Goal: Task Accomplishment & Management: Complete application form

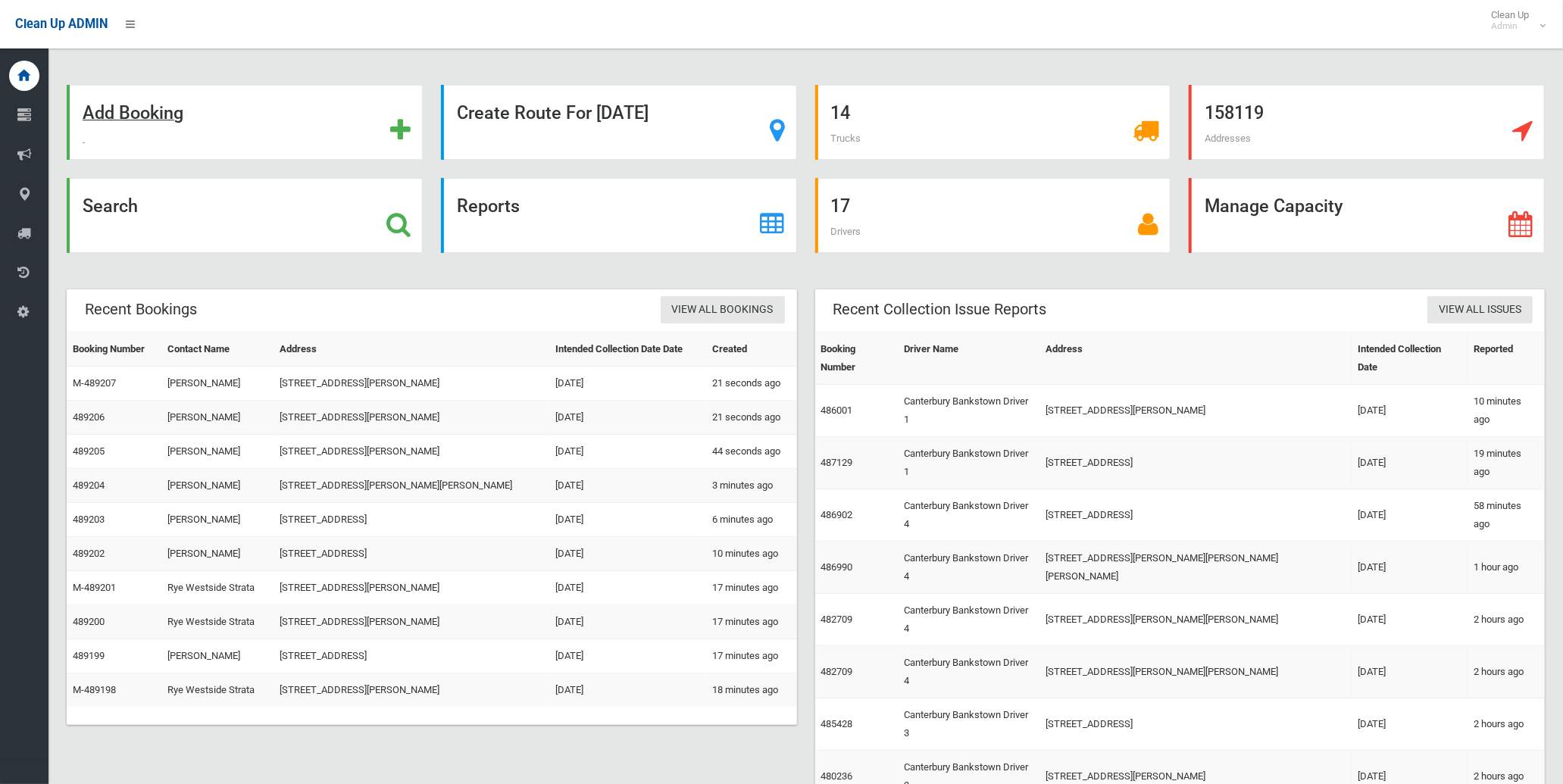
drag, startPoint x: 0, startPoint y: 0, endPoint x: 150, endPoint y: 115, distance: 189.0
click at [150, 115] on strong "Add Booking" at bounding box center [132, 112] width 101 height 21
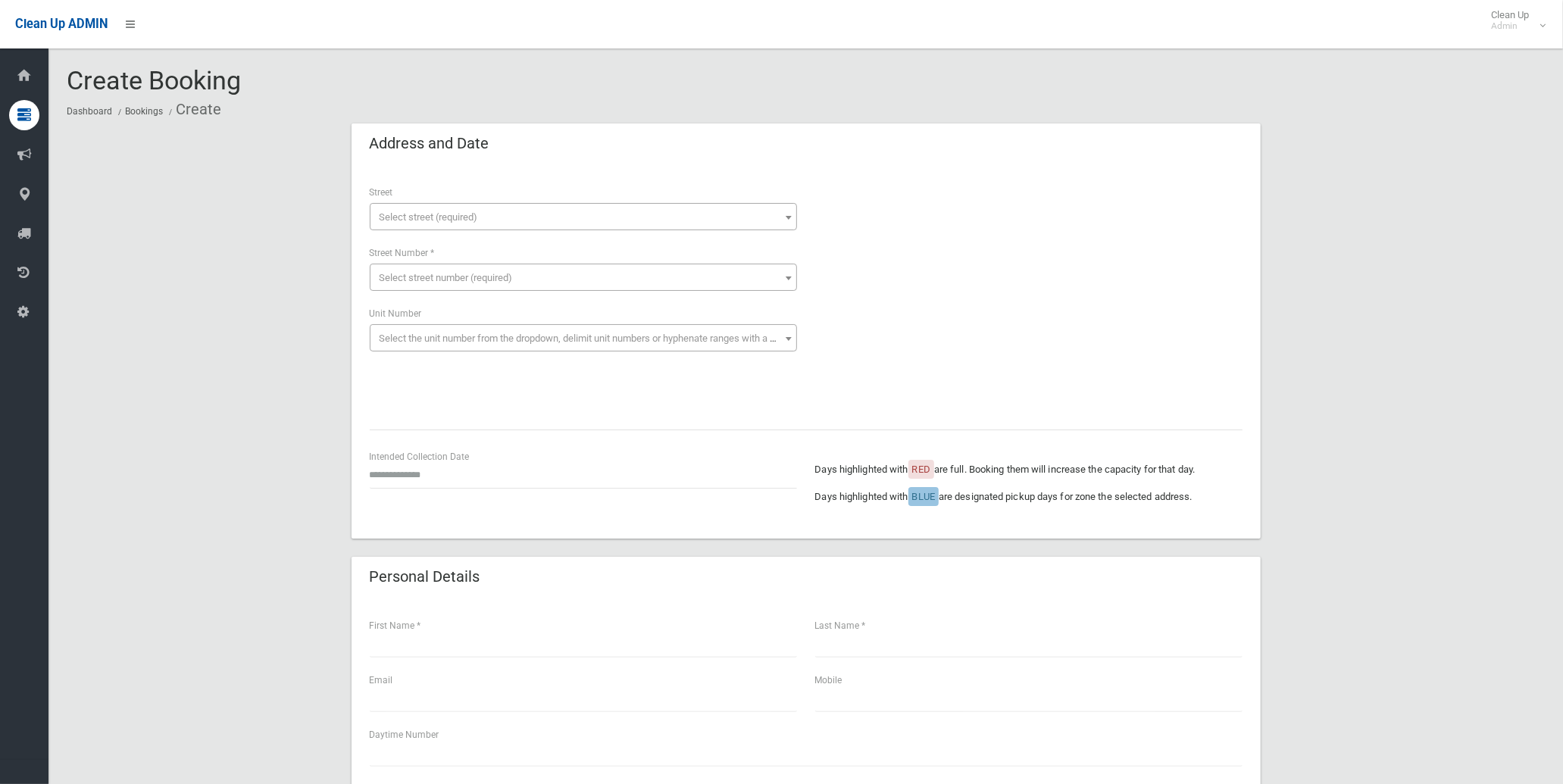
click at [514, 216] on span "Select street (required)" at bounding box center [583, 217] width 419 height 21
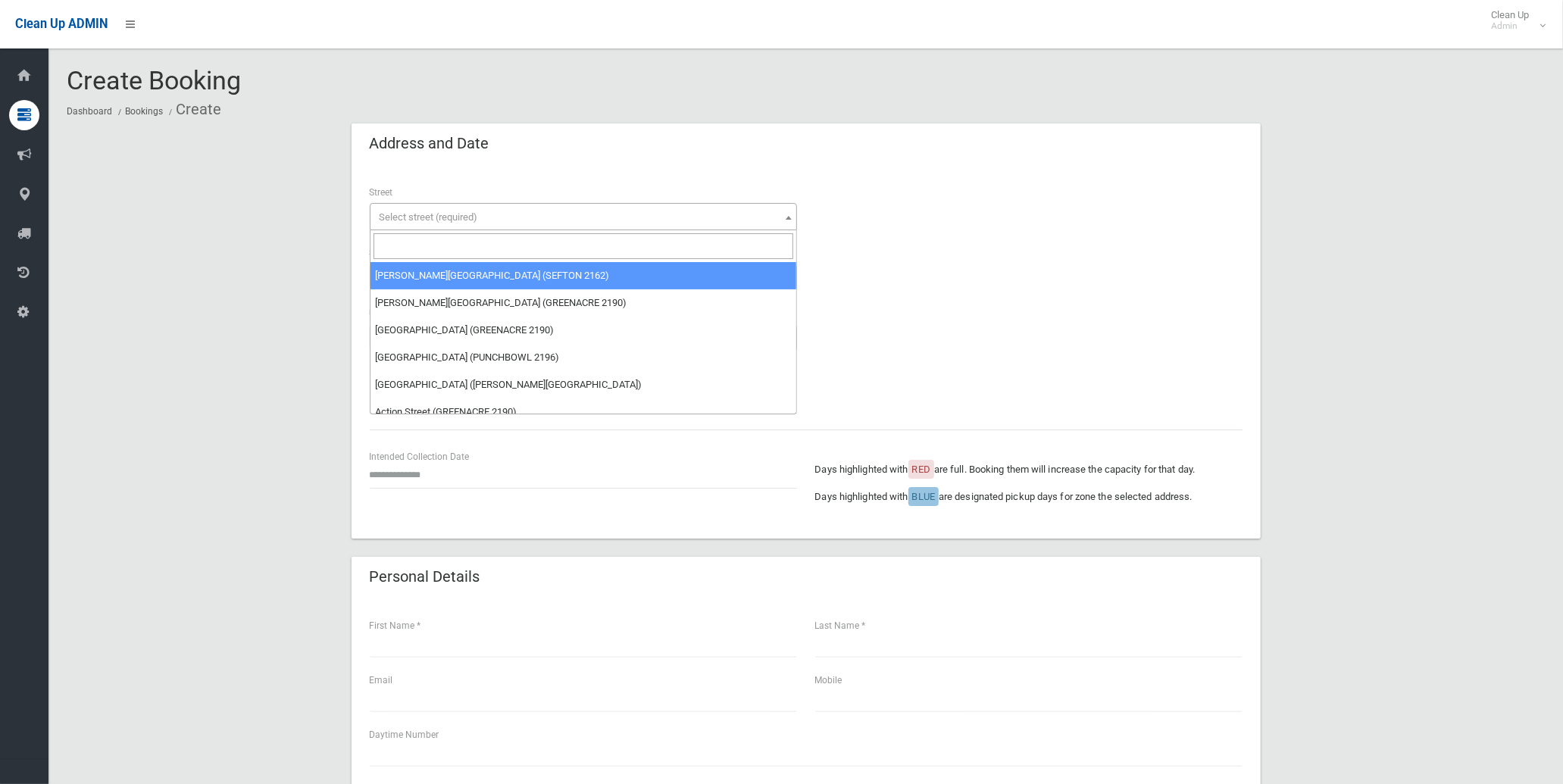
click at [513, 243] on input "search" at bounding box center [583, 246] width 419 height 26
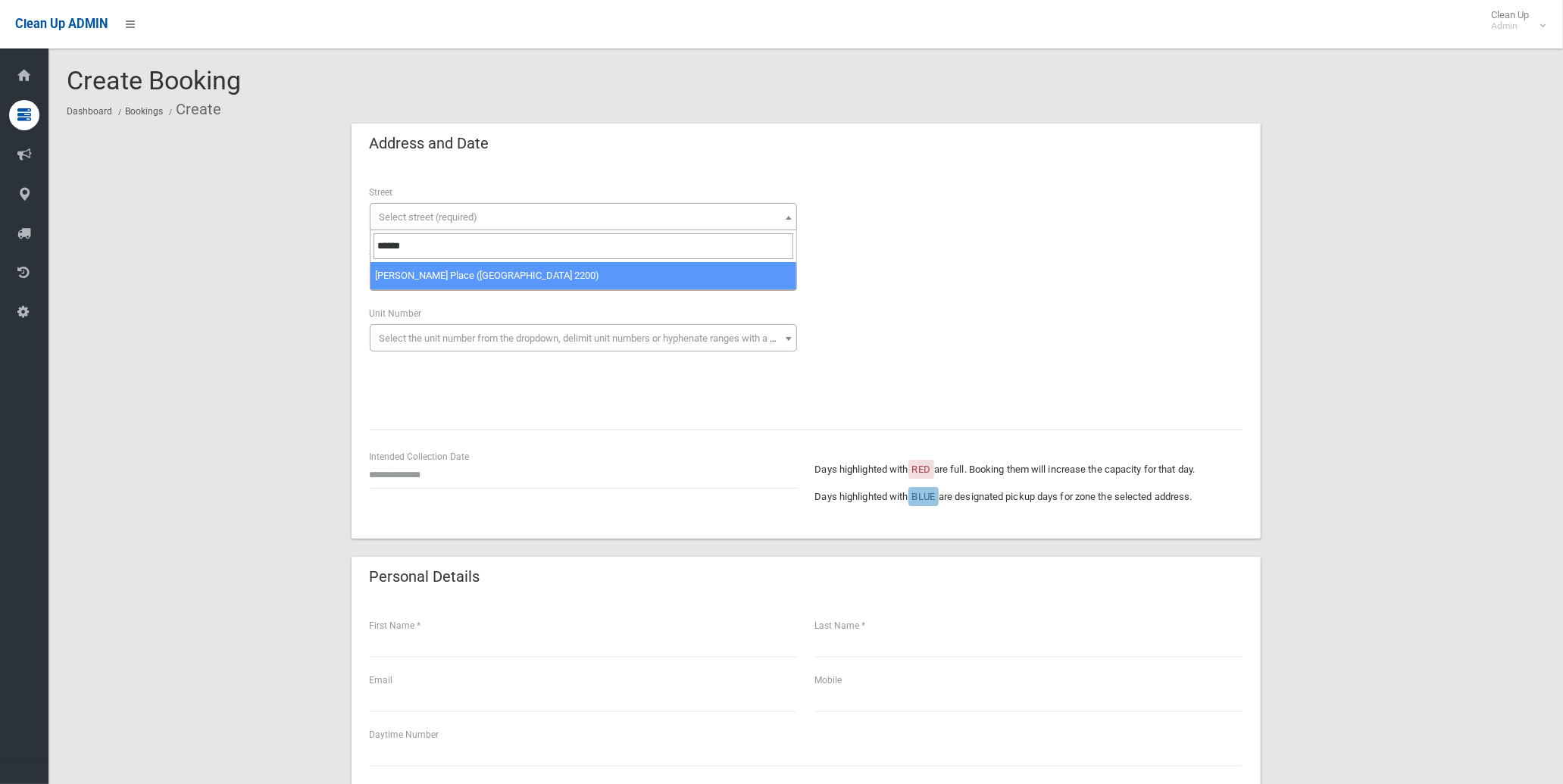
type input "******"
select select "****"
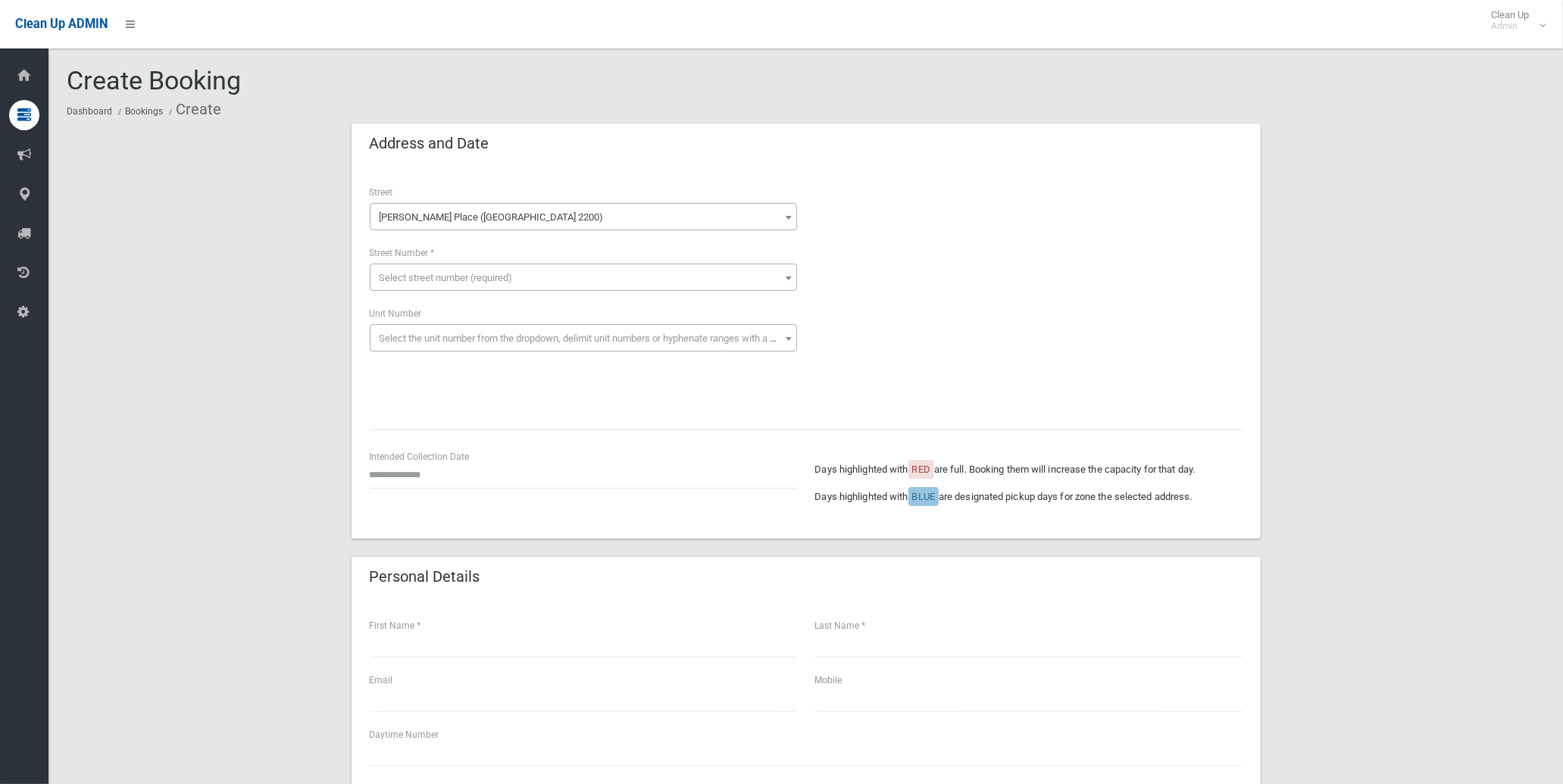
click at [447, 275] on span "Select street number (required)" at bounding box center [446, 278] width 133 height 11
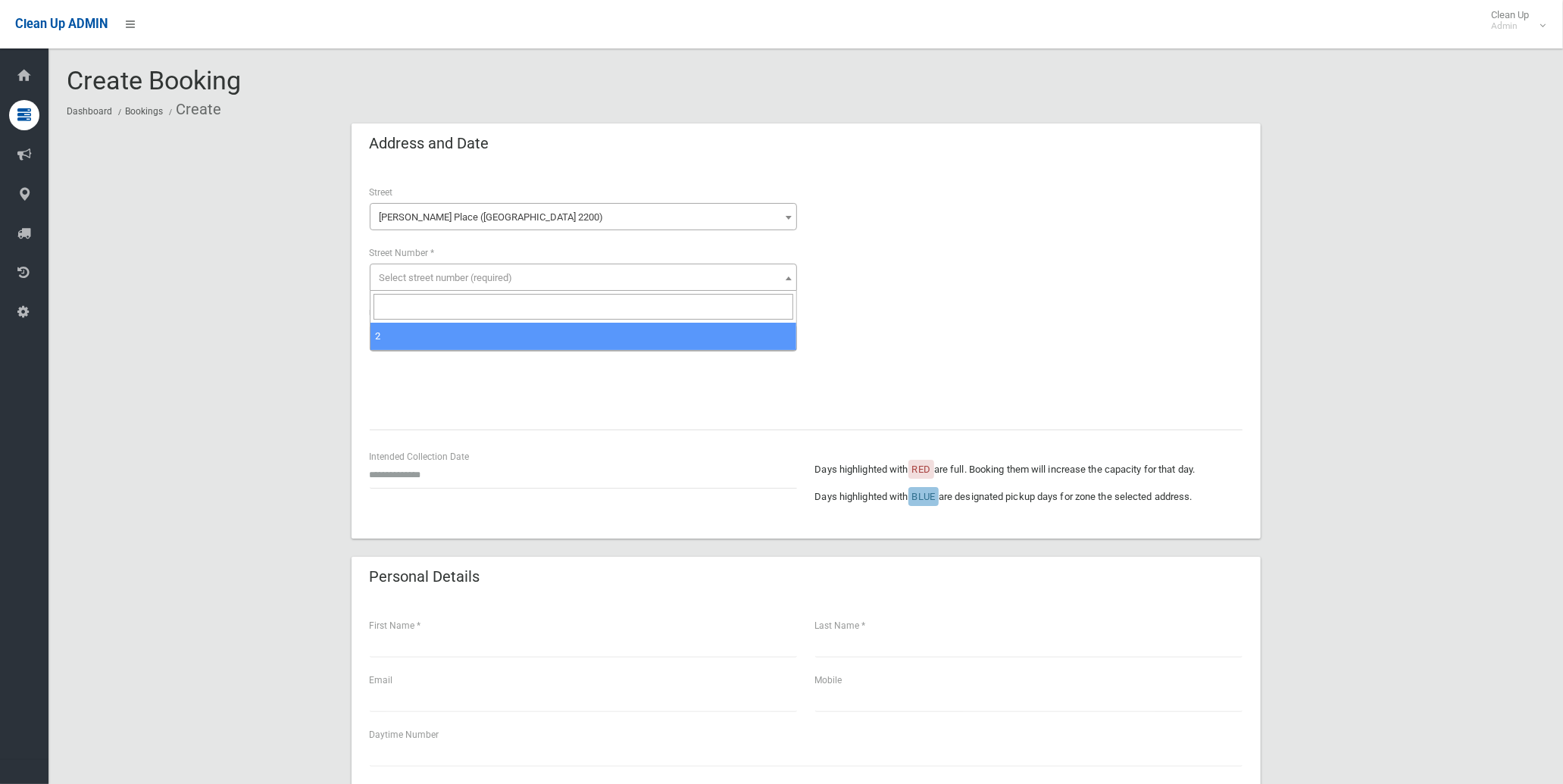
select select "*"
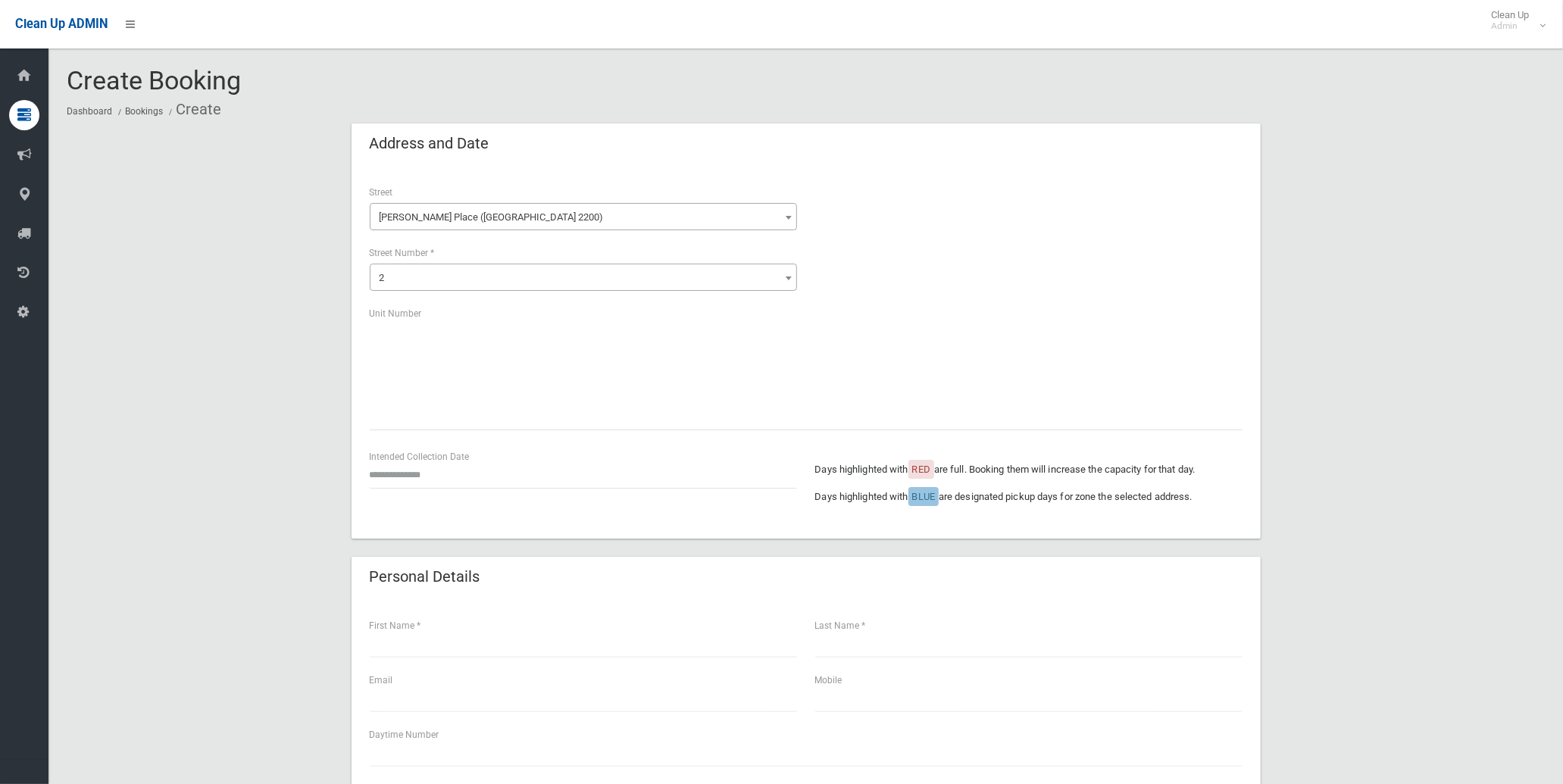
click at [434, 330] on div "**********" at bounding box center [583, 261] width 446 height 154
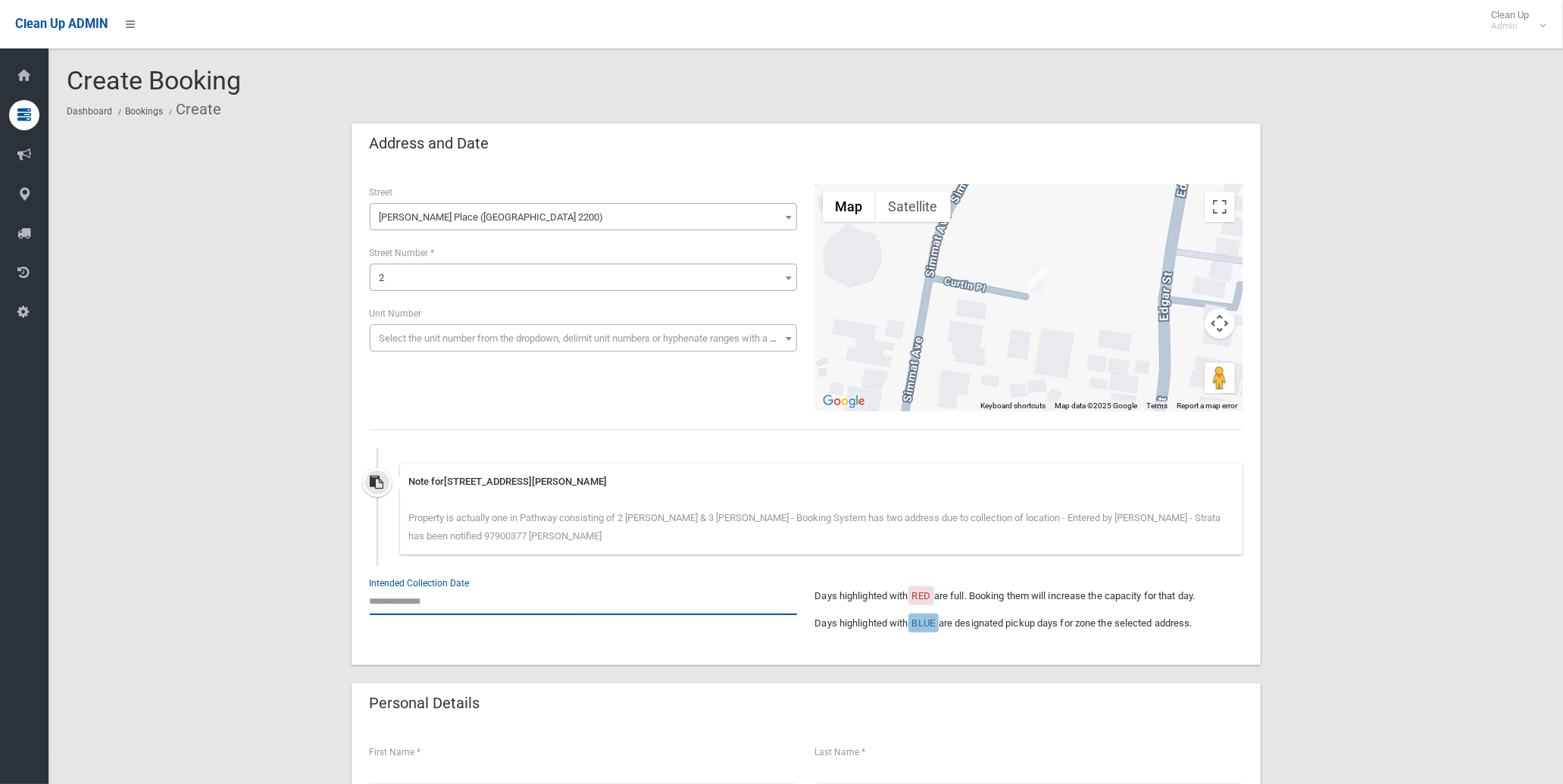
click at [445, 595] on input "text" at bounding box center [583, 600] width 427 height 28
click at [498, 384] on th "»" at bounding box center [497, 385] width 19 height 26
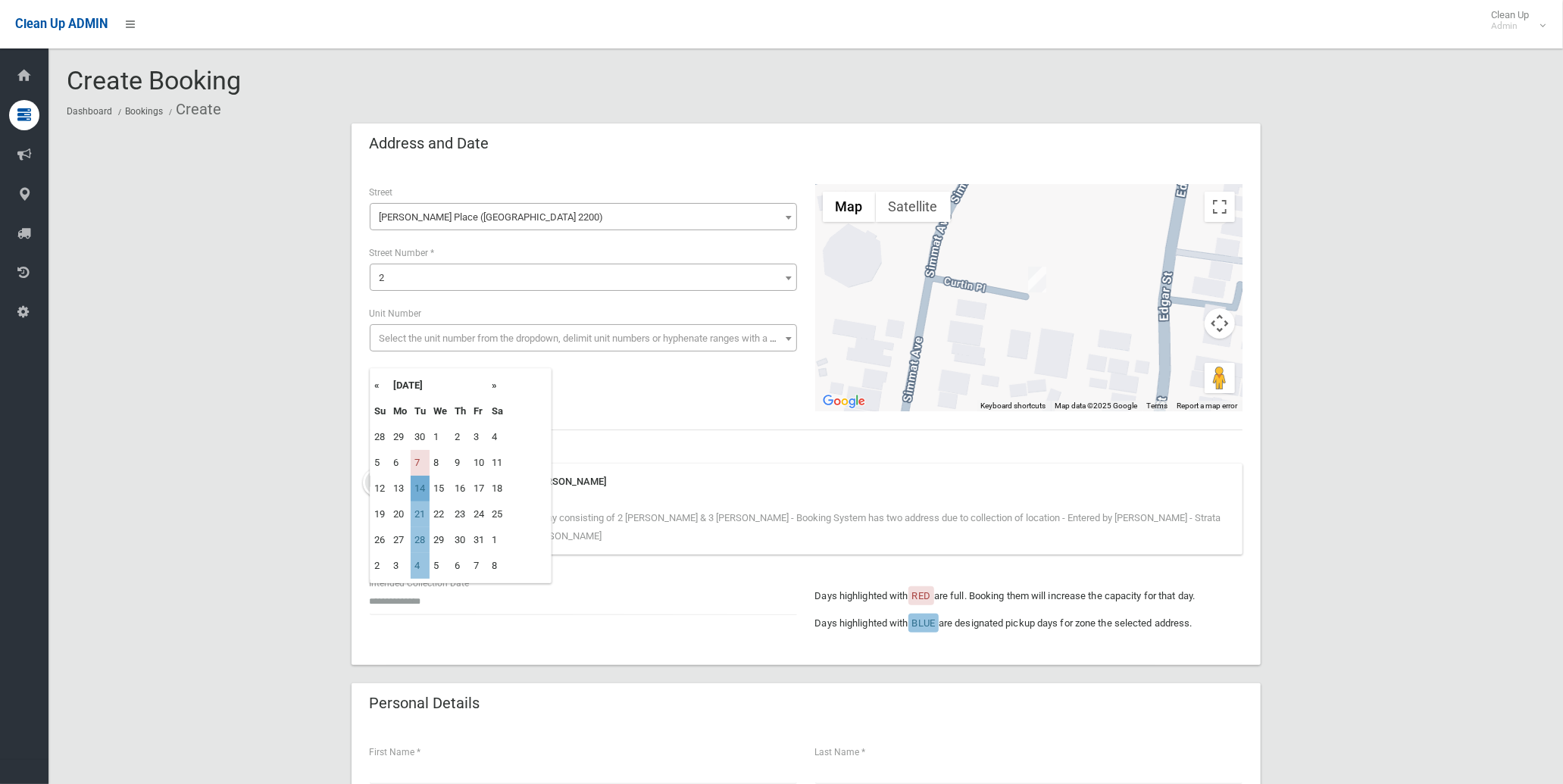
click at [423, 487] on td "14" at bounding box center [420, 488] width 19 height 26
type input "**********"
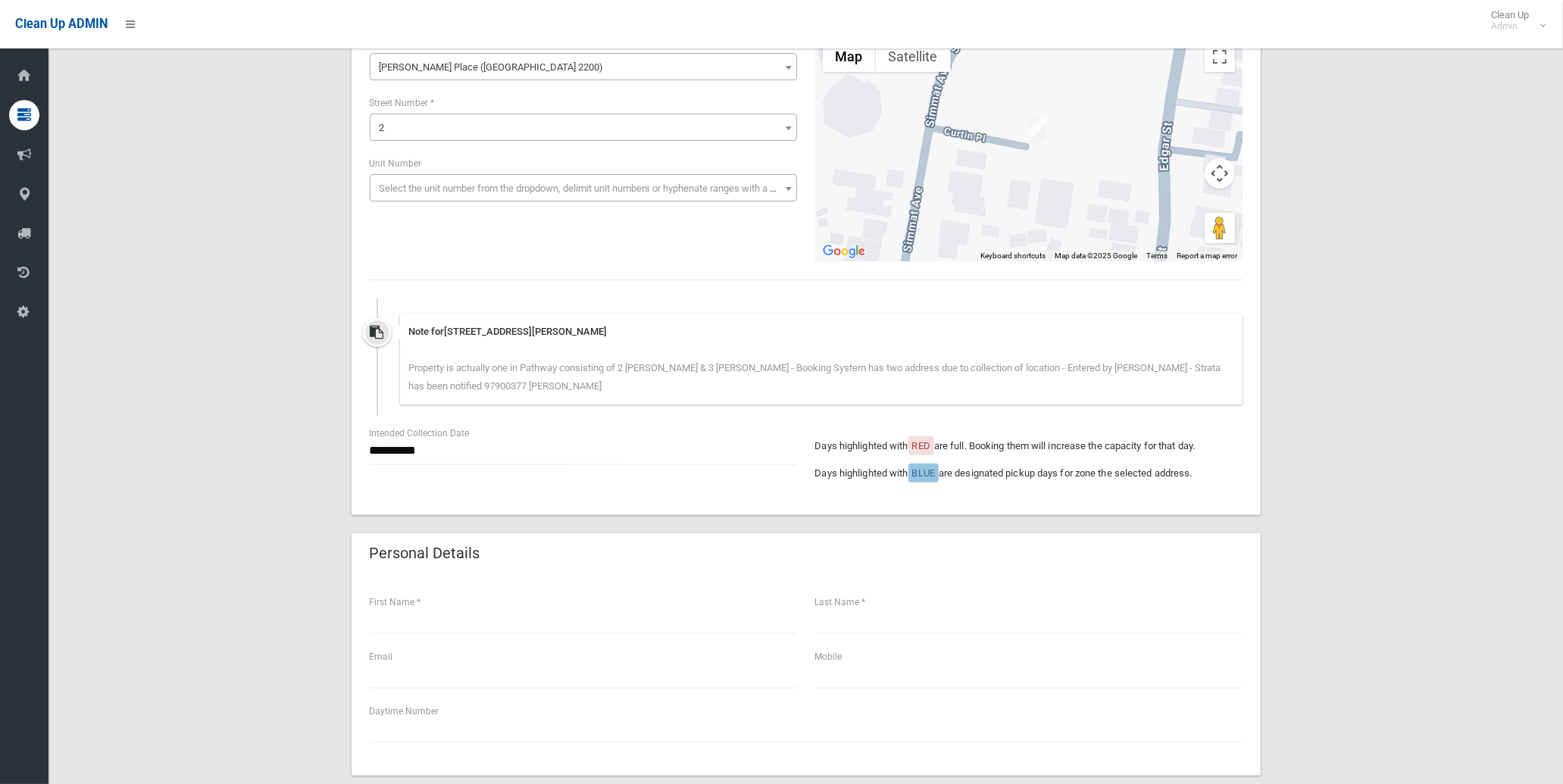
scroll to position [169, 0]
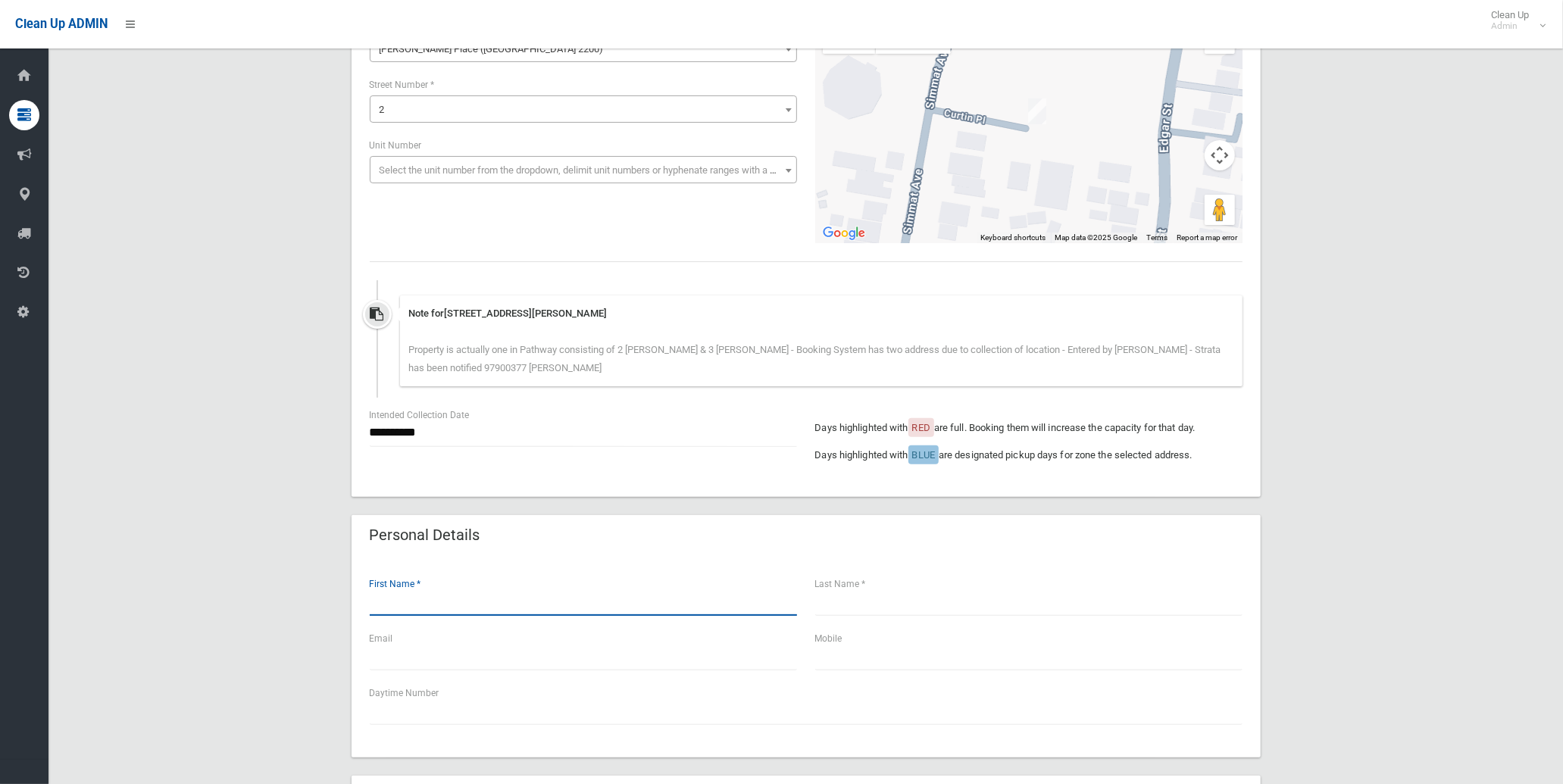
drag, startPoint x: 423, startPoint y: 615, endPoint x: 414, endPoint y: 609, distance: 10.8
click at [421, 614] on input "text" at bounding box center [583, 601] width 427 height 28
type input "******"
type input "**********"
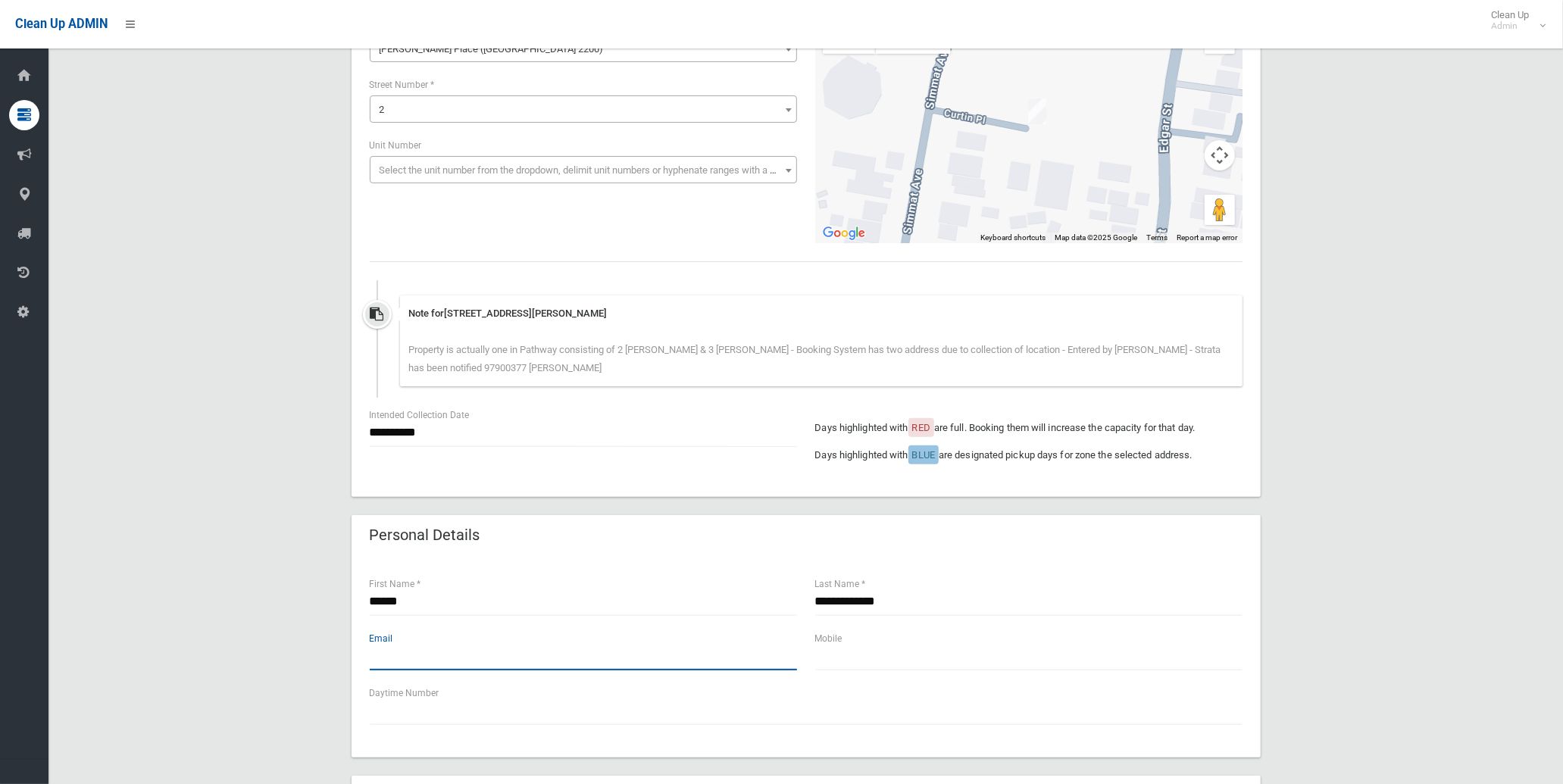
click at [422, 653] on input "text" at bounding box center [583, 656] width 427 height 28
type input "**********"
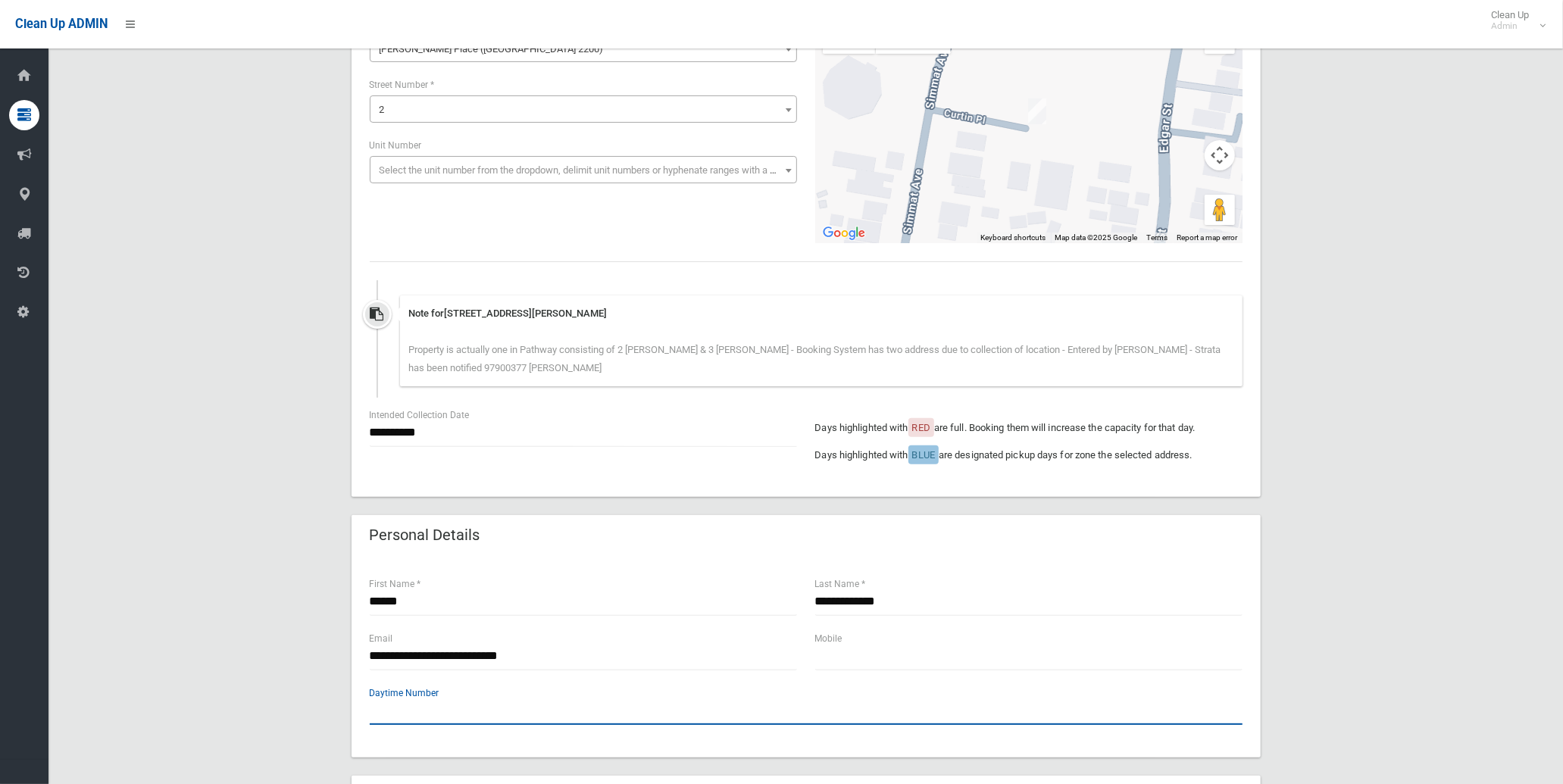
click at [814, 709] on input "text" at bounding box center [806, 710] width 873 height 28
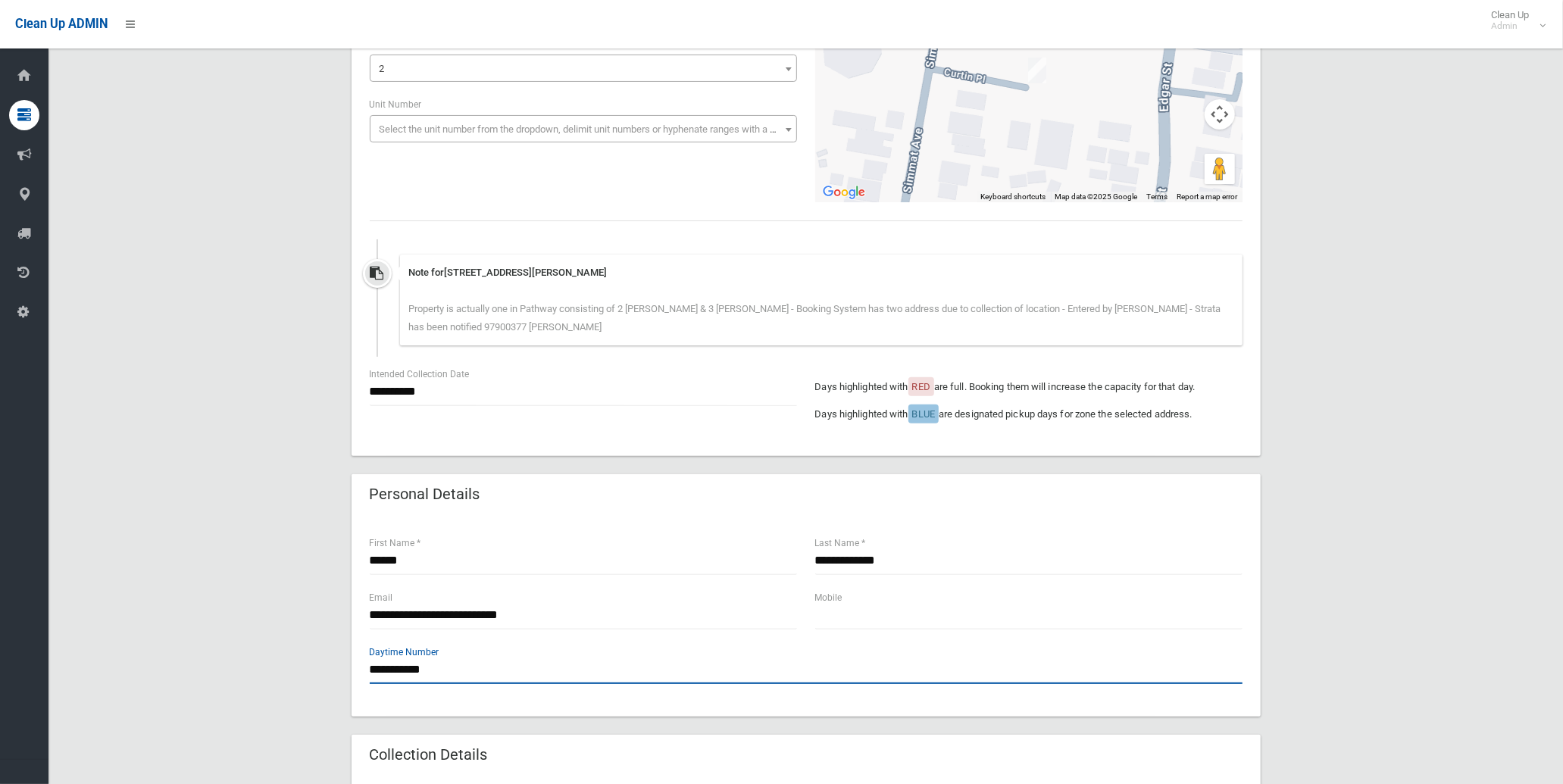
scroll to position [336, 0]
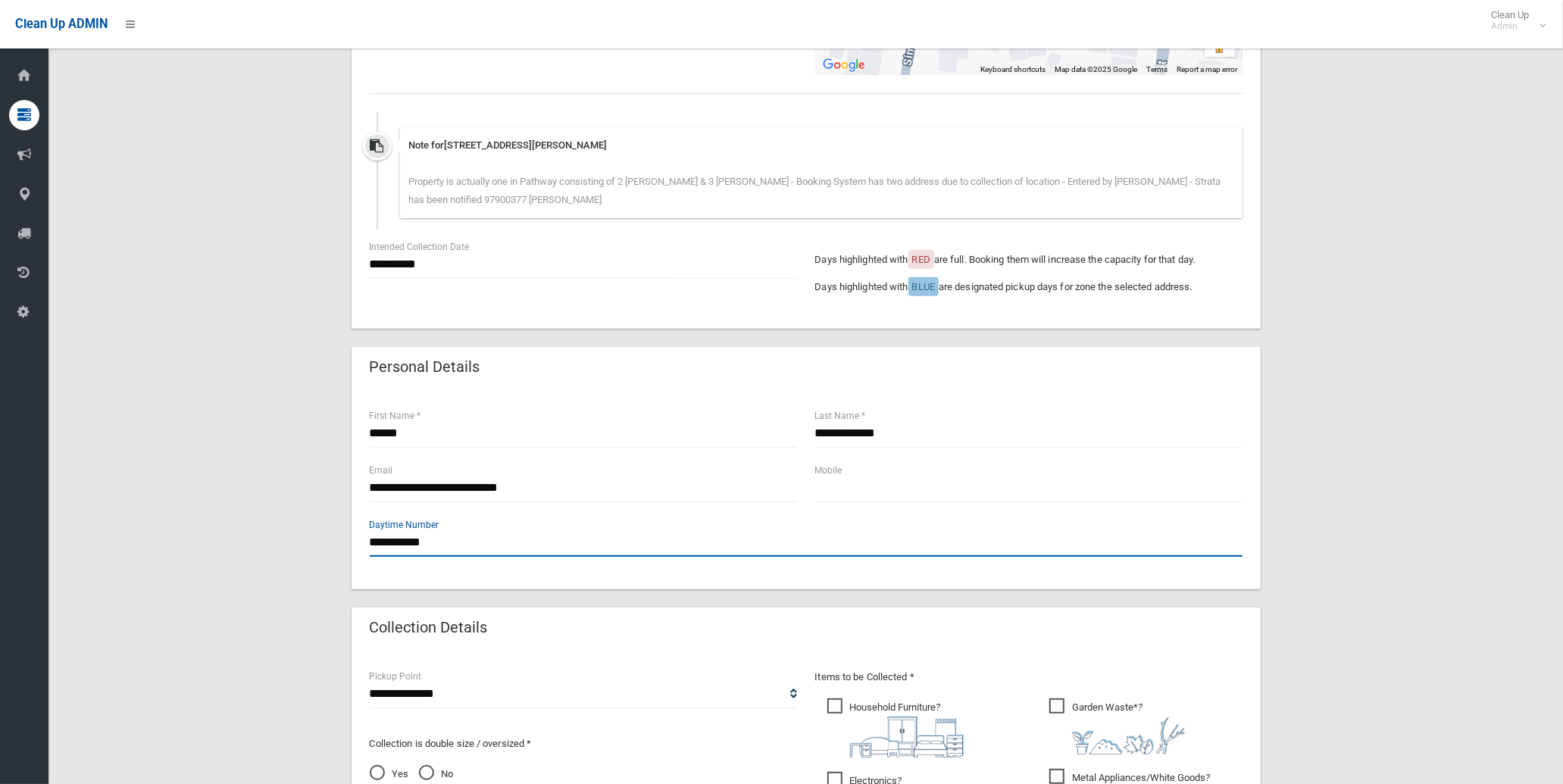
click at [388, 540] on input "**********" at bounding box center [806, 542] width 873 height 28
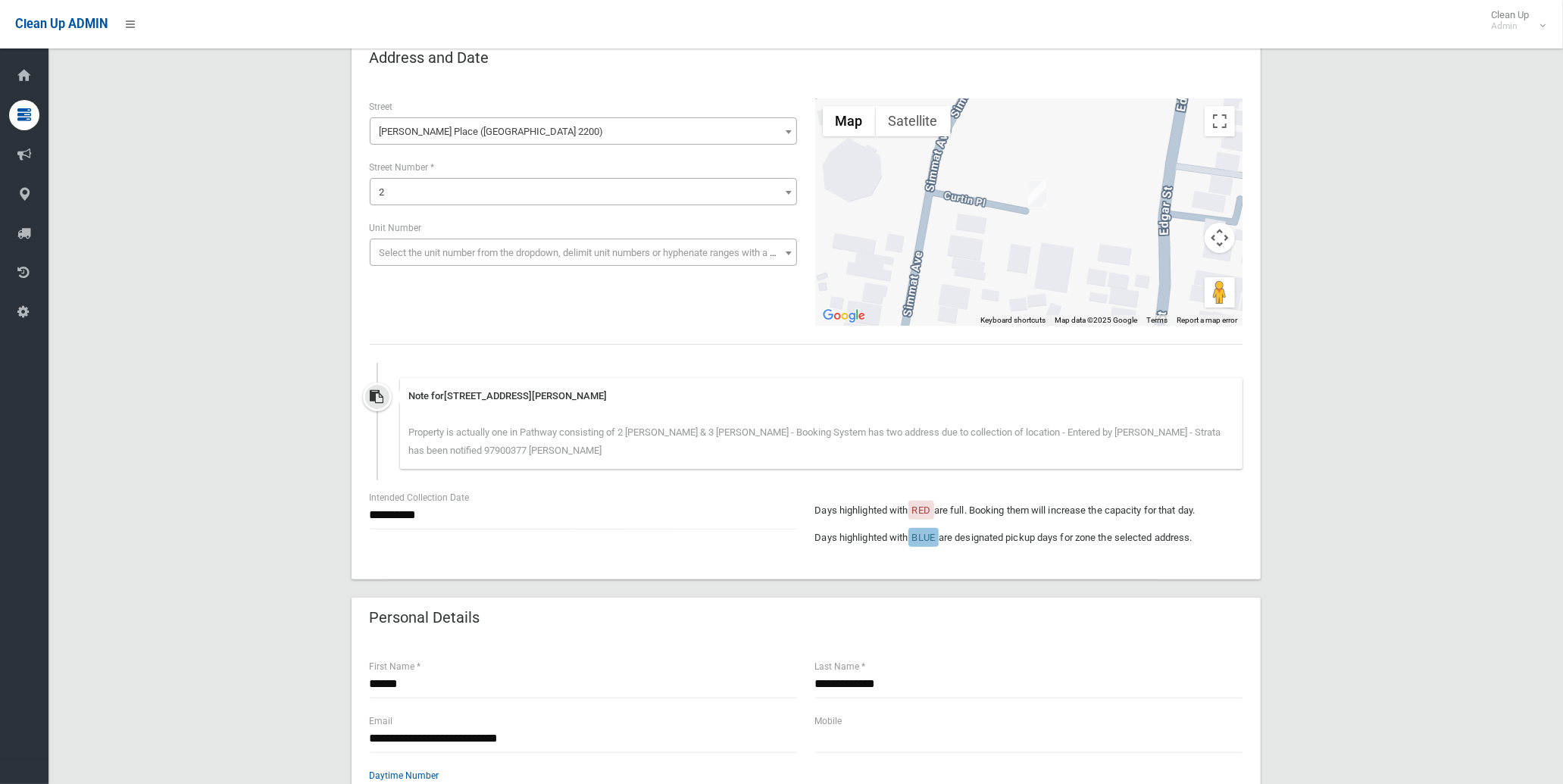
scroll to position [84, 0]
type input "**********"
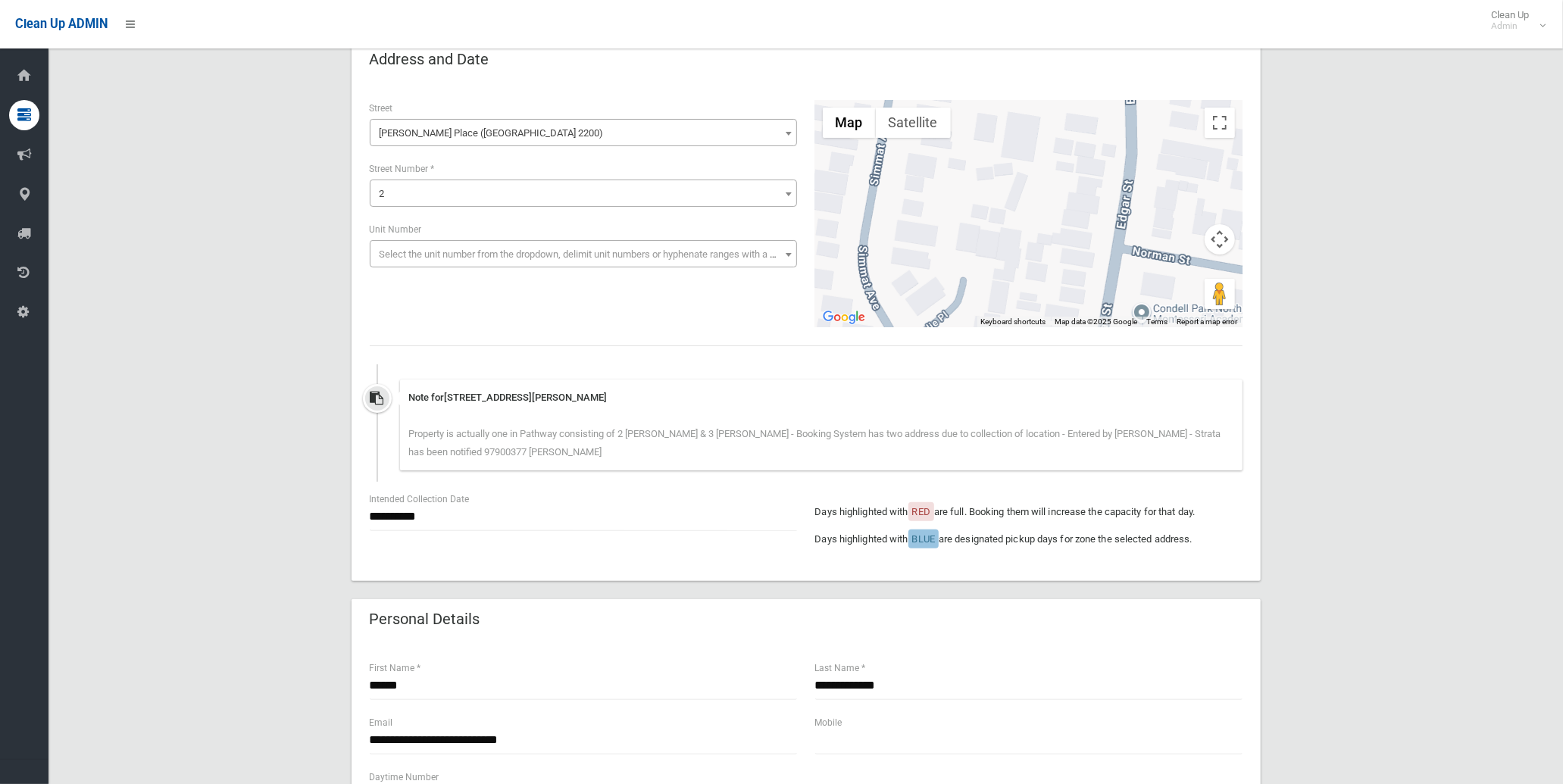
drag, startPoint x: 1059, startPoint y: 244, endPoint x: 1033, endPoint y: 150, distance: 97.5
click at [1024, 112] on div at bounding box center [1029, 213] width 427 height 227
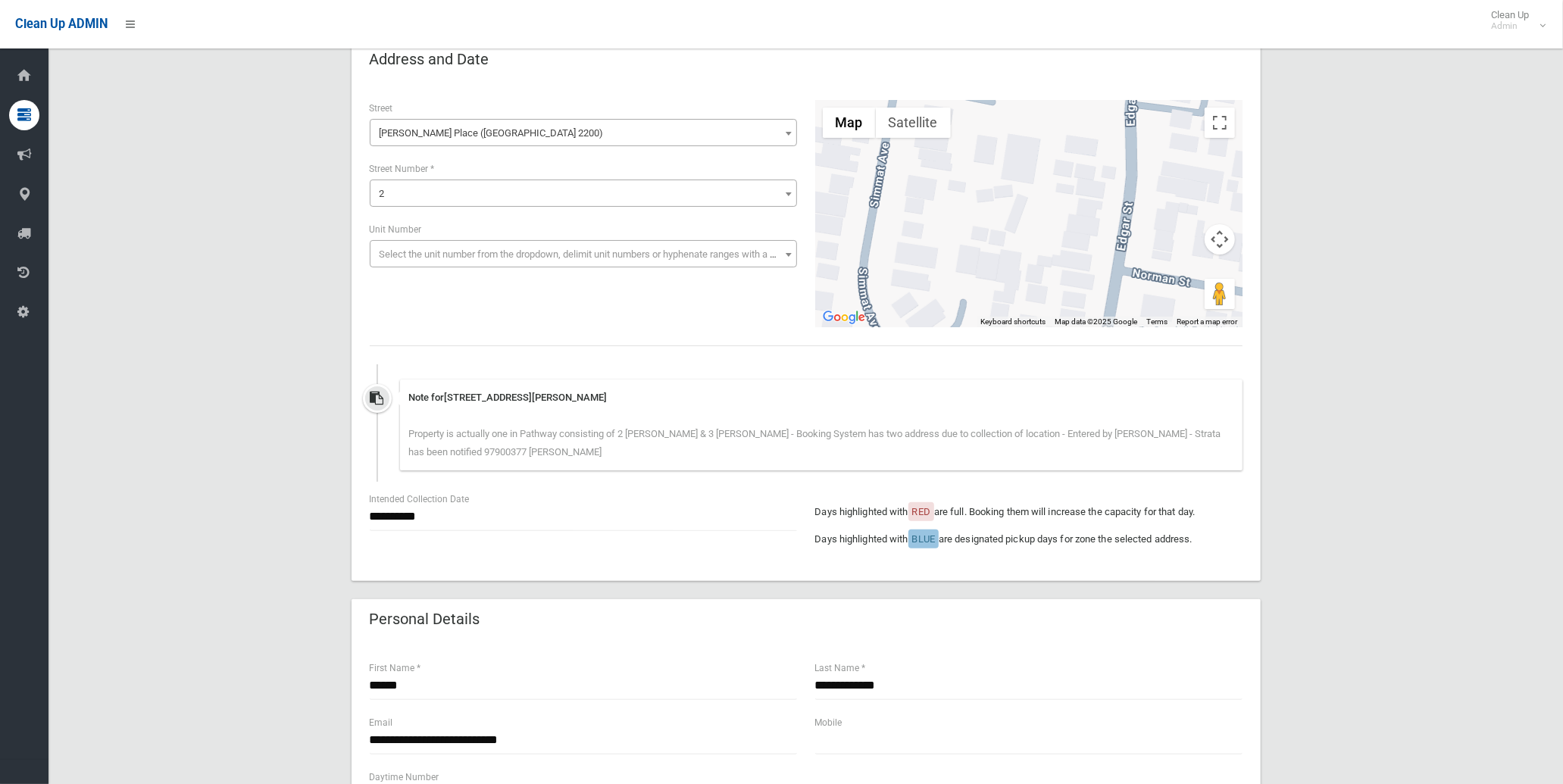
drag, startPoint x: 1033, startPoint y: 244, endPoint x: 1026, endPoint y: 273, distance: 29.8
click at [1026, 273] on div at bounding box center [1029, 213] width 427 height 227
drag, startPoint x: 1012, startPoint y: 218, endPoint x: 1011, endPoint y: 256, distance: 38.0
click at [1011, 256] on div at bounding box center [1029, 213] width 427 height 227
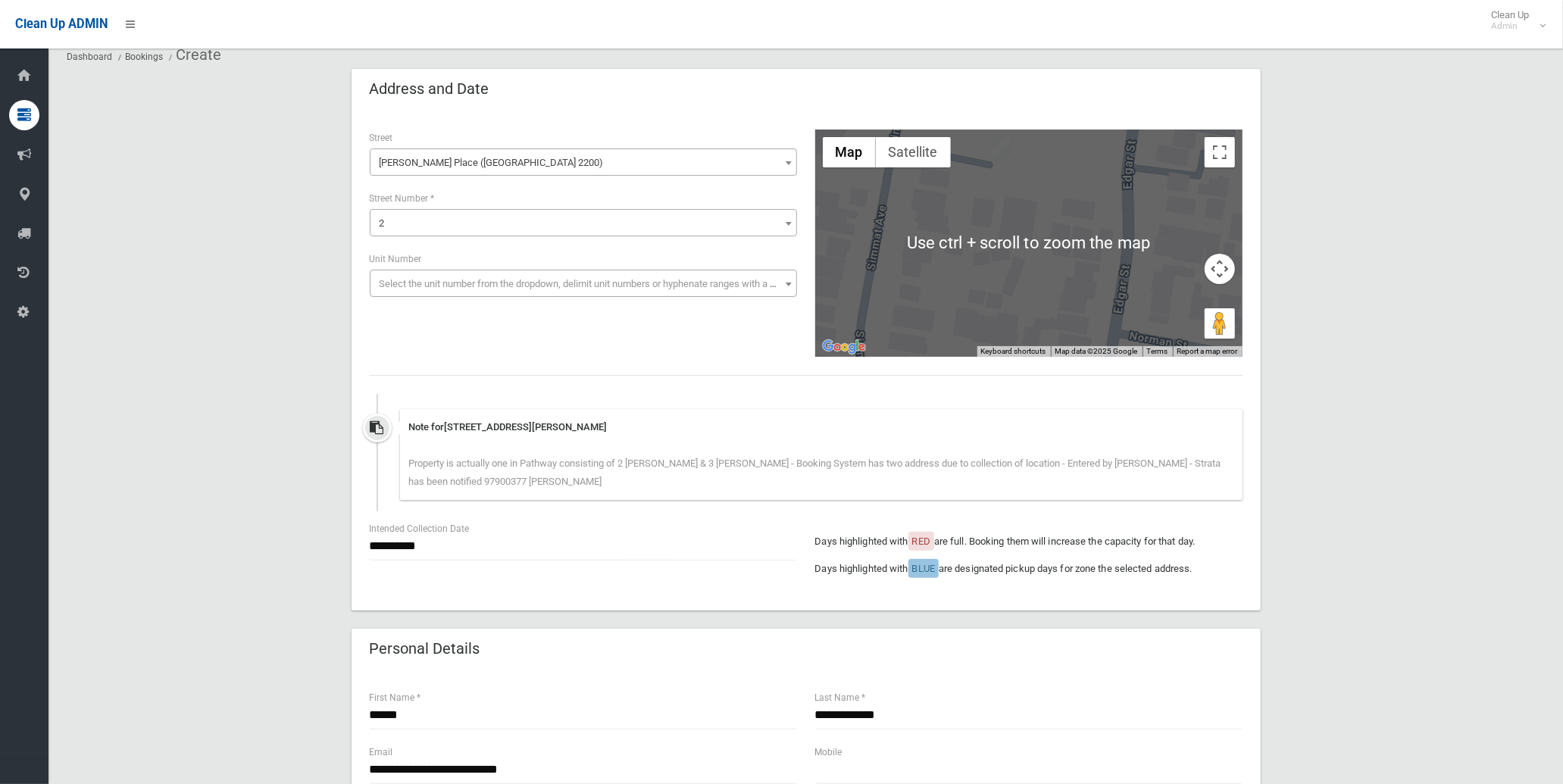
scroll to position [0, 0]
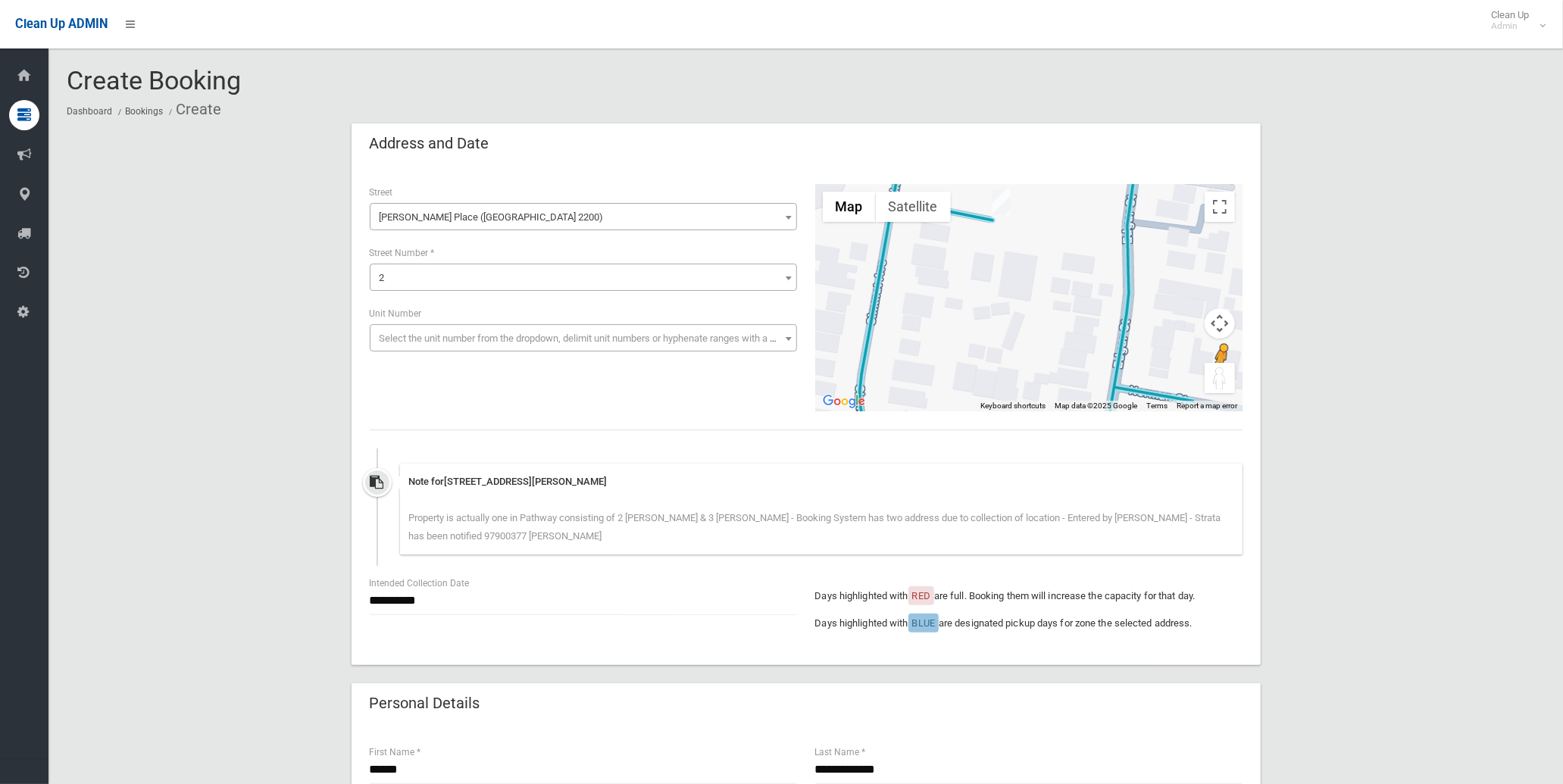
click at [1221, 380] on button "Drag Pegman onto the map to open Street View" at bounding box center [1220, 378] width 30 height 30
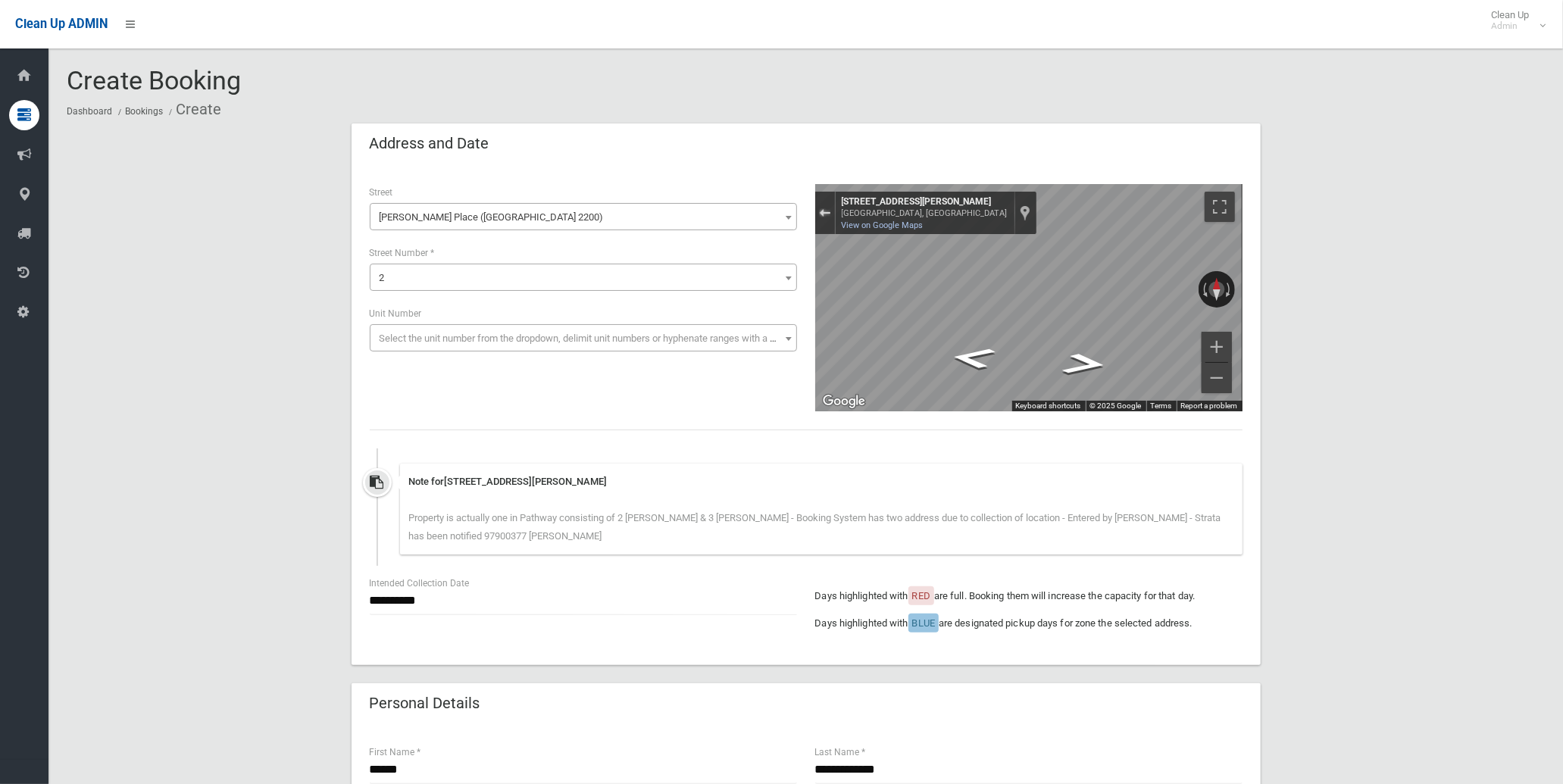
click at [822, 215] on div "Exit the Street View" at bounding box center [825, 212] width 11 height 9
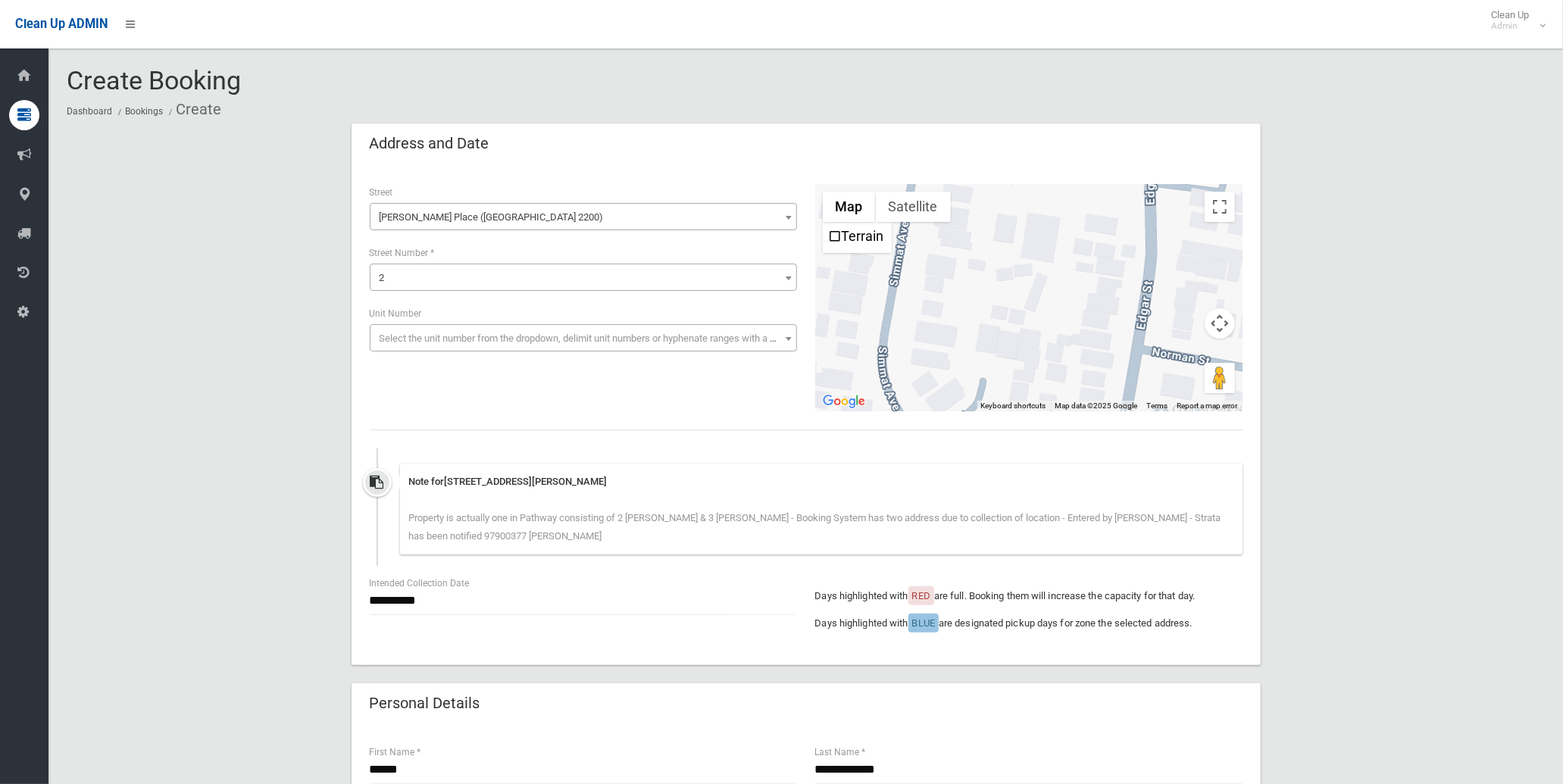
drag, startPoint x: 1010, startPoint y: 341, endPoint x: 1043, endPoint y: 285, distance: 65.0
click at [1043, 285] on div "Loading..." at bounding box center [1029, 297] width 427 height 227
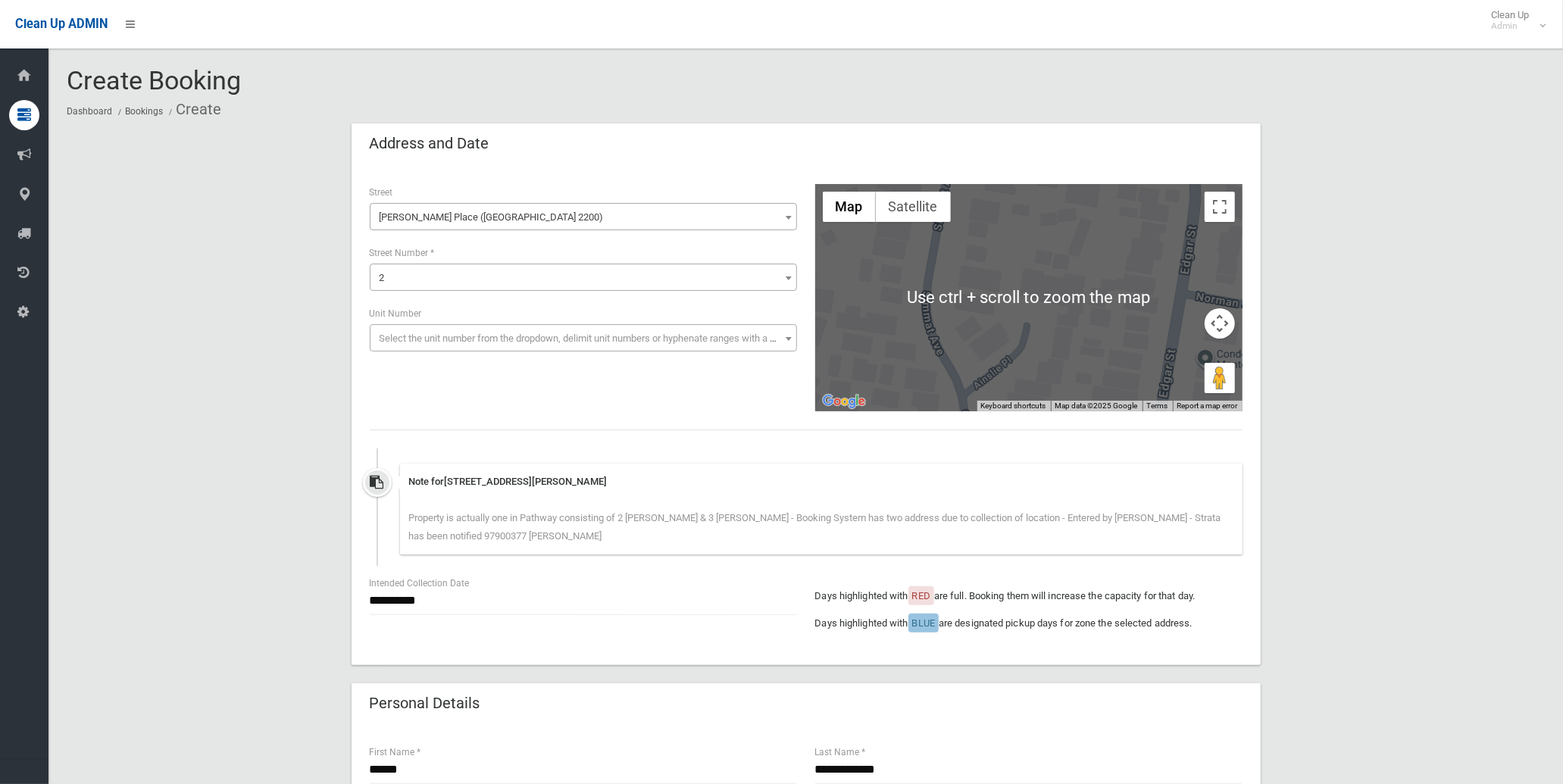
scroll to position [84, 0]
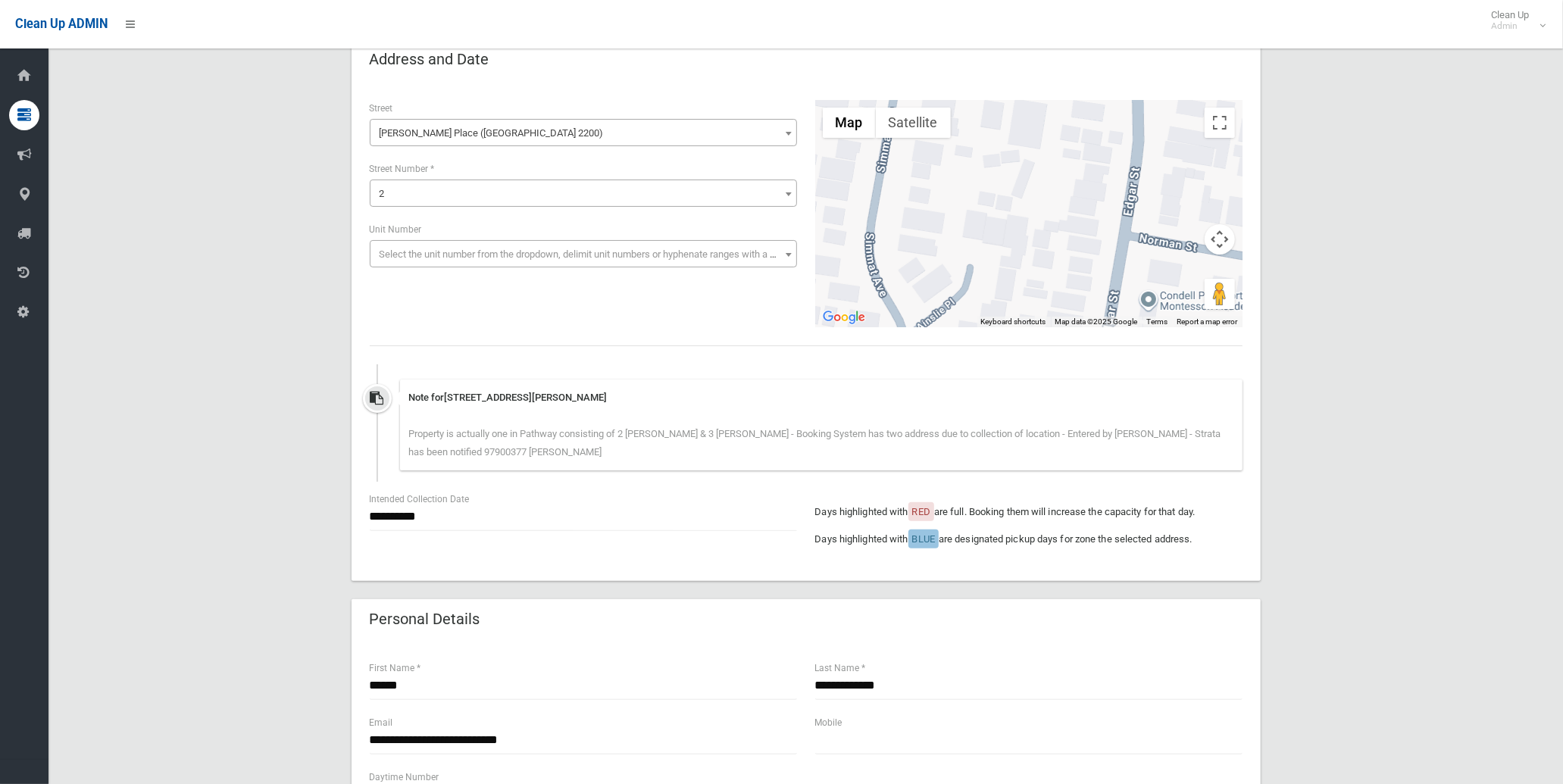
drag, startPoint x: 1047, startPoint y: 229, endPoint x: 990, endPoint y: 240, distance: 58.1
click at [990, 240] on div "Loading..." at bounding box center [1029, 213] width 427 height 227
click at [905, 124] on button "Satellite" at bounding box center [913, 123] width 75 height 30
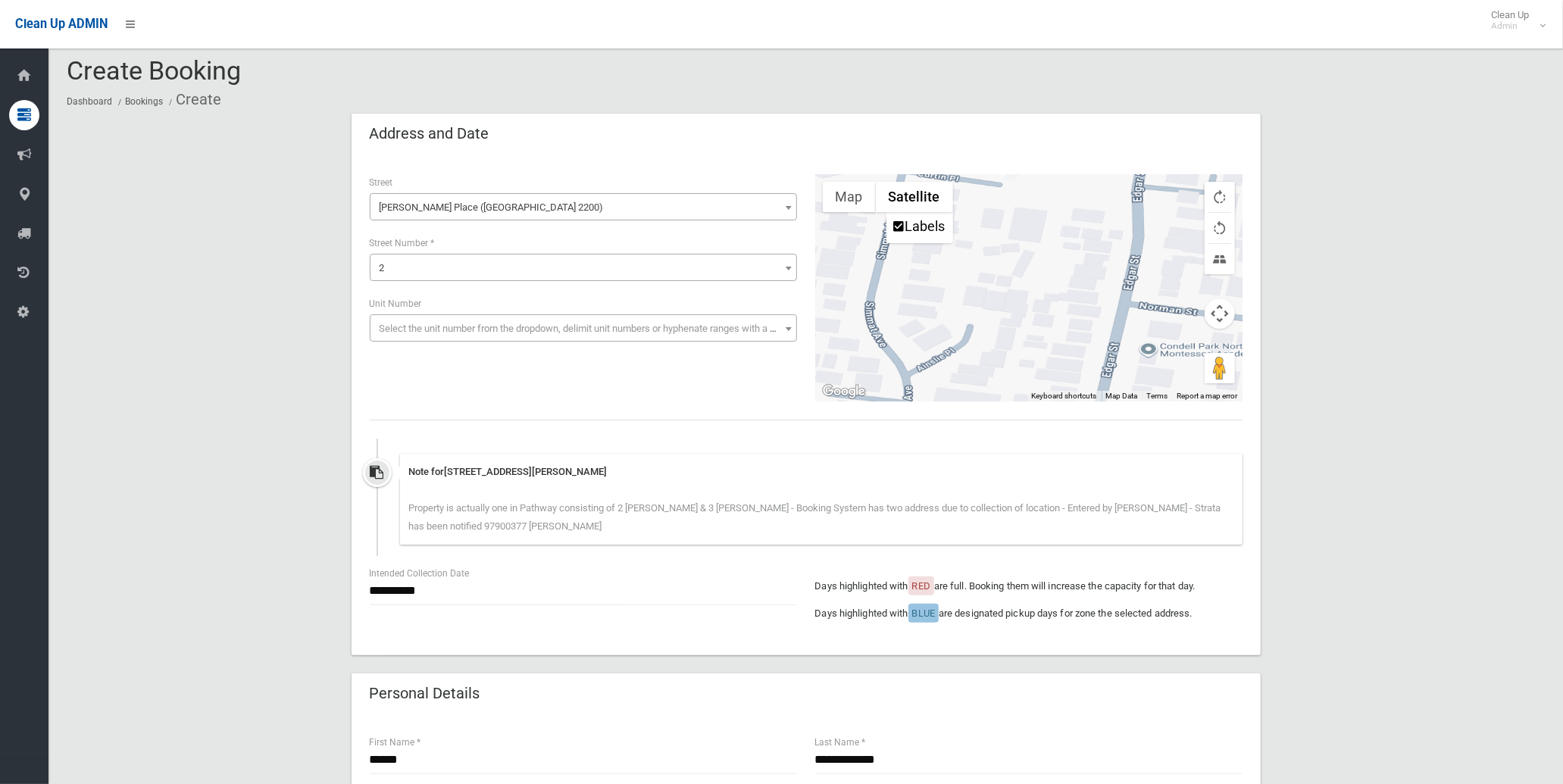
scroll to position [0, 0]
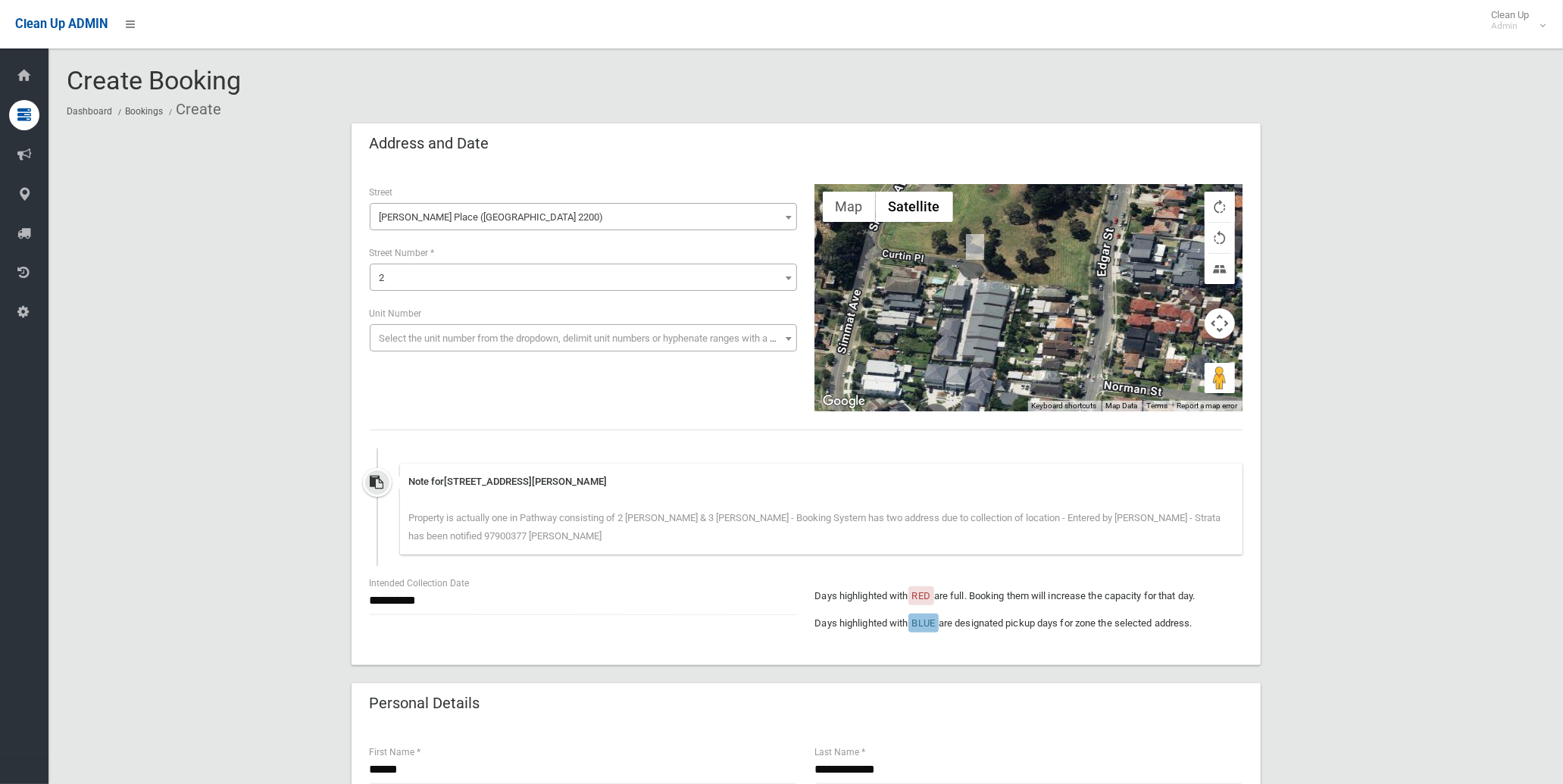
drag, startPoint x: 1014, startPoint y: 352, endPoint x: 973, endPoint y: 415, distance: 75.2
click at [974, 422] on div "**********" at bounding box center [806, 415] width 909 height 499
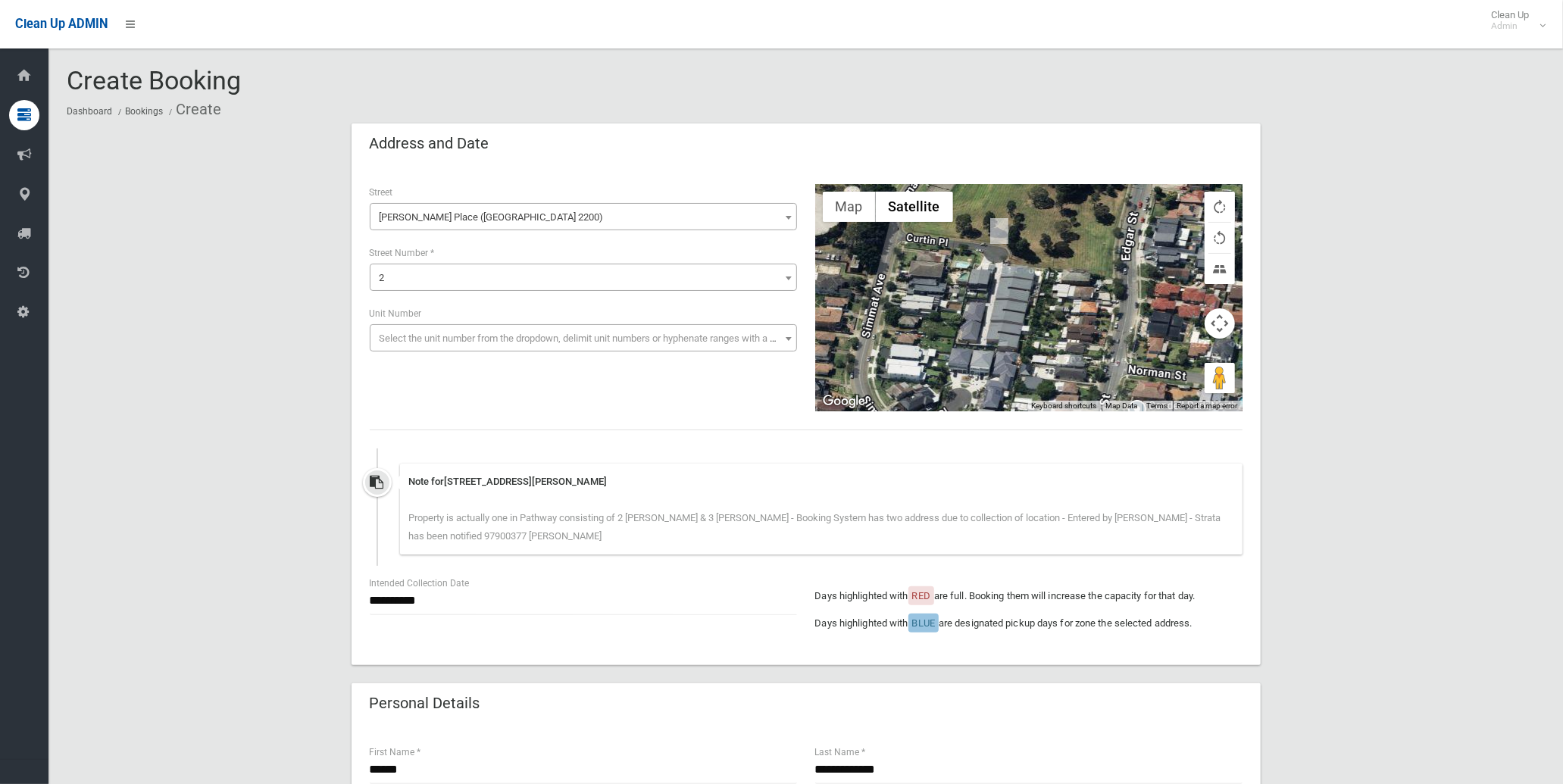
drag, startPoint x: 995, startPoint y: 312, endPoint x: 1029, endPoint y: 295, distance: 38.0
click at [1029, 295] on div "Loading..." at bounding box center [1029, 297] width 427 height 227
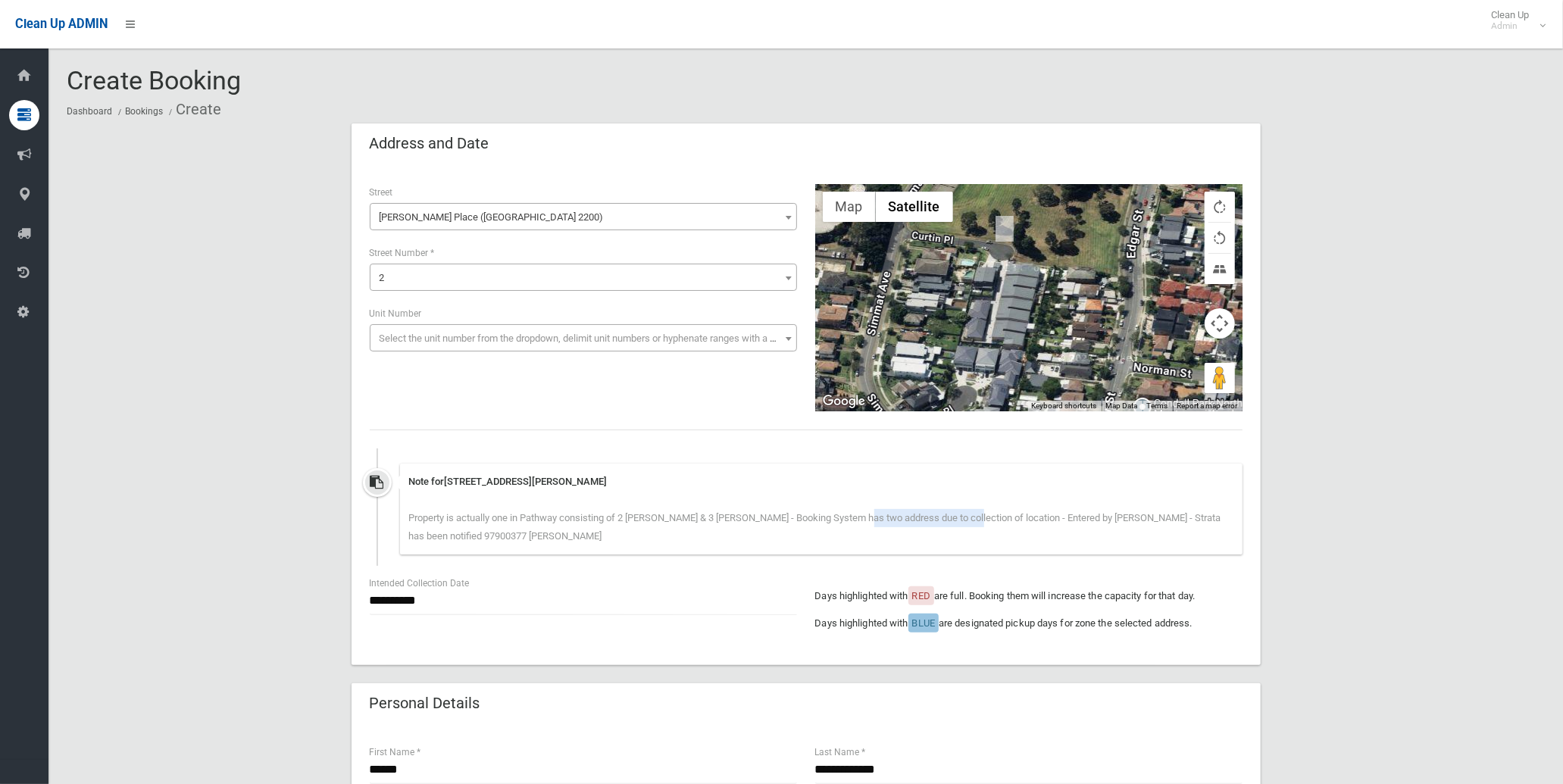
drag, startPoint x: 853, startPoint y: 517, endPoint x: 953, endPoint y: 517, distance: 100.0
click at [953, 517] on span "Property is actually one in Pathway consisting of 2 [PERSON_NAME] & 3 [PERSON_N…" at bounding box center [815, 526] width 812 height 29
drag, startPoint x: 953, startPoint y: 517, endPoint x: 831, endPoint y: 517, distance: 122.0
click at [831, 517] on span "Property is actually one in Pathway consisting of 2 [PERSON_NAME] & 3 [PERSON_N…" at bounding box center [815, 526] width 812 height 29
drag, startPoint x: 815, startPoint y: 517, endPoint x: 954, endPoint y: 520, distance: 139.0
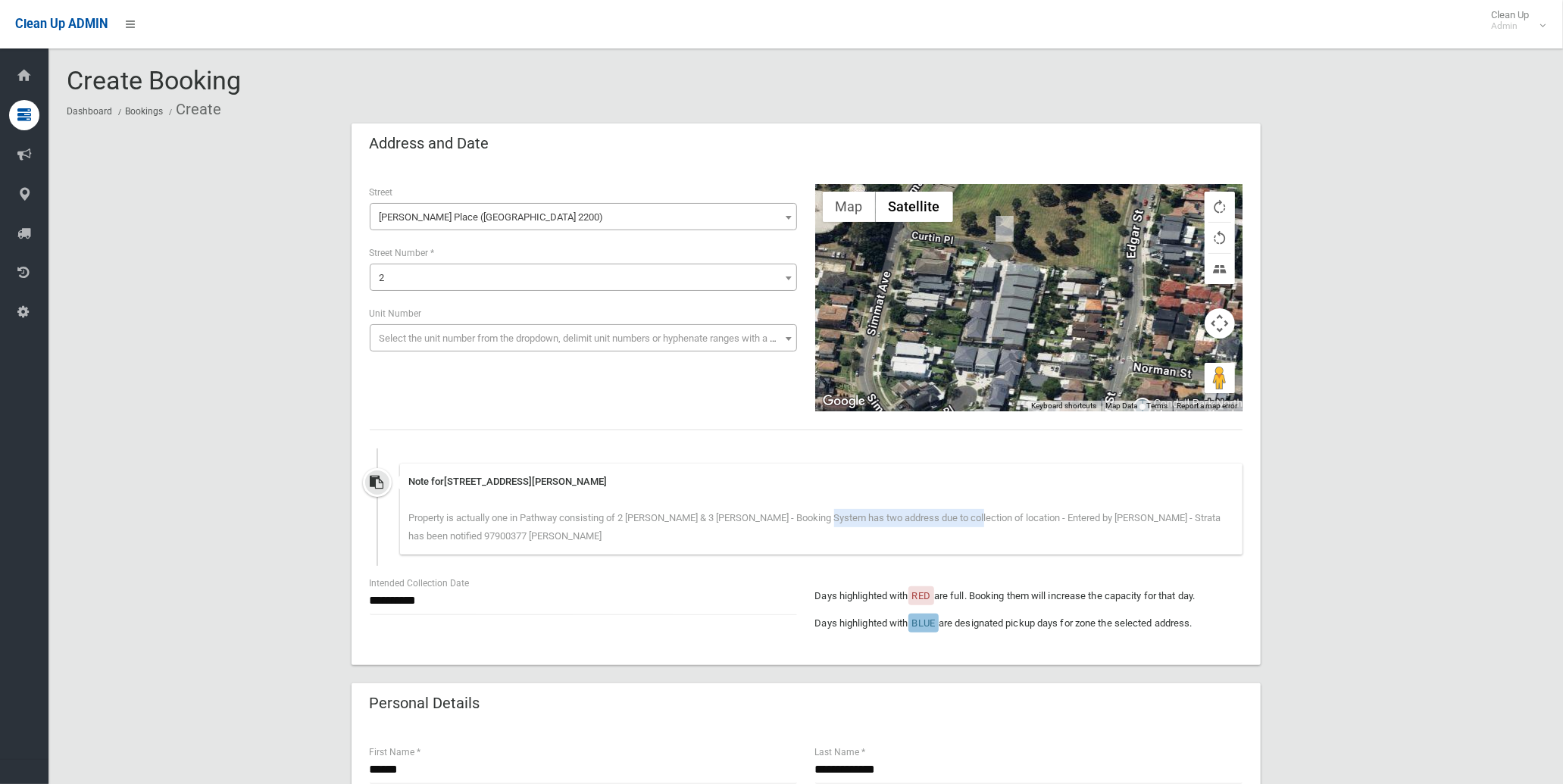
click at [954, 520] on span "Property is actually one in Pathway consisting of 2 [PERSON_NAME] & 3 [PERSON_N…" at bounding box center [815, 526] width 812 height 29
drag, startPoint x: 1133, startPoint y: 521, endPoint x: 1160, endPoint y: 513, distance: 28.2
click at [1160, 513] on span "Property is actually one in Pathway consisting of 2 [PERSON_NAME] & 3 [PERSON_N…" at bounding box center [815, 526] width 812 height 29
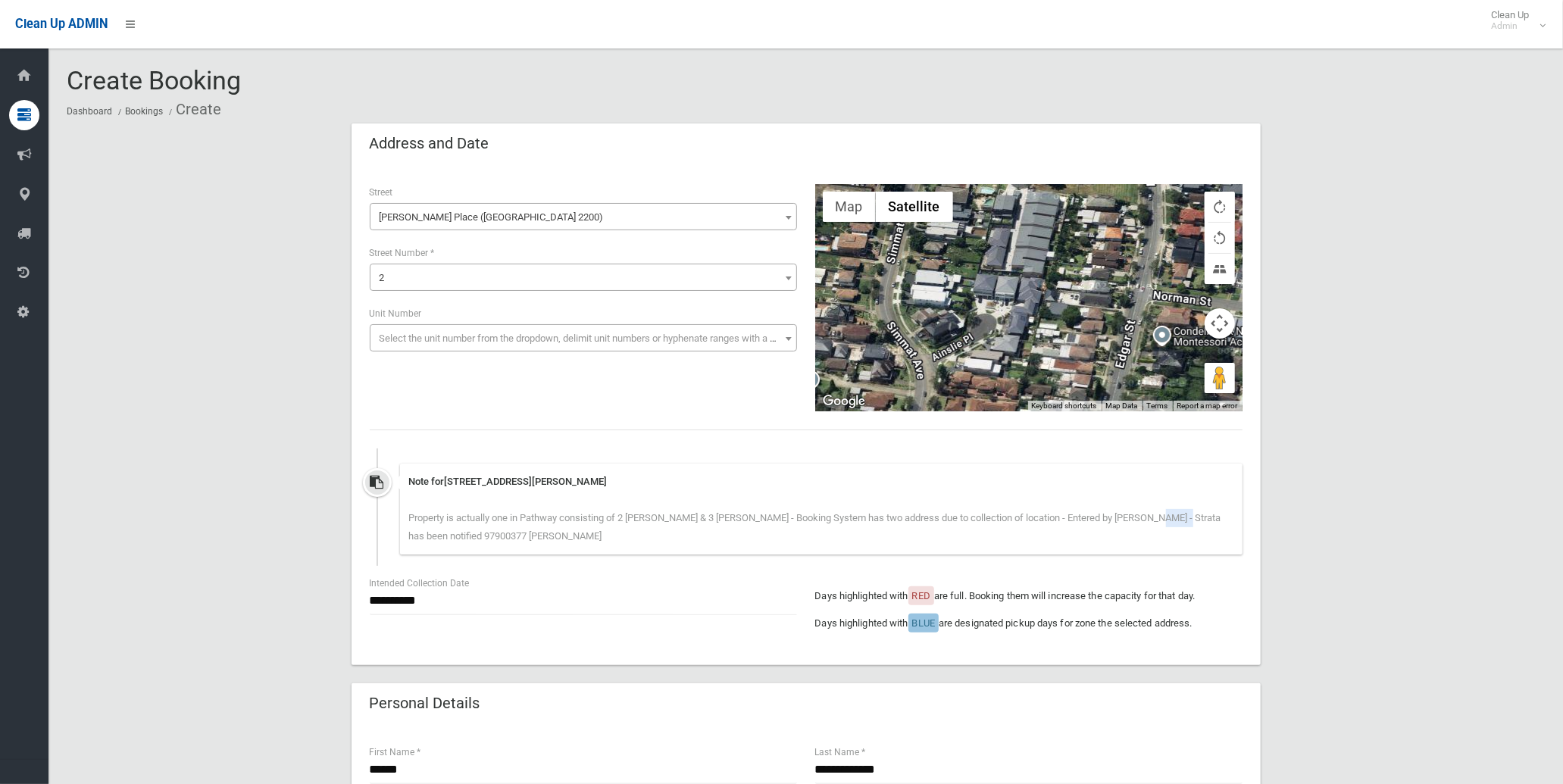
drag, startPoint x: 1037, startPoint y: 314, endPoint x: 1042, endPoint y: 290, distance: 24.5
click at [1042, 290] on div "Loading..." at bounding box center [1029, 297] width 427 height 227
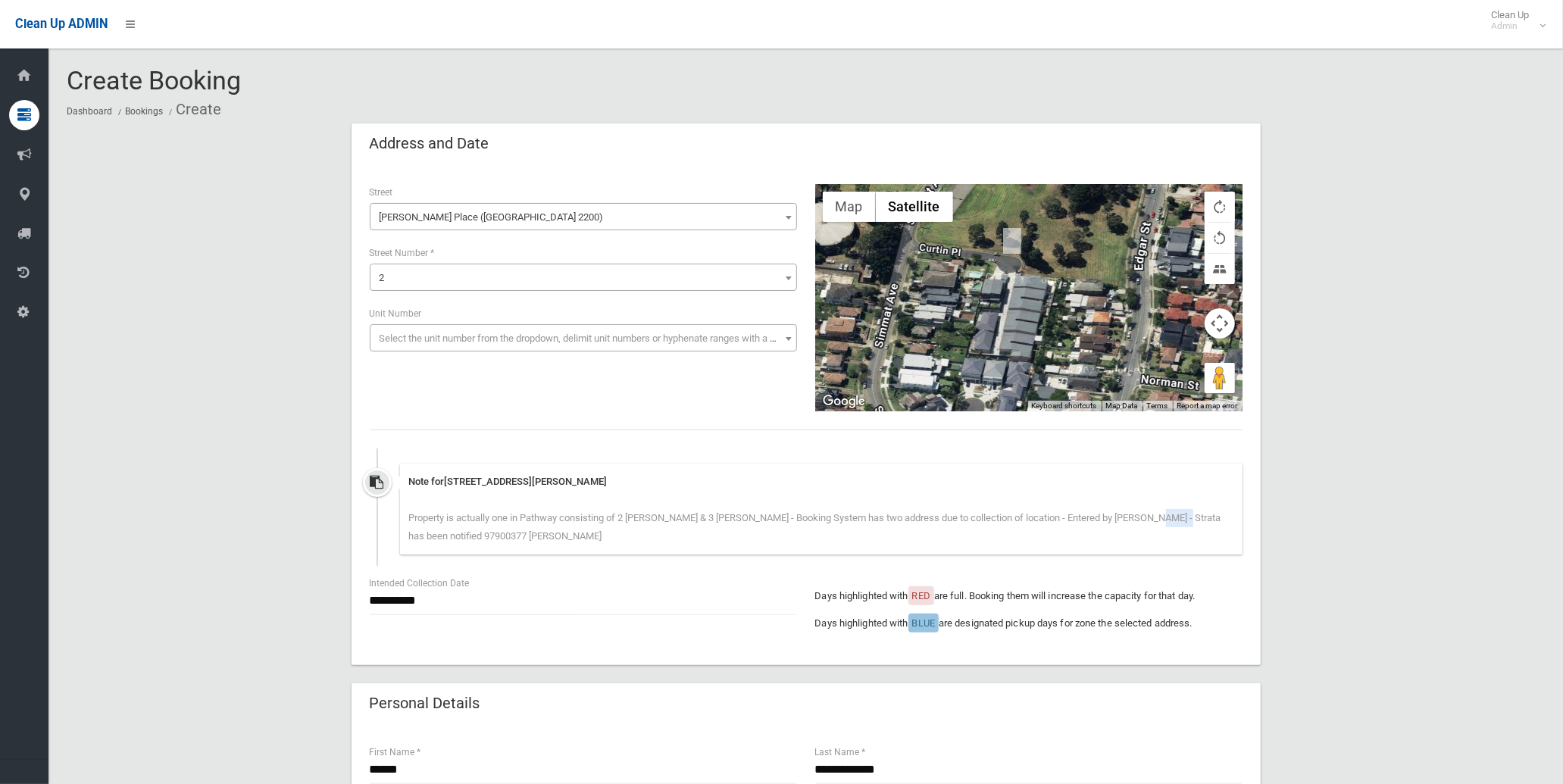
drag, startPoint x: 1023, startPoint y: 269, endPoint x: 984, endPoint y: 345, distance: 85.4
click at [1006, 369] on div "Loading..." at bounding box center [1029, 297] width 427 height 227
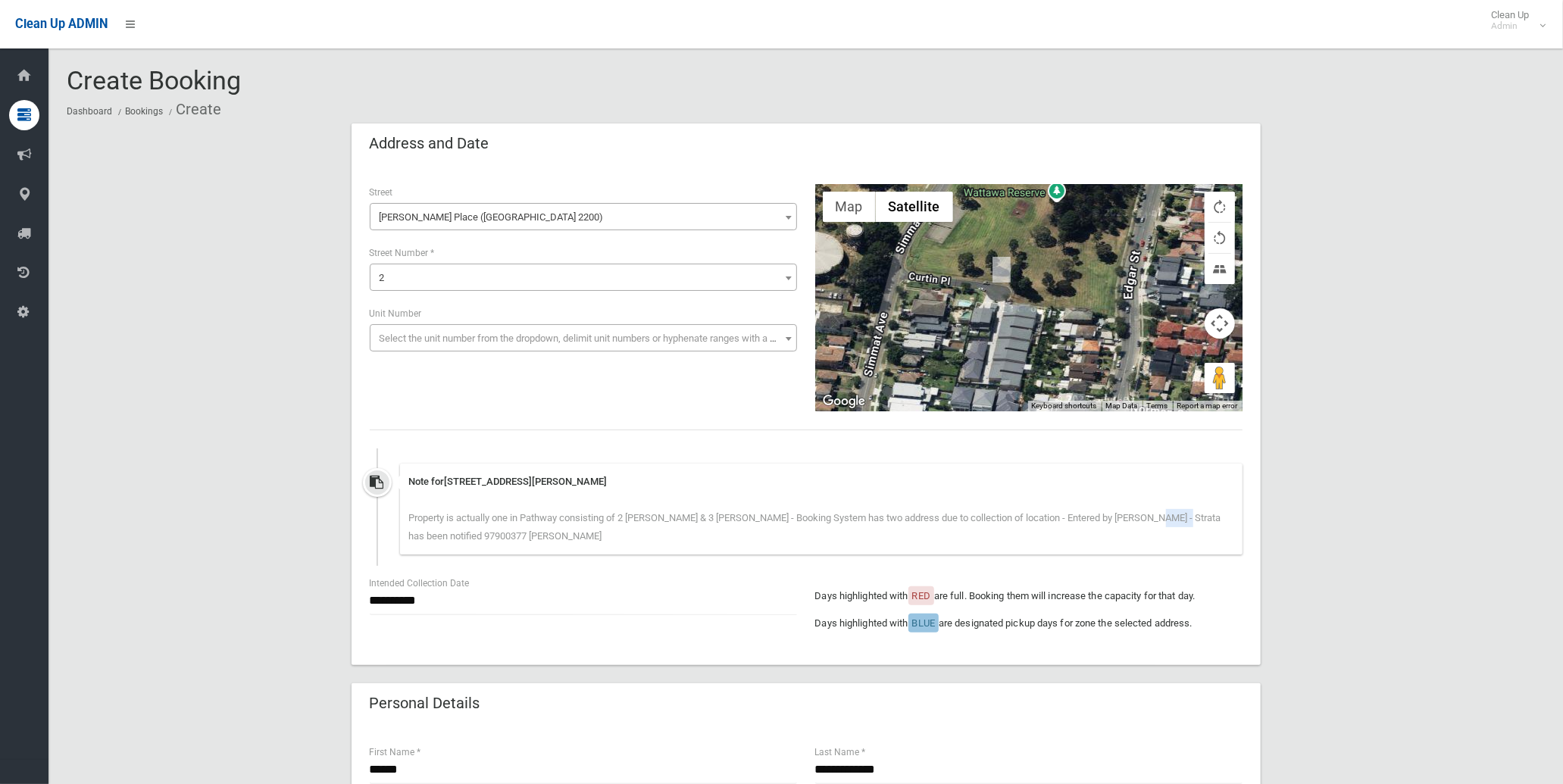
drag, startPoint x: 993, startPoint y: 304, endPoint x: 995, endPoint y: 328, distance: 24.1
click at [996, 329] on div "Loading..." at bounding box center [1029, 297] width 427 height 227
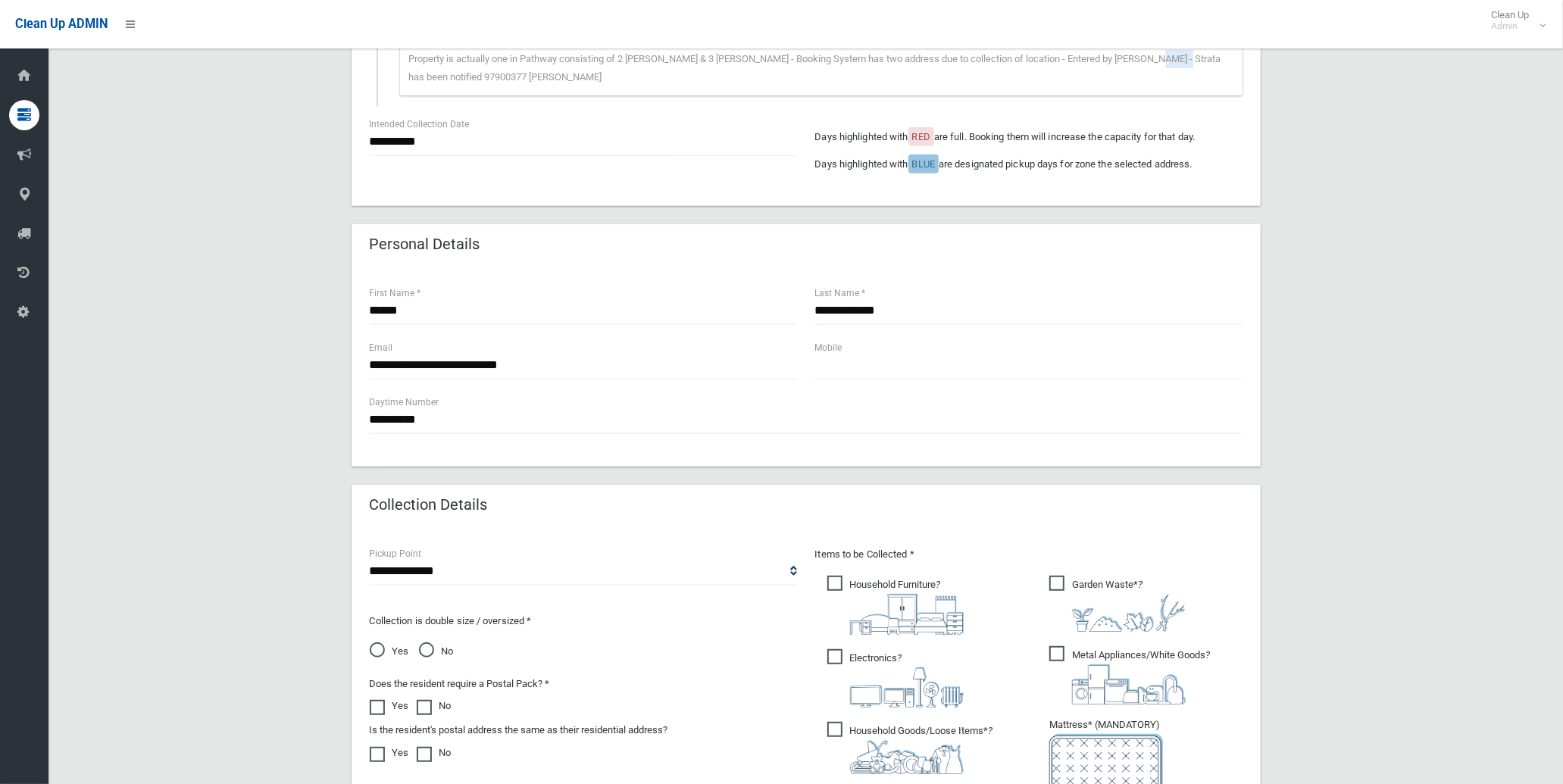
scroll to position [505, 0]
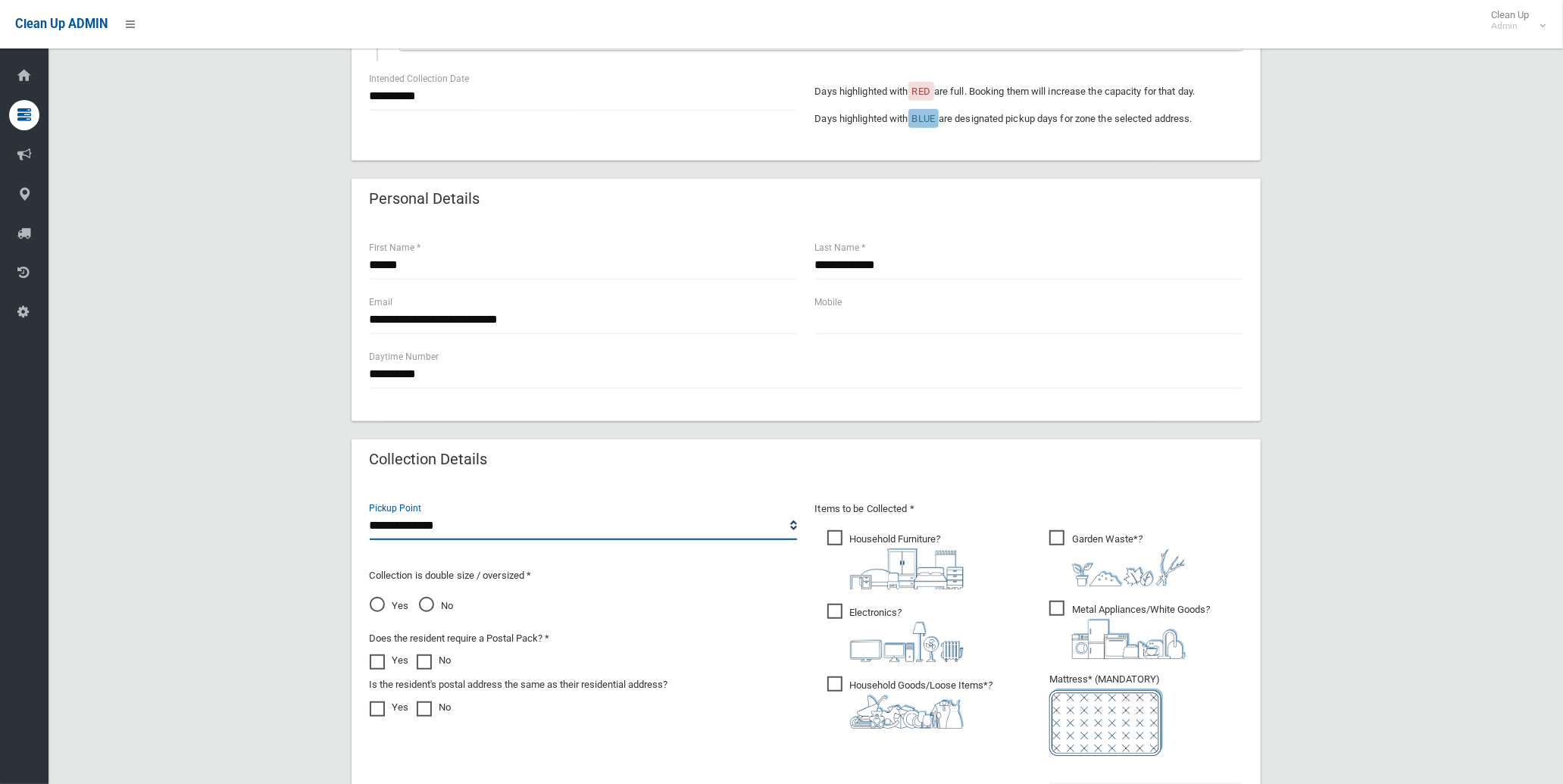
click at [427, 528] on select "**********" at bounding box center [583, 525] width 427 height 28
select select "*"
click at [370, 512] on select "**********" at bounding box center [583, 525] width 427 height 28
click at [437, 598] on span "No" at bounding box center [436, 605] width 35 height 18
click at [976, 576] on li "Household Furniture ?" at bounding box center [924, 558] width 193 height 62
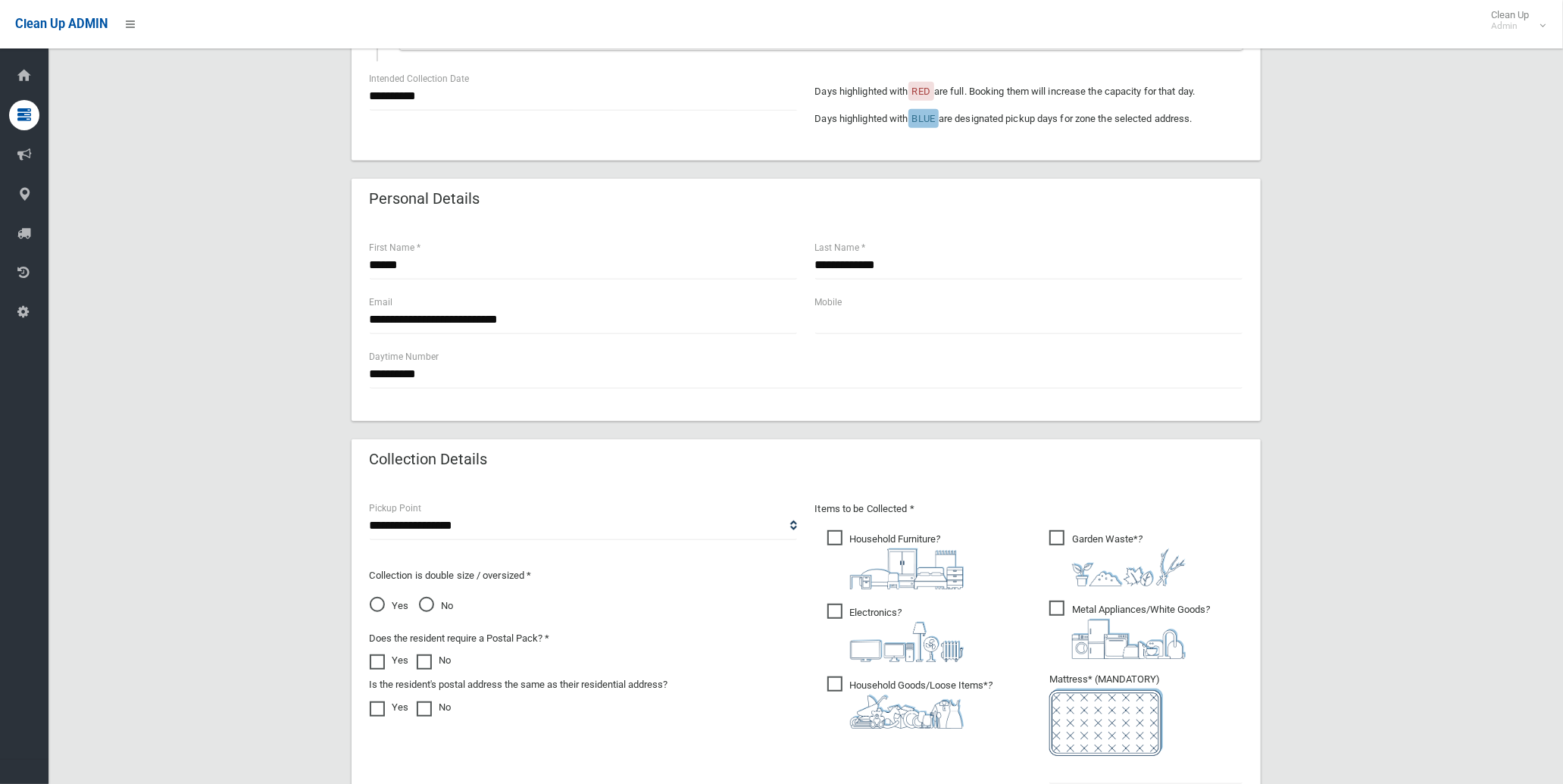
drag, startPoint x: 924, startPoint y: 637, endPoint x: 925, endPoint y: 687, distance: 50.0
click at [924, 638] on img at bounding box center [907, 642] width 114 height 40
click at [926, 691] on span "Household Goods/Loose Items* ?" at bounding box center [910, 703] width 166 height 52
click at [941, 554] on img at bounding box center [907, 569] width 114 height 41
click at [1106, 542] on span "Garden Waste* ?" at bounding box center [1117, 558] width 136 height 56
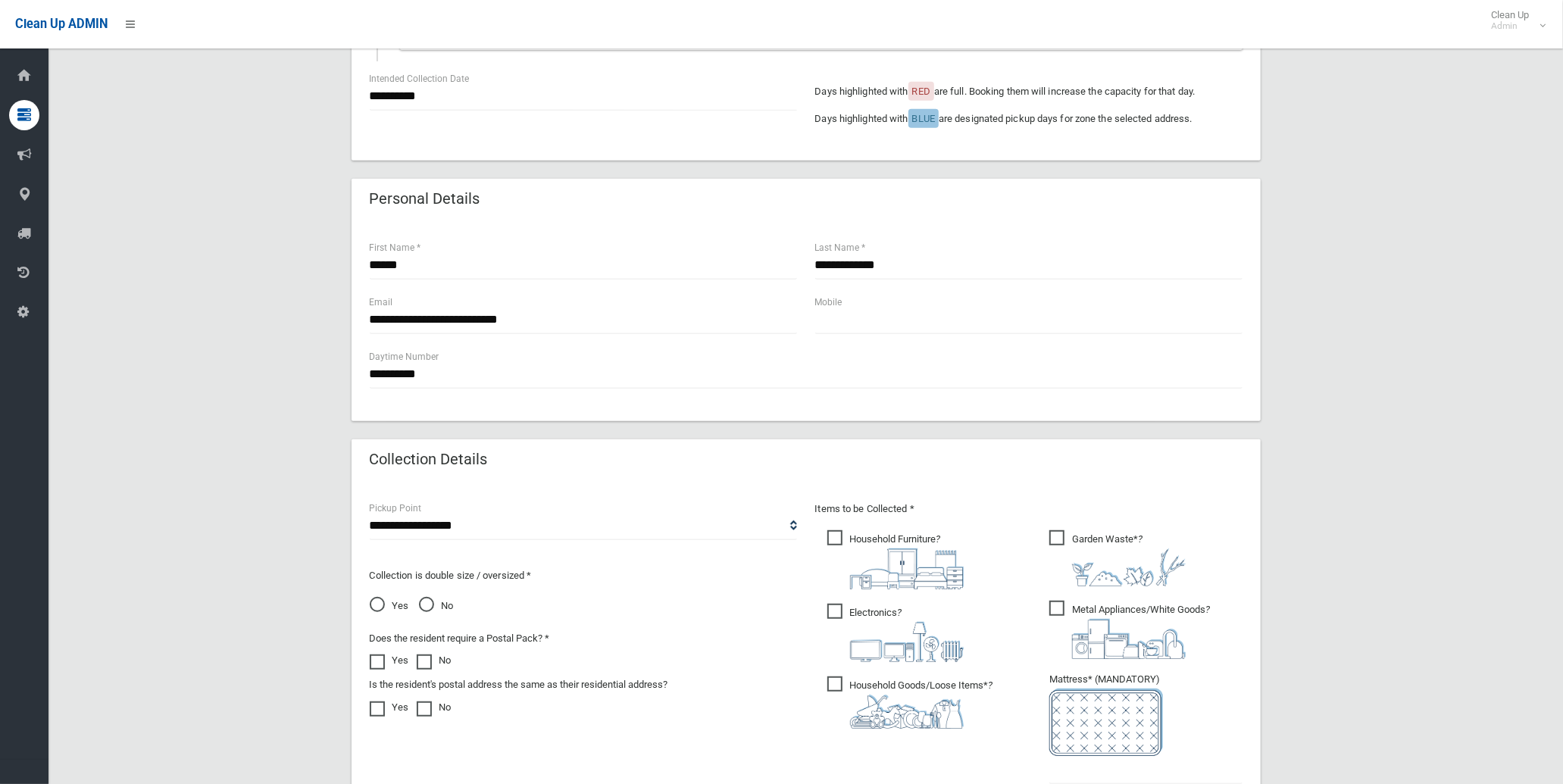
click at [1123, 631] on img at bounding box center [1129, 638] width 114 height 40
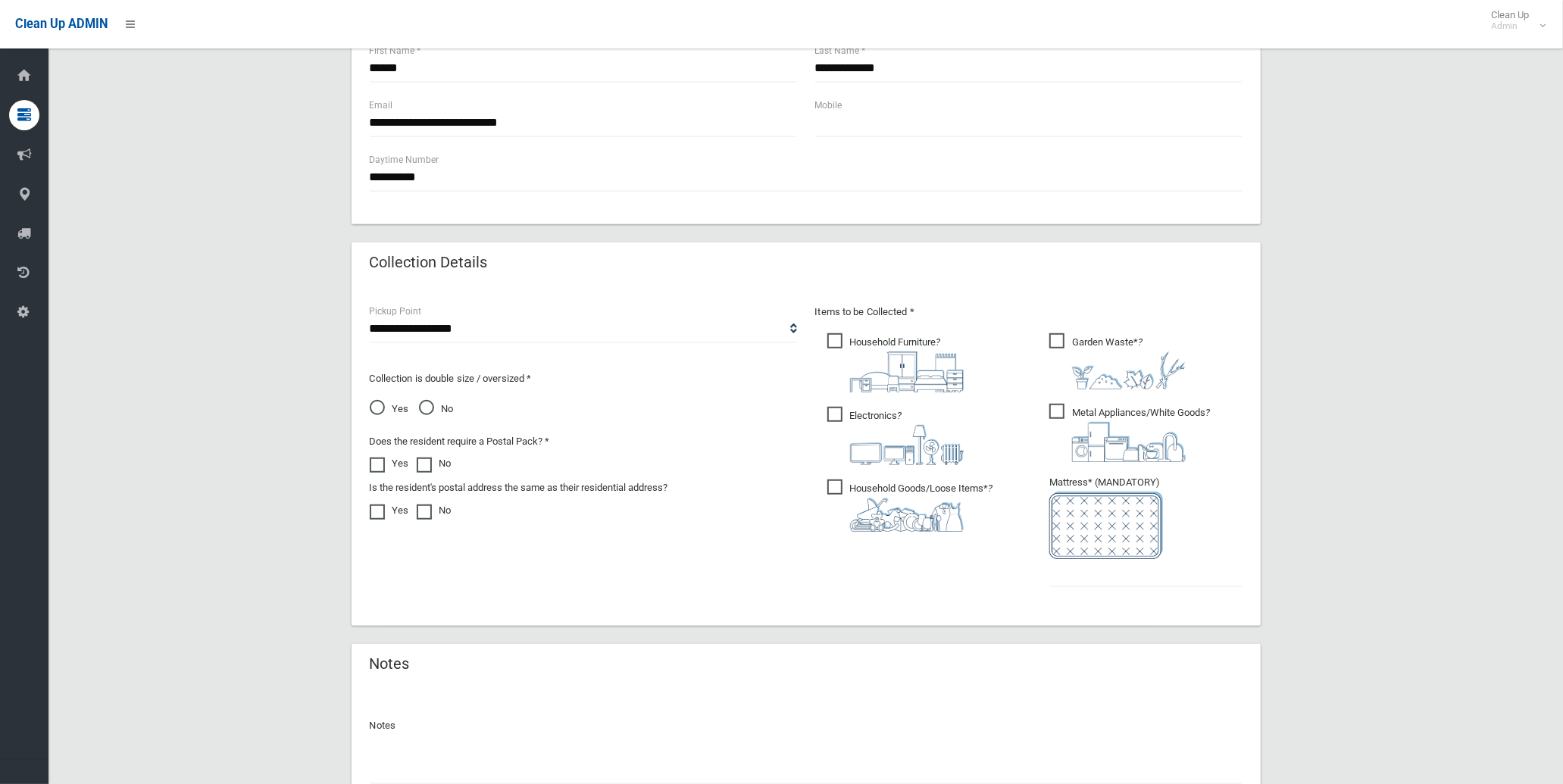
scroll to position [705, 0]
click at [1164, 578] on input "text" at bounding box center [1146, 569] width 193 height 28
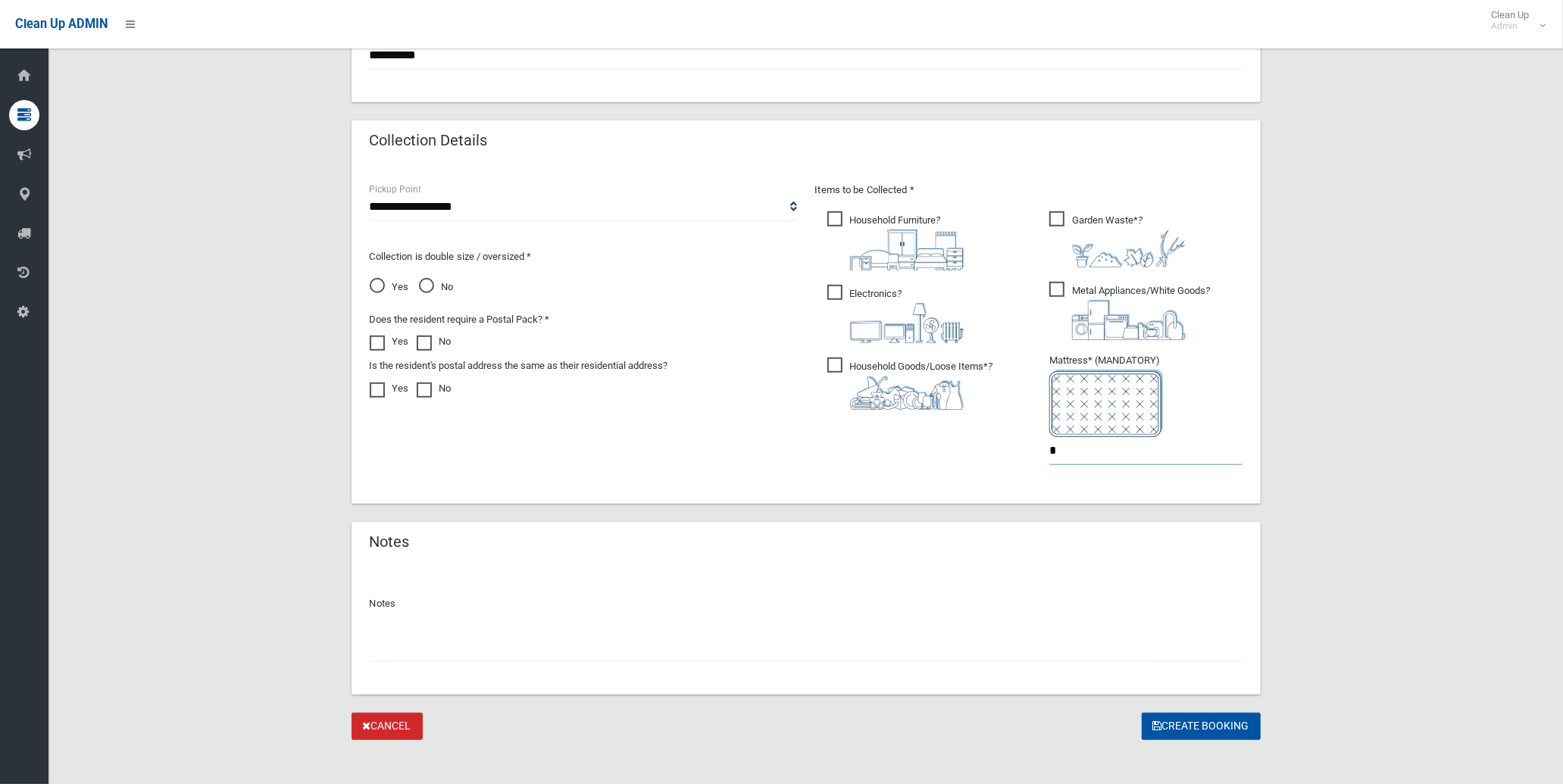
scroll to position [833, 0]
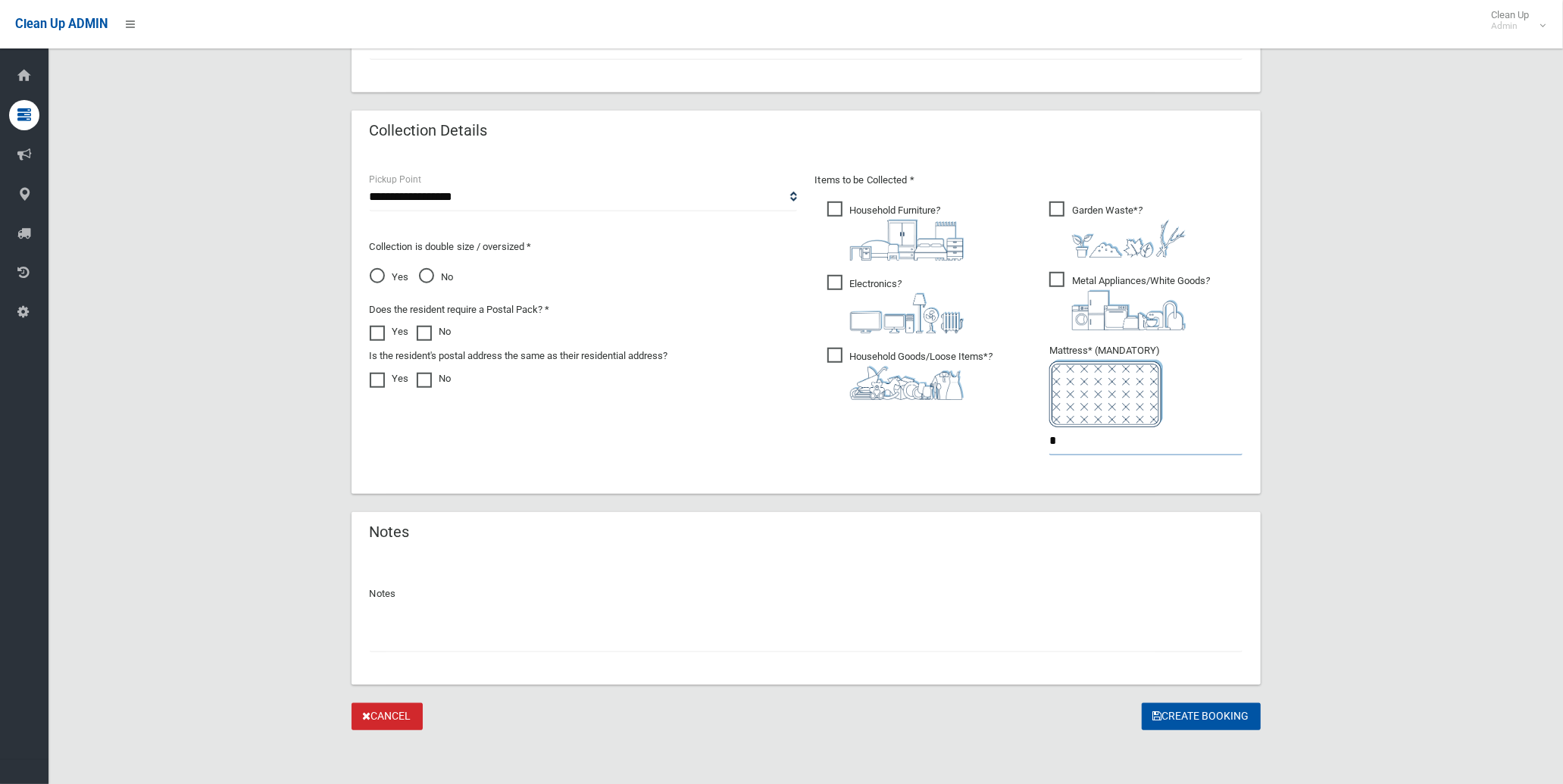
type input "*"
click at [843, 637] on input "text" at bounding box center [806, 638] width 873 height 28
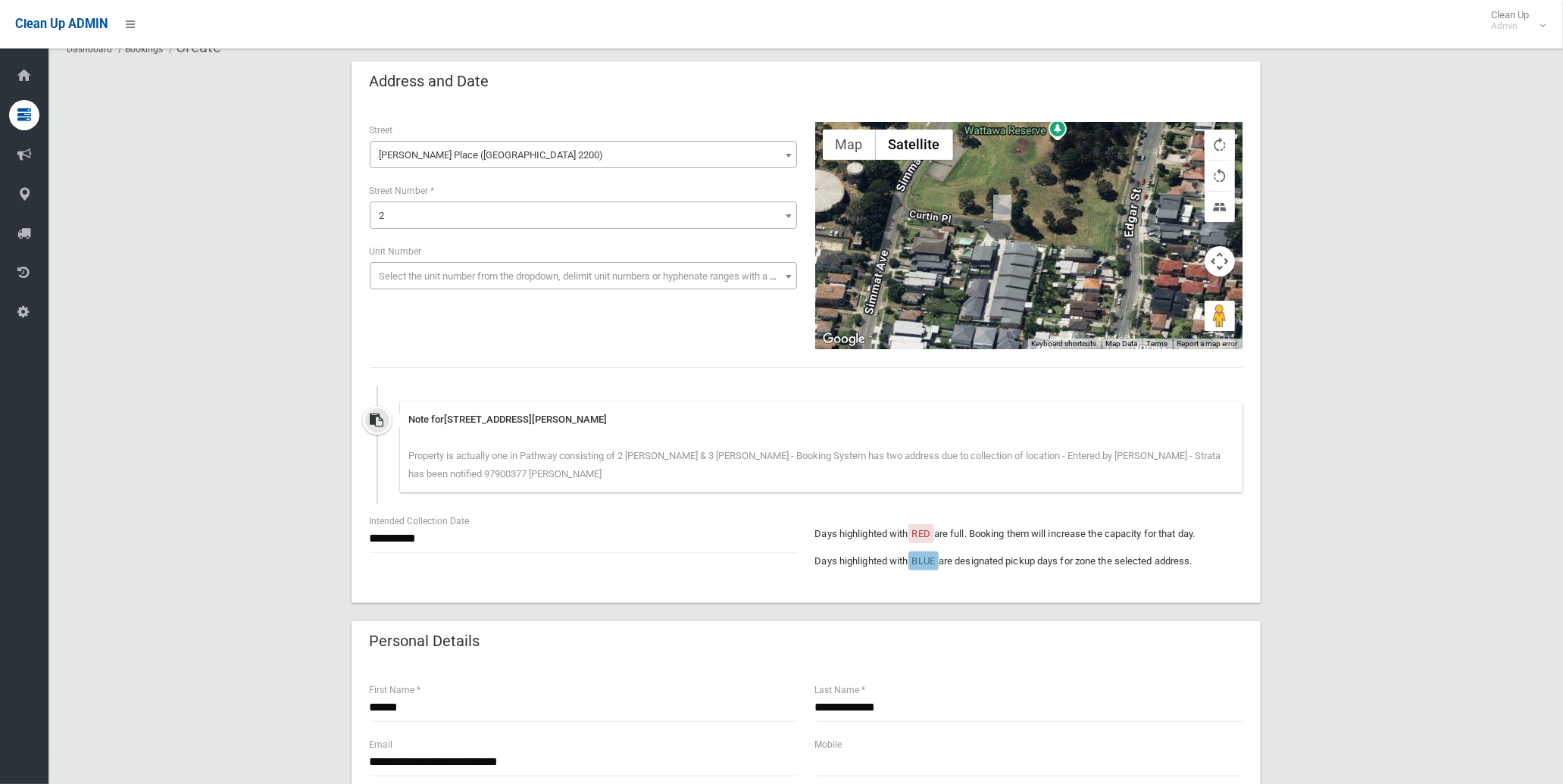
scroll to position [63, 0]
type input "********"
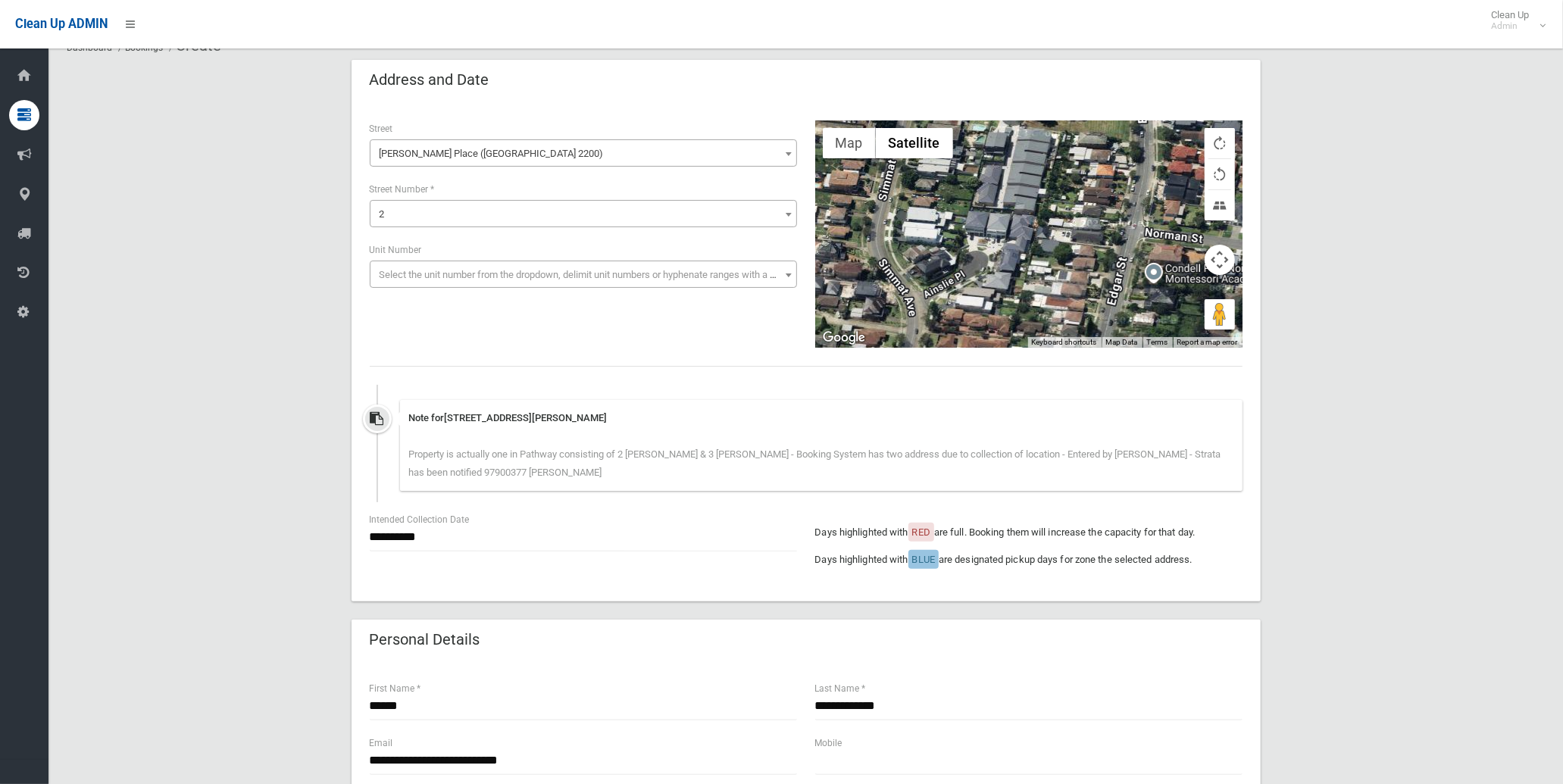
drag, startPoint x: 1019, startPoint y: 290, endPoint x: 1031, endPoint y: 176, distance: 114.6
click at [1031, 176] on div "Loading..." at bounding box center [1029, 233] width 427 height 227
click at [476, 206] on span "2" at bounding box center [583, 214] width 419 height 21
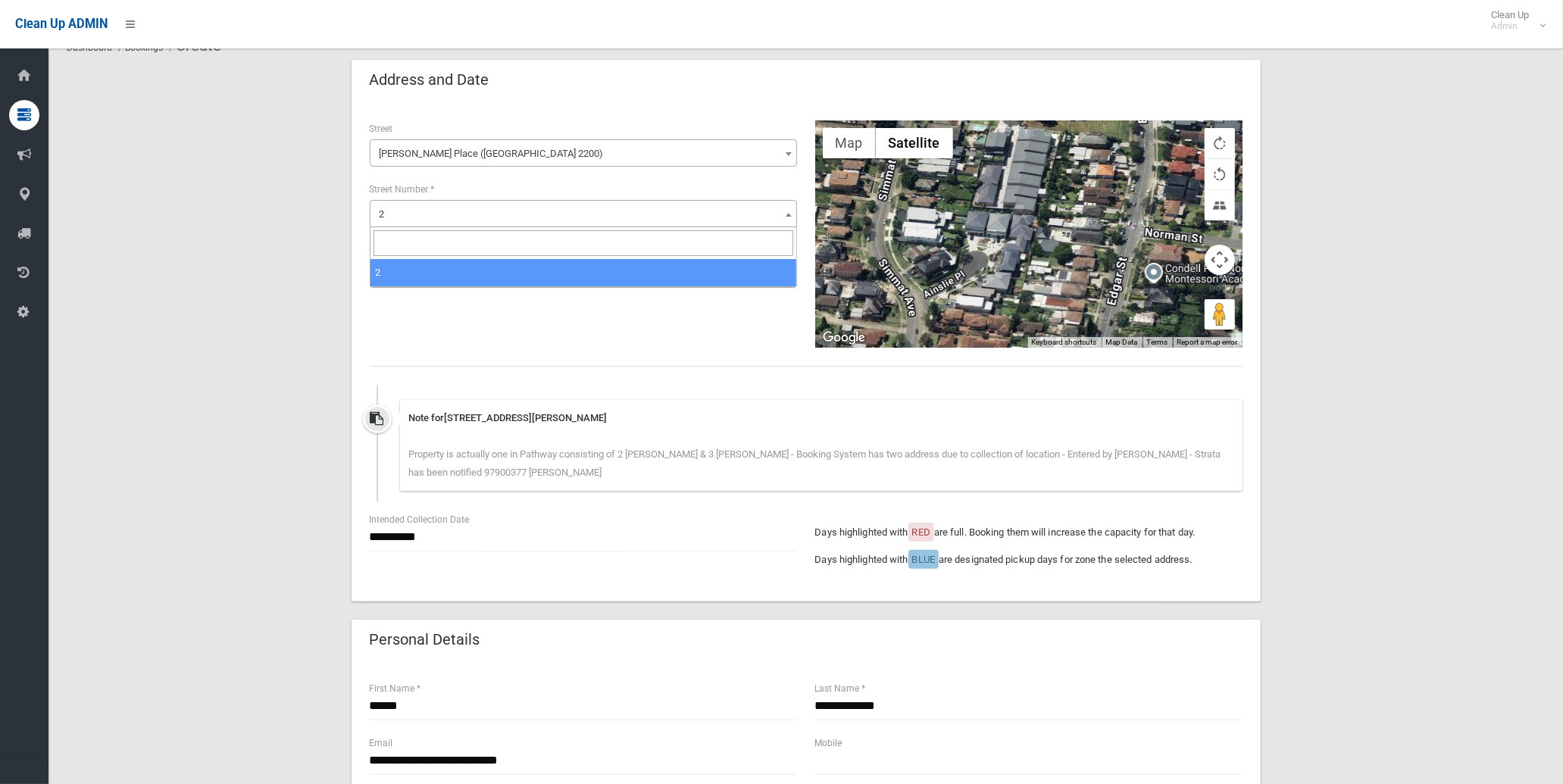
click at [443, 242] on input "search" at bounding box center [583, 243] width 419 height 26
click at [529, 146] on span "[PERSON_NAME] Place ([GEOGRAPHIC_DATA] 2200)" at bounding box center [583, 153] width 419 height 21
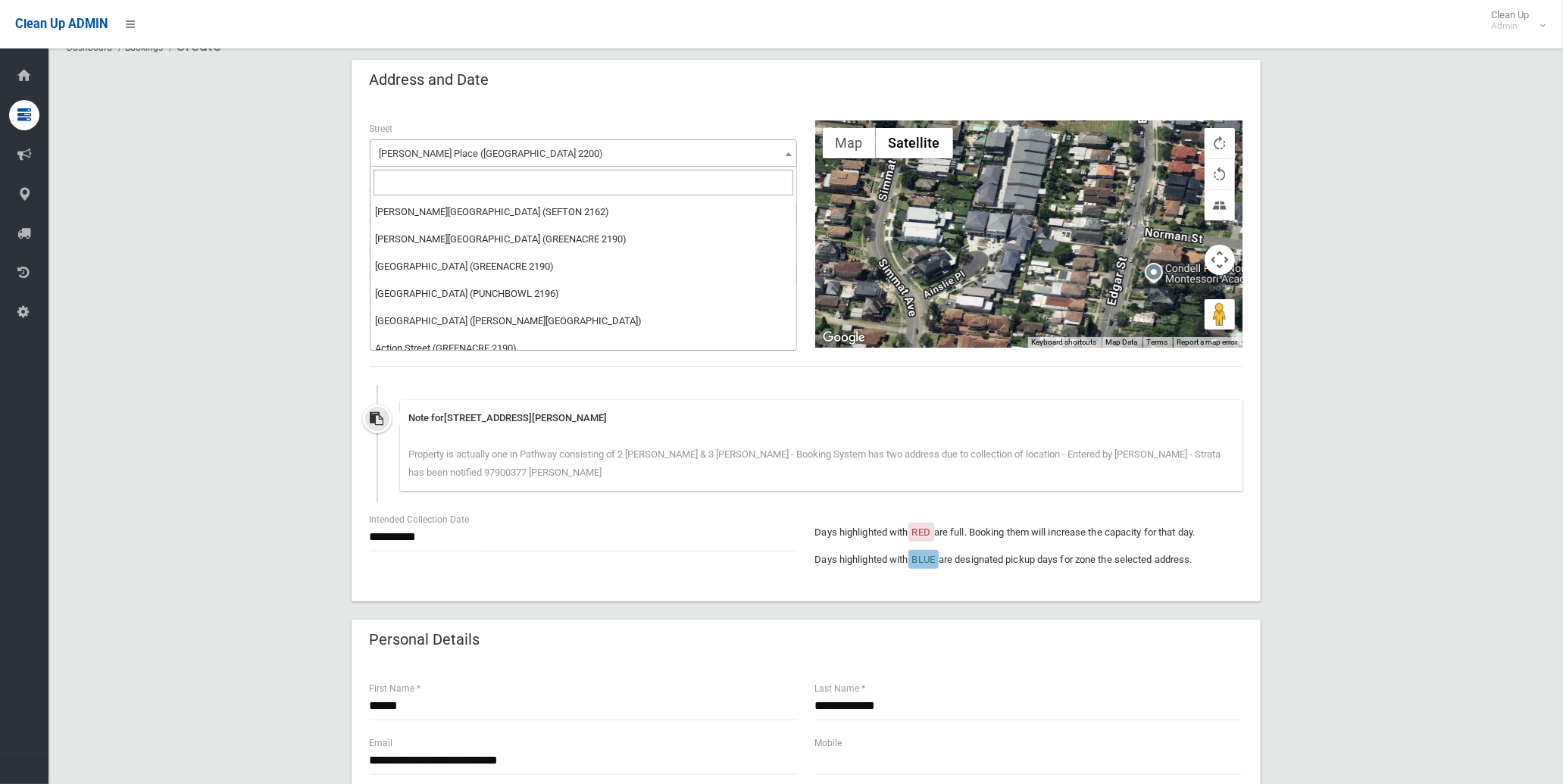
scroll to position [15255, 0]
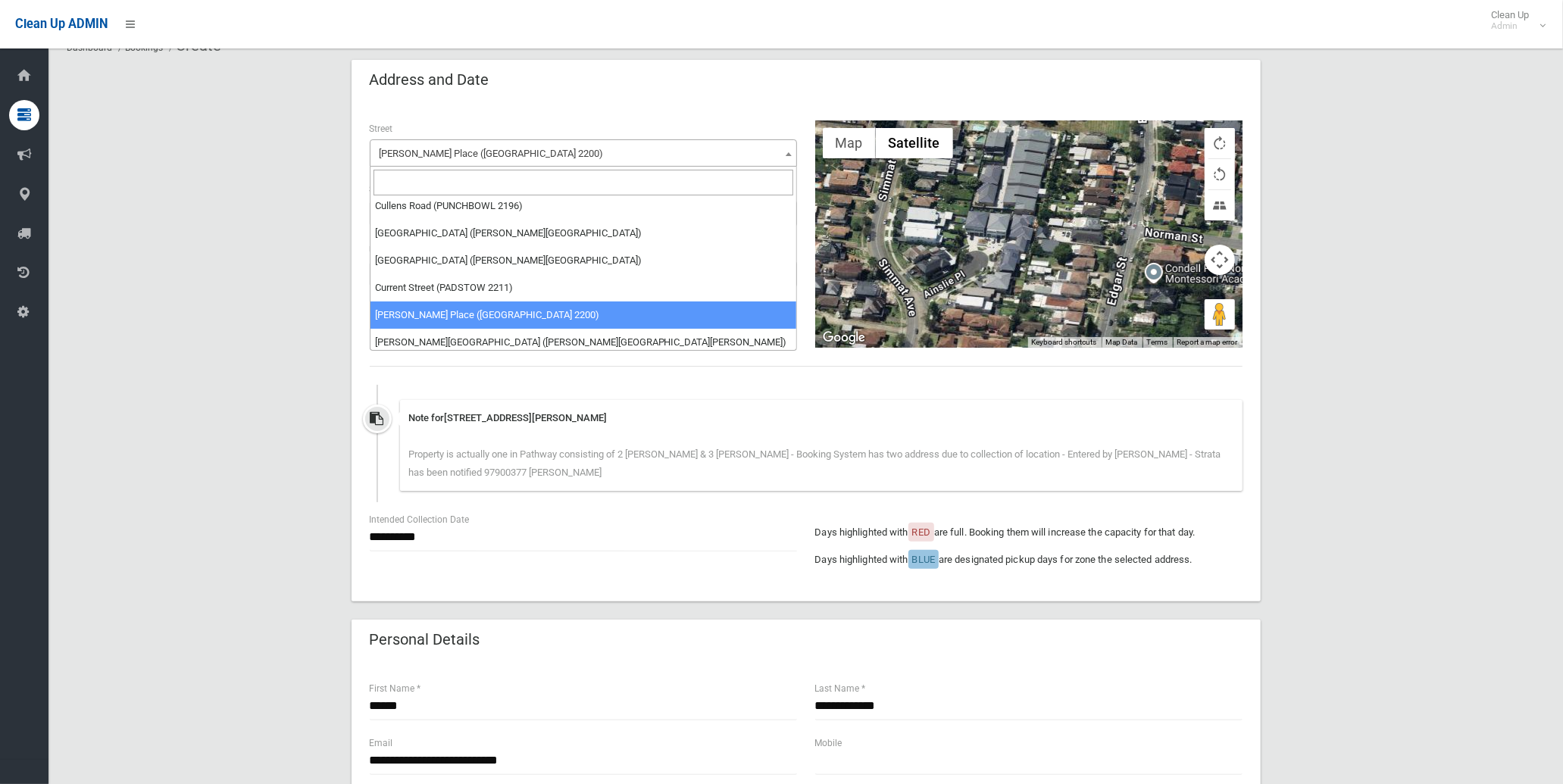
click at [517, 192] on input "search" at bounding box center [583, 182] width 419 height 26
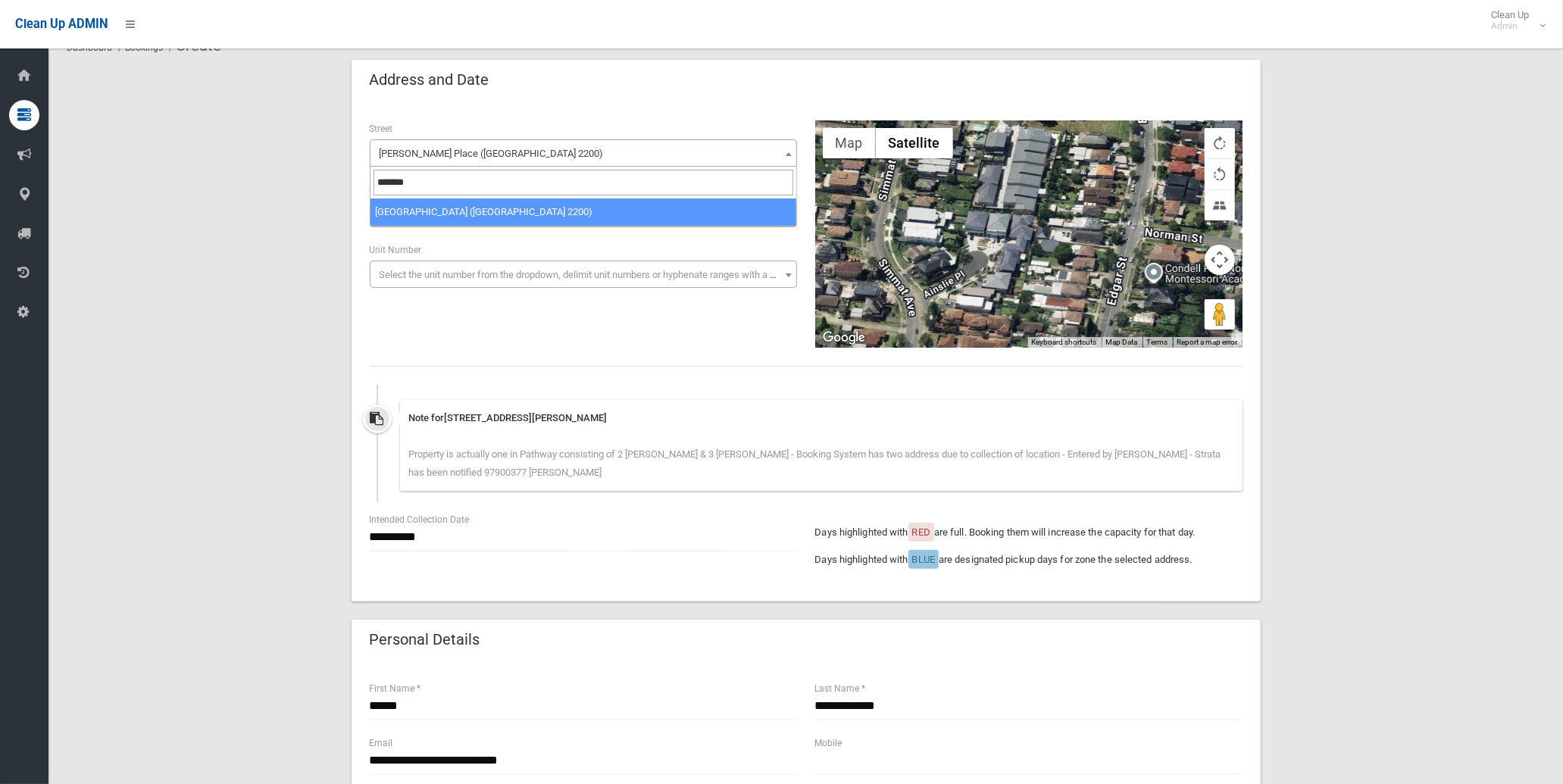
type input "*******"
select select "****"
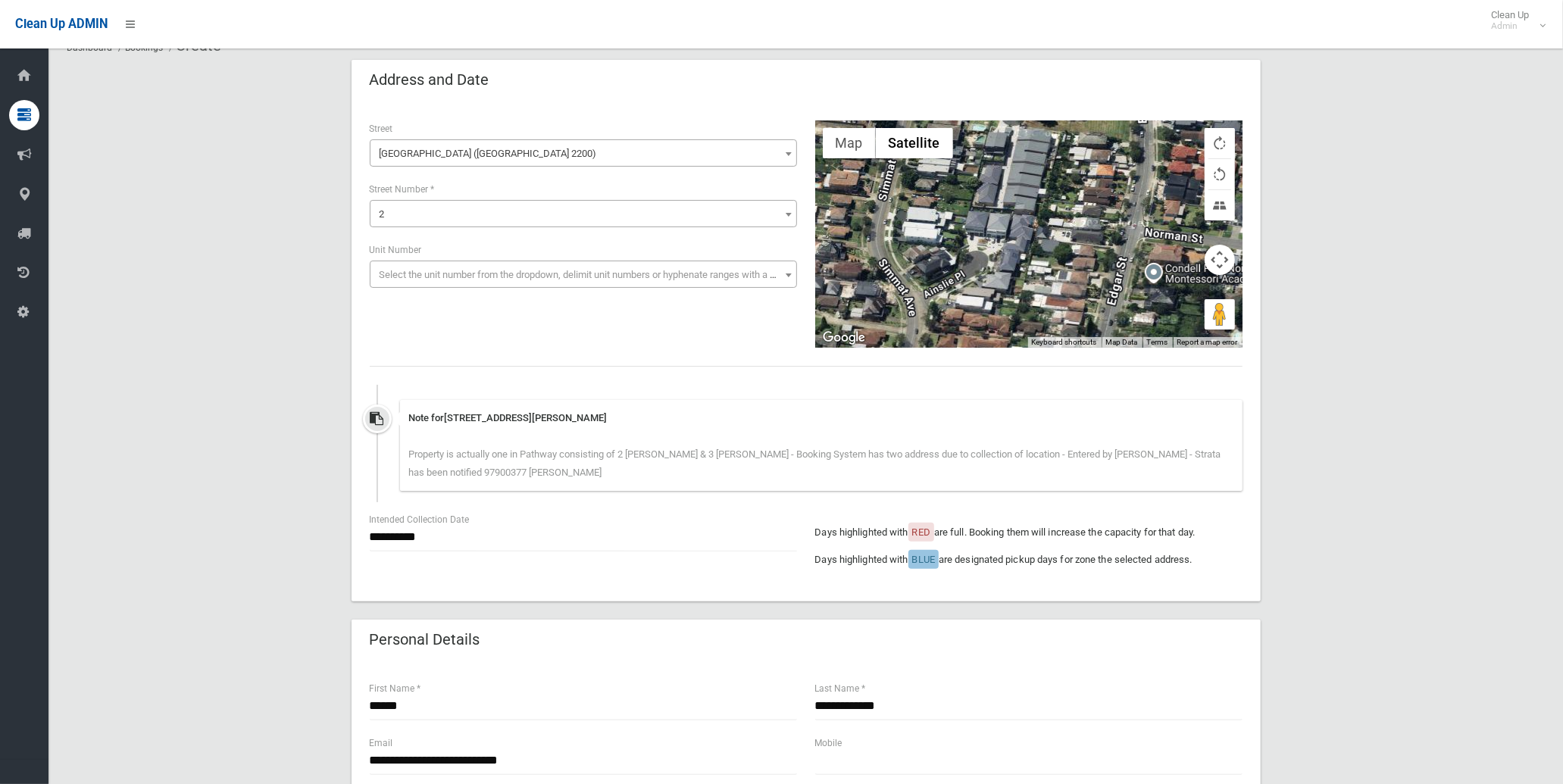
click at [461, 208] on span "2" at bounding box center [583, 214] width 419 height 21
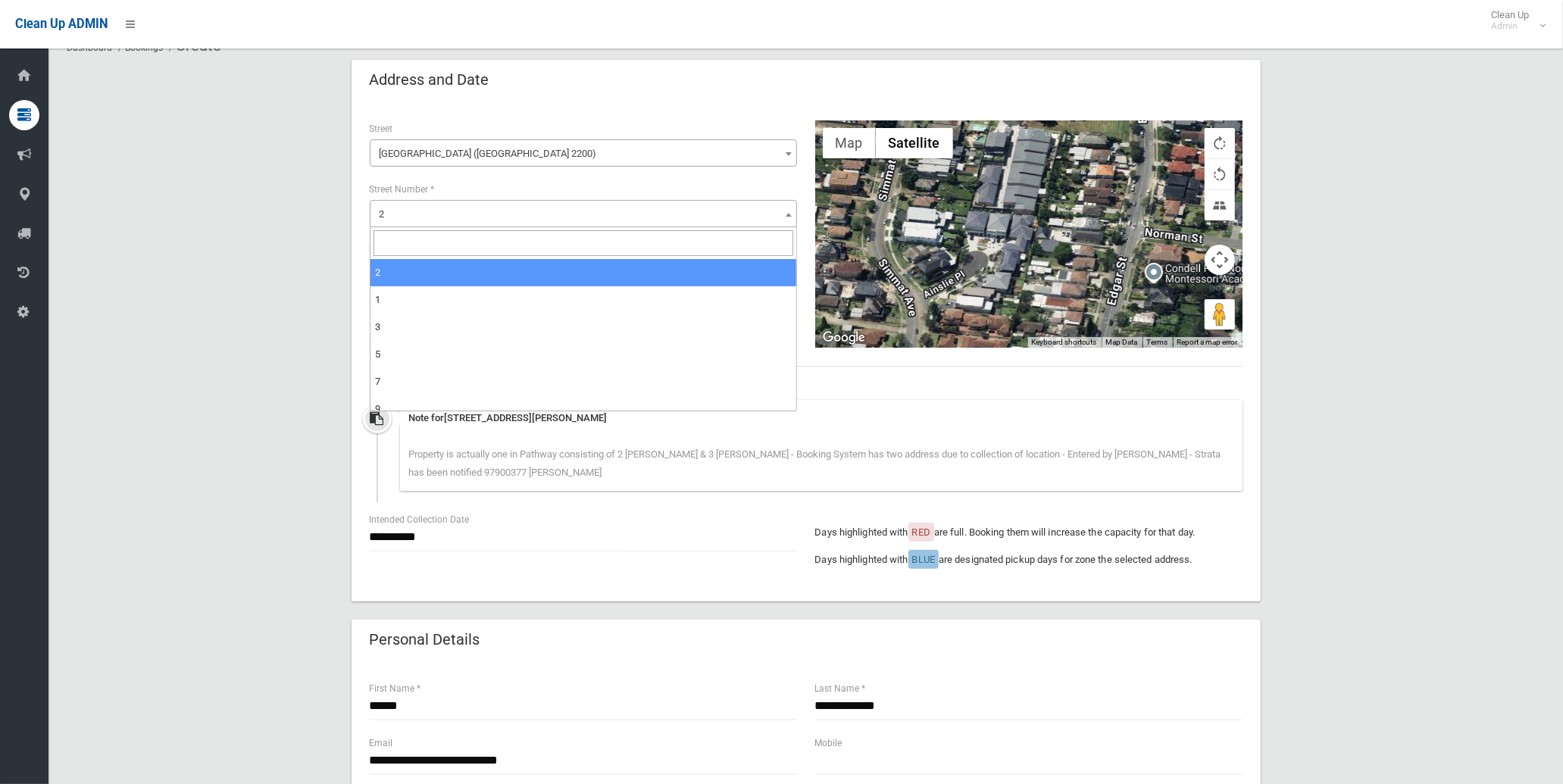
click at [459, 243] on input "search" at bounding box center [583, 243] width 419 height 26
type input "*"
select select "*"
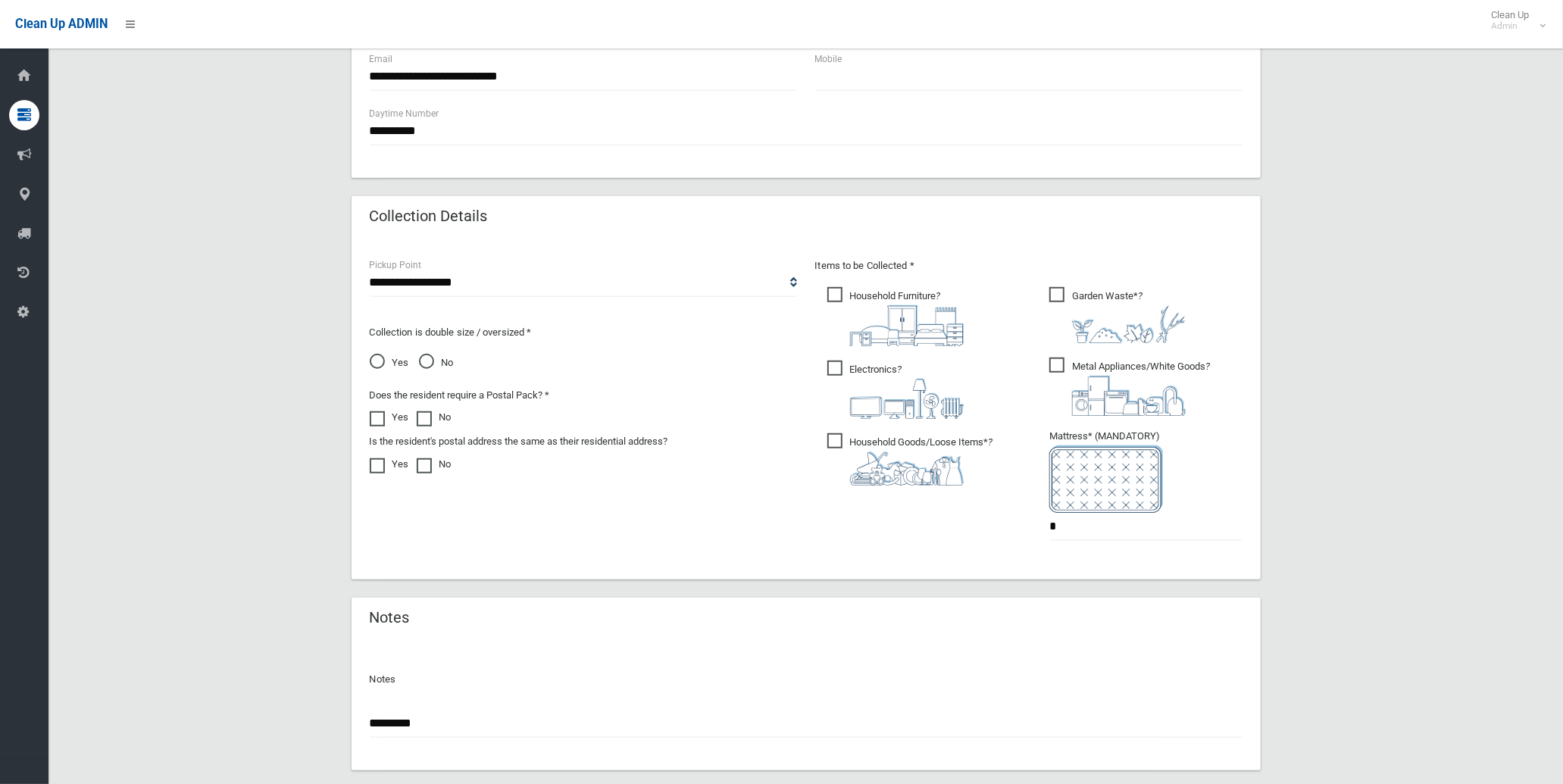
scroll to position [833, 0]
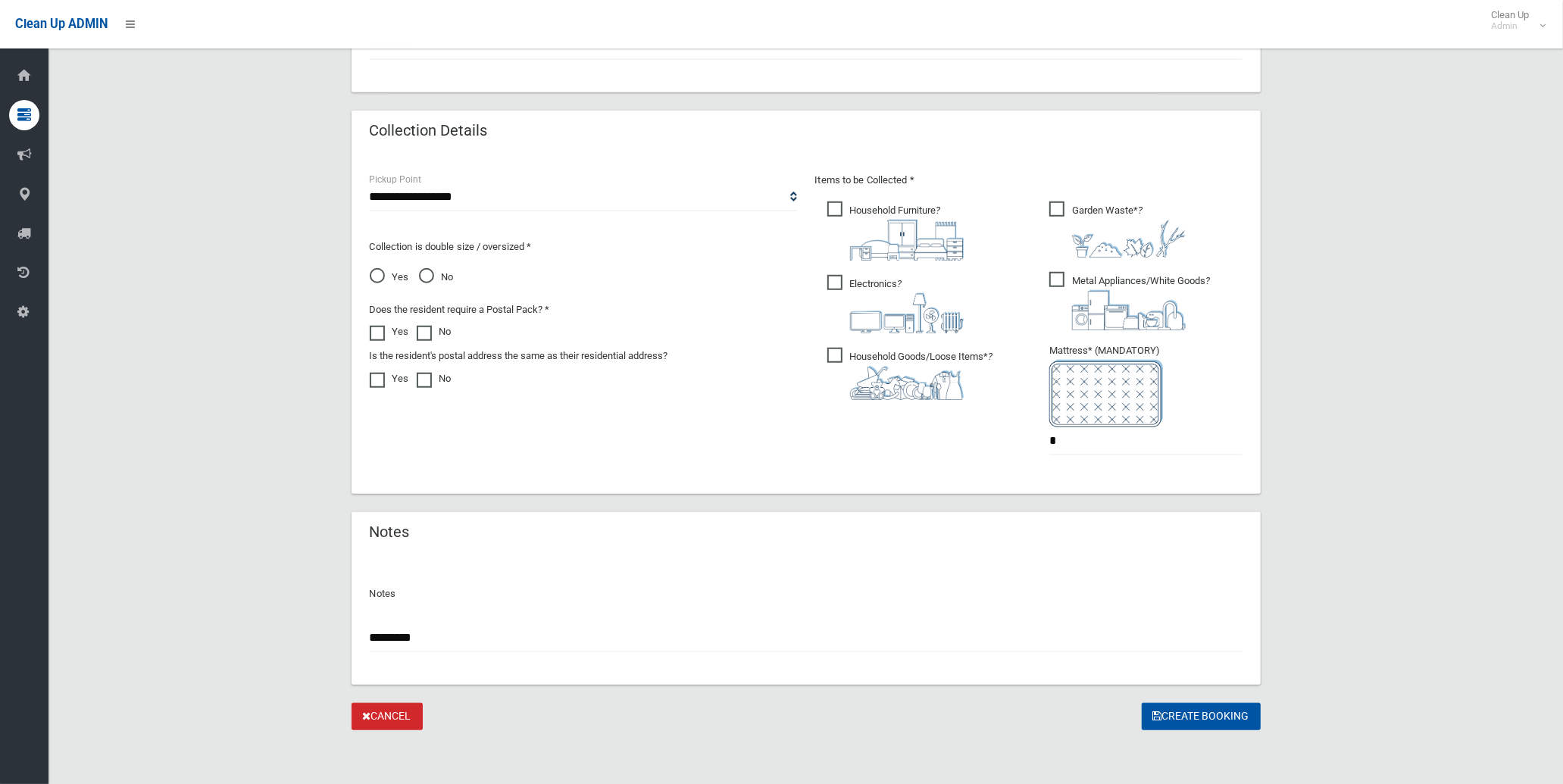
drag, startPoint x: 490, startPoint y: 648, endPoint x: 228, endPoint y: 622, distance: 263.3
click at [228, 622] on div "**********" at bounding box center [806, 10] width 1478 height 1441
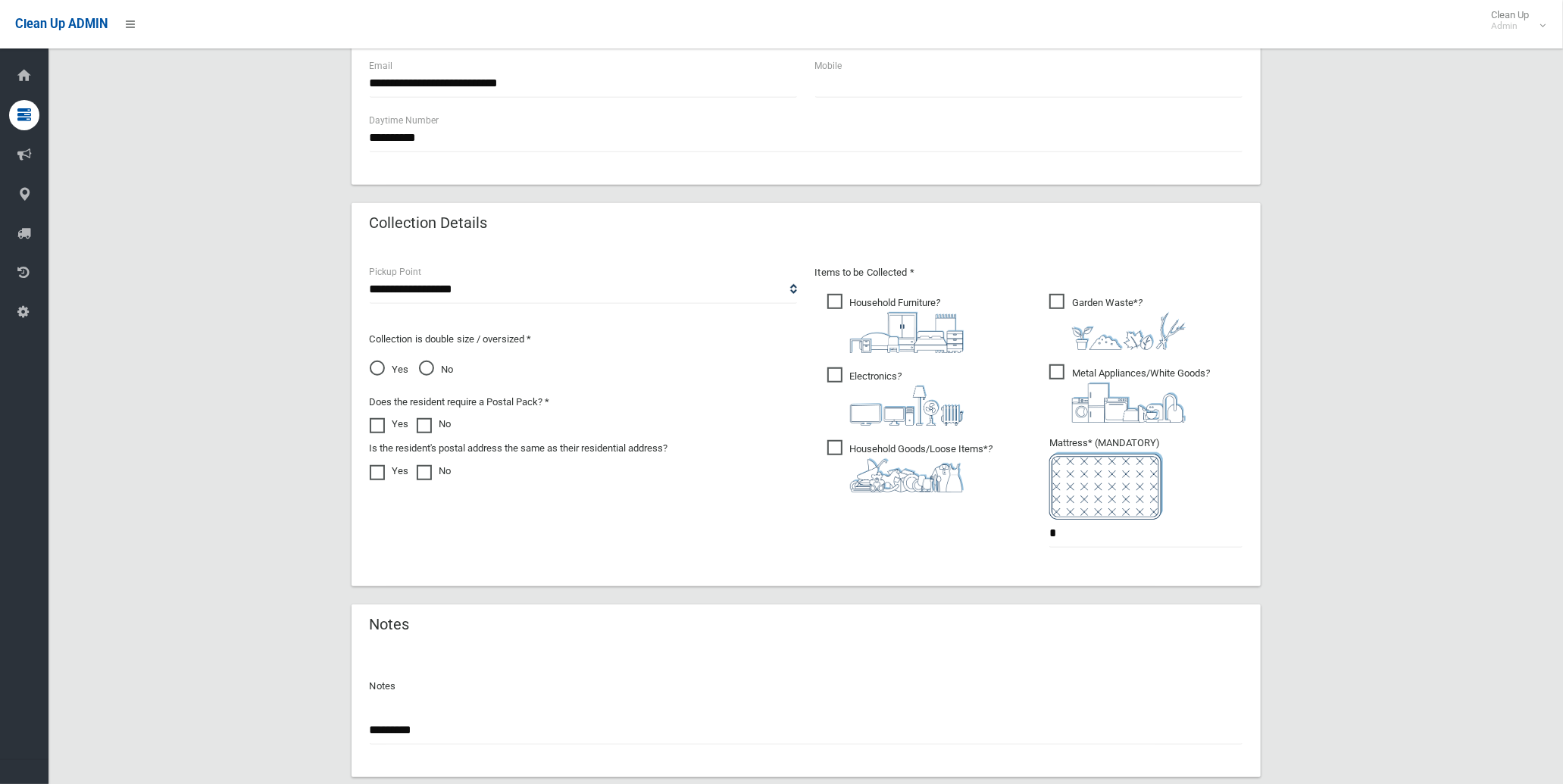
scroll to position [748, 0]
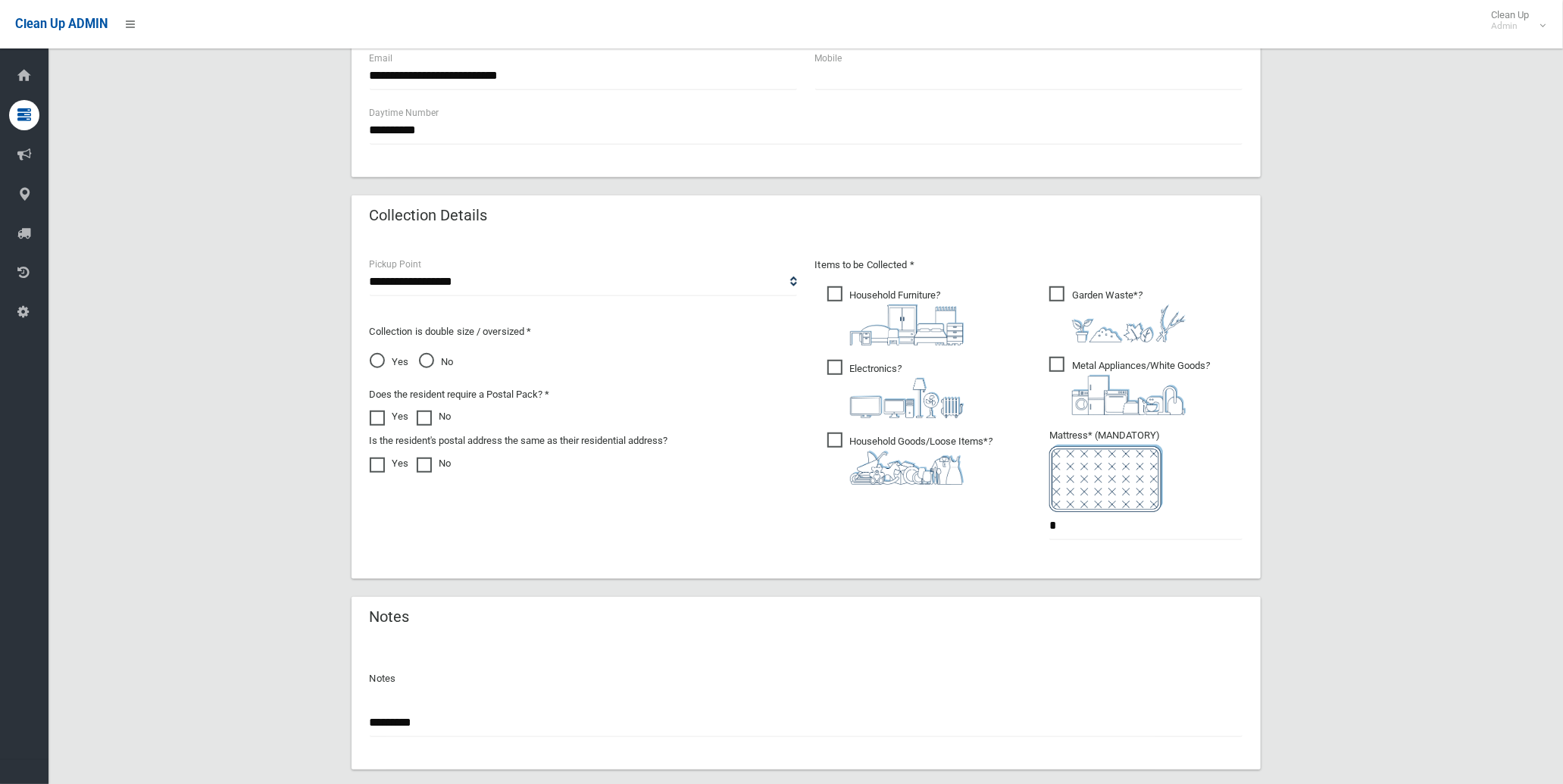
click at [367, 721] on div "Notes ********" at bounding box center [806, 704] width 909 height 131
click at [370, 722] on input "********" at bounding box center [806, 722] width 873 height 28
click at [715, 717] on input "**********" at bounding box center [806, 722] width 873 height 28
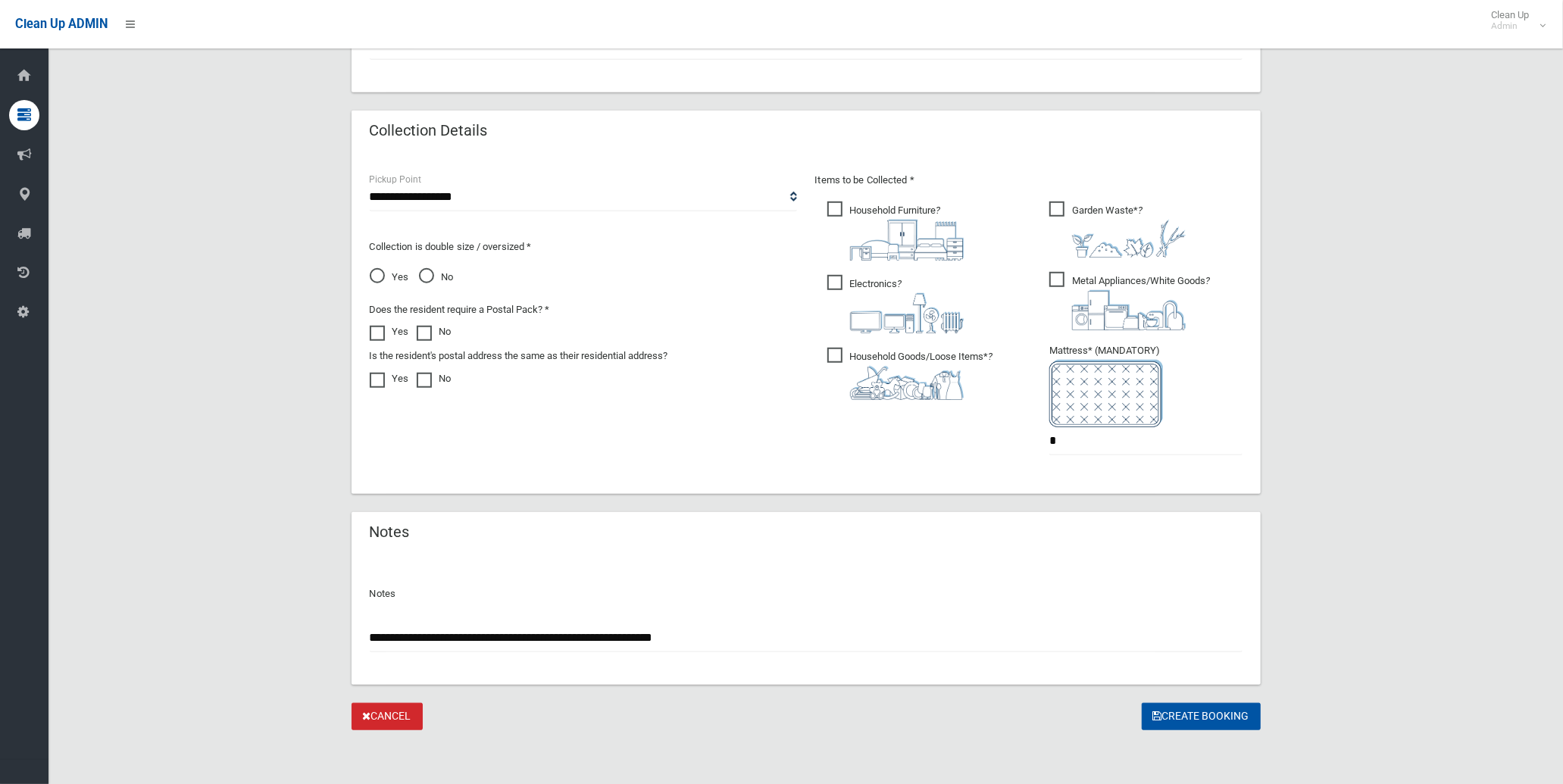
scroll to position [774, 0]
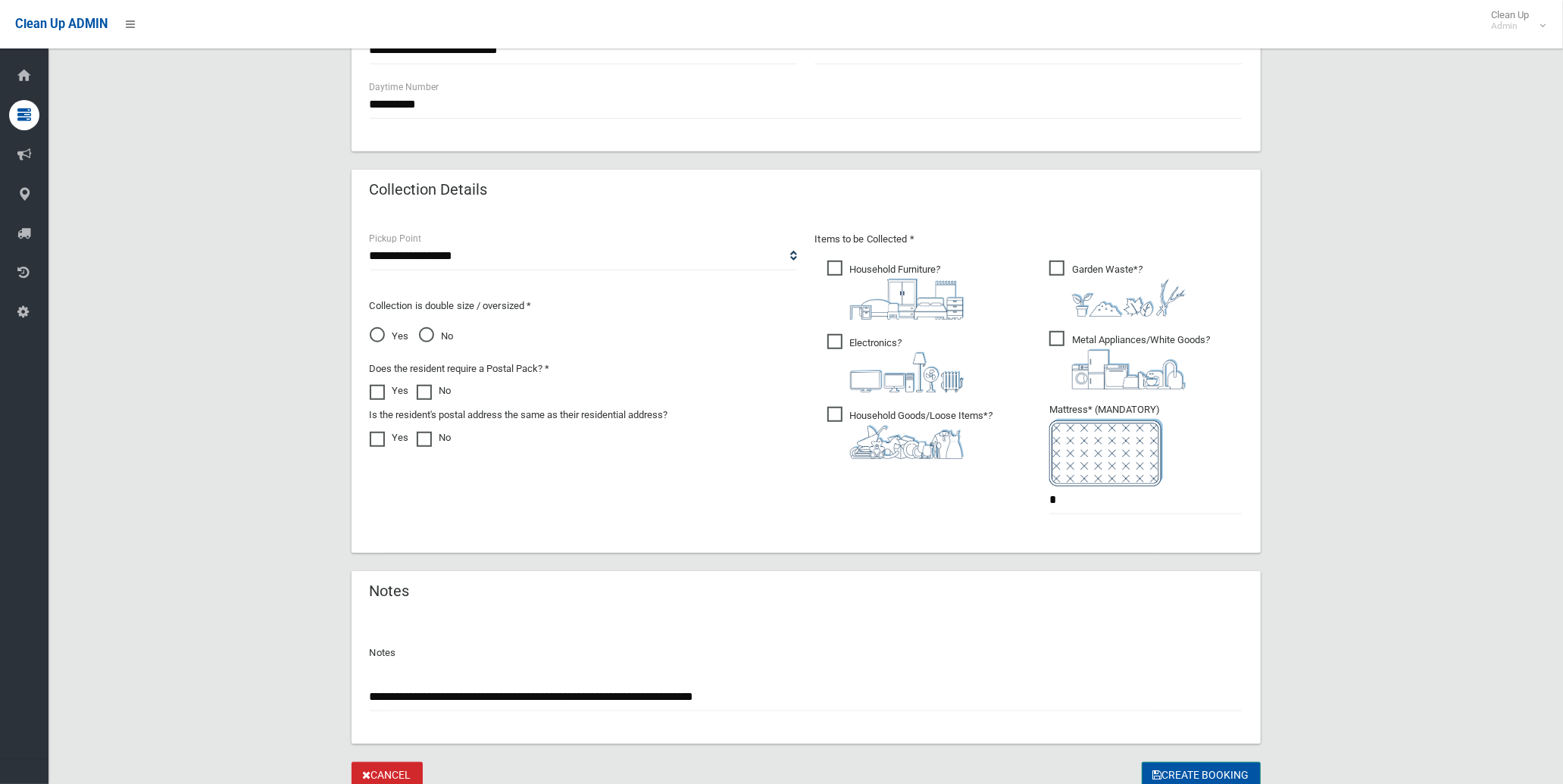
type input "**********"
click at [1179, 777] on button "Create Booking" at bounding box center [1201, 775] width 119 height 28
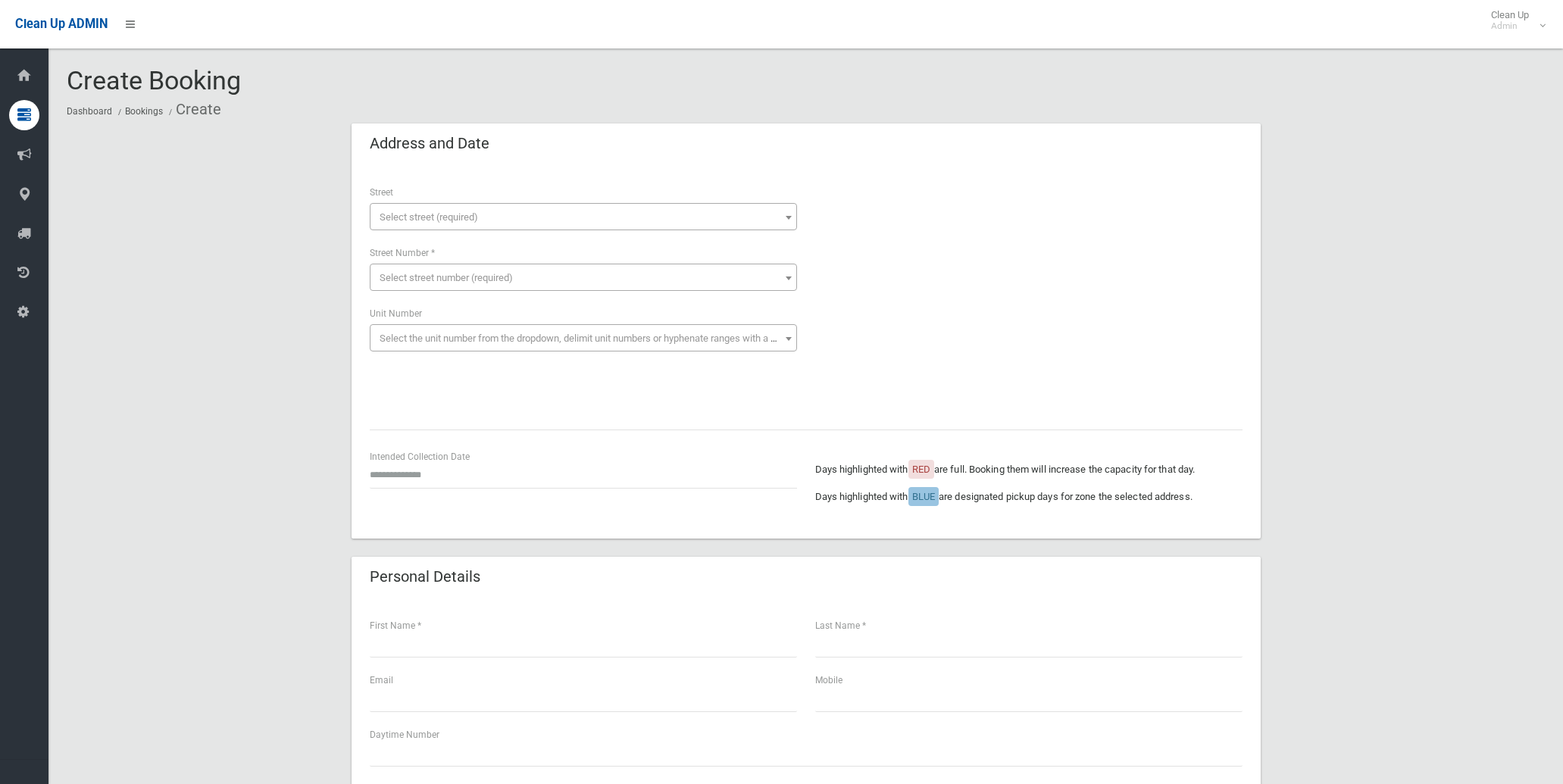
scroll to position [63, 0]
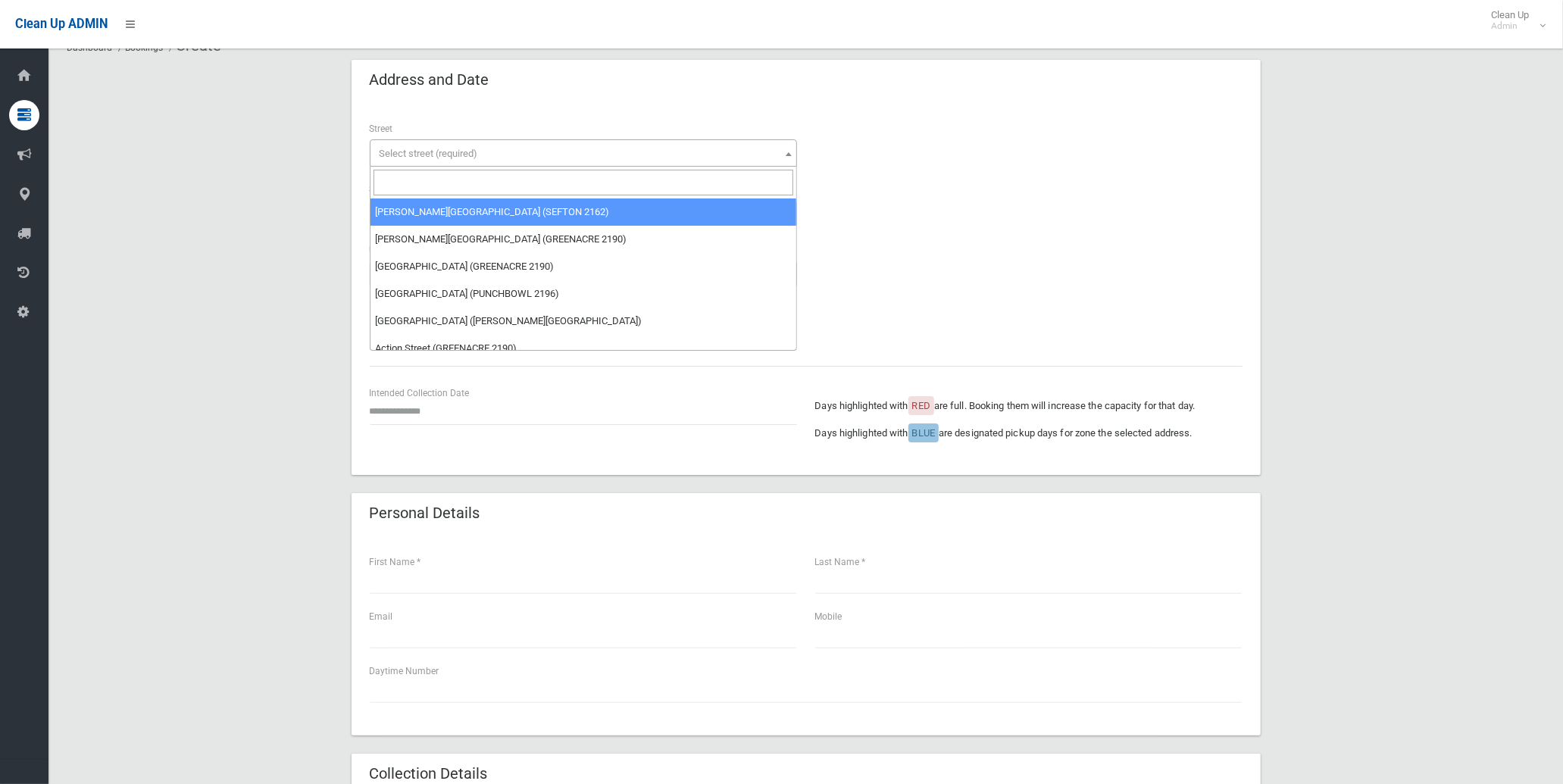
drag, startPoint x: 452, startPoint y: 139, endPoint x: 440, endPoint y: 153, distance: 18.4
click at [452, 140] on span "Select street (required)" at bounding box center [583, 153] width 427 height 27
click at [428, 190] on input "search" at bounding box center [583, 182] width 419 height 26
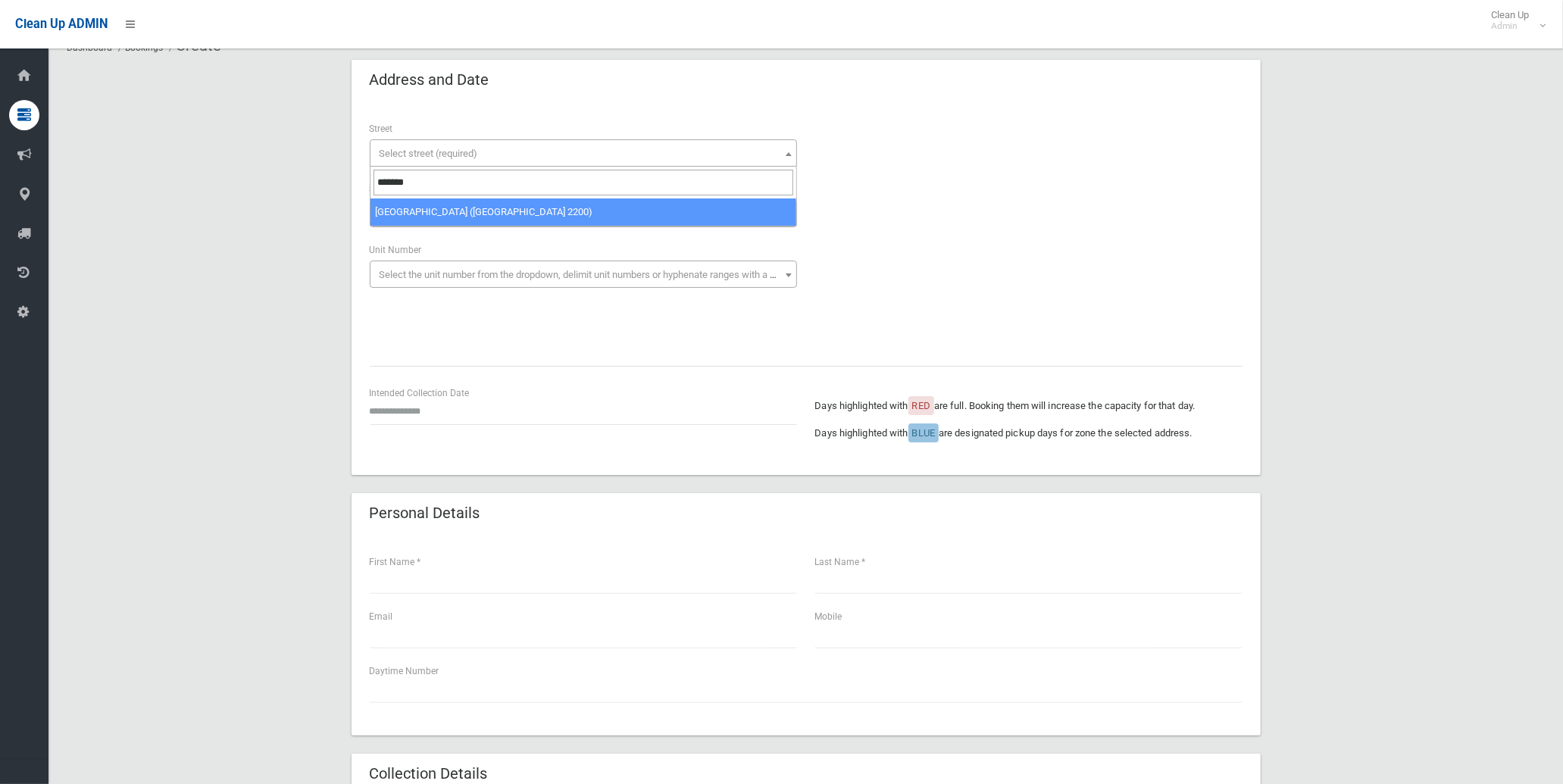
type input "*******"
select select "****"
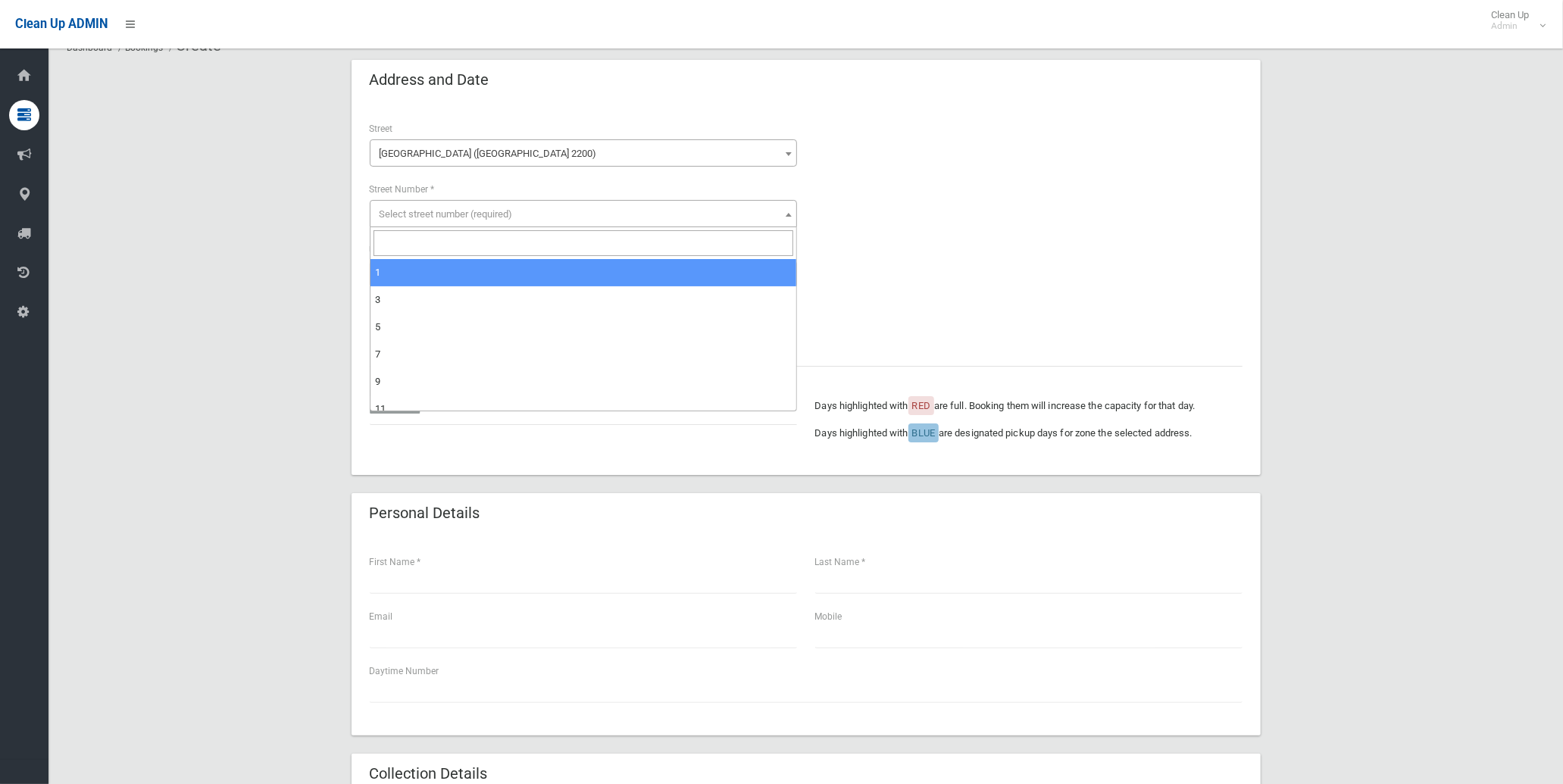
click at [457, 244] on input "search" at bounding box center [583, 243] width 419 height 26
type input "*"
select select "*"
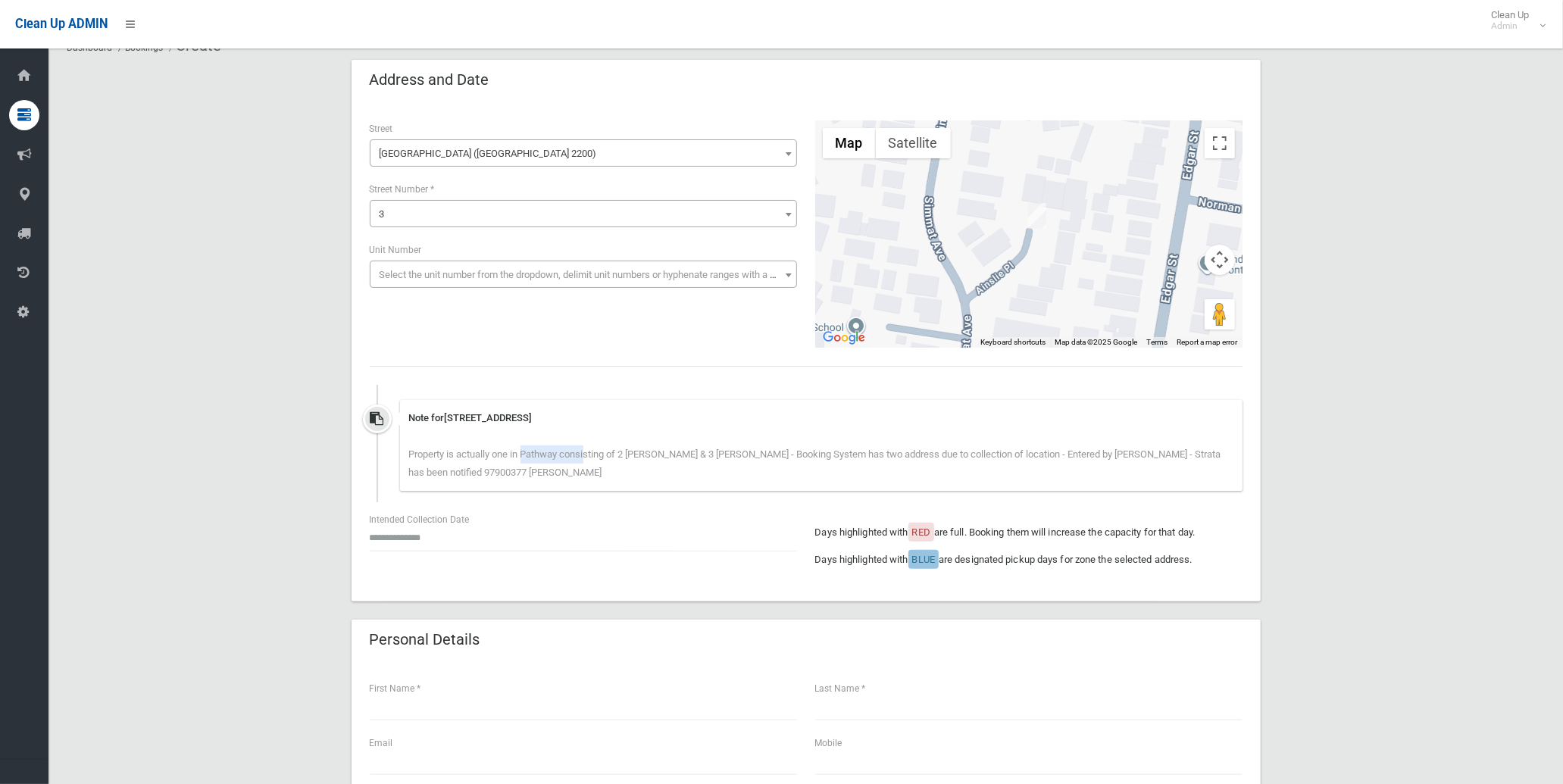
drag, startPoint x: 526, startPoint y: 457, endPoint x: 589, endPoint y: 450, distance: 63.4
click at [589, 450] on span "Property is actually one in Pathway consisting of 2 [PERSON_NAME] & 3 [PERSON_N…" at bounding box center [815, 463] width 812 height 29
drag, startPoint x: 589, startPoint y: 450, endPoint x: 687, endPoint y: 445, distance: 98.1
click at [687, 445] on div "Note for [STREET_ADDRESS] Property is actually one in [GEOGRAPHIC_DATA] consist…" at bounding box center [821, 445] width 842 height 91
drag, startPoint x: 687, startPoint y: 445, endPoint x: 958, endPoint y: 460, distance: 271.4
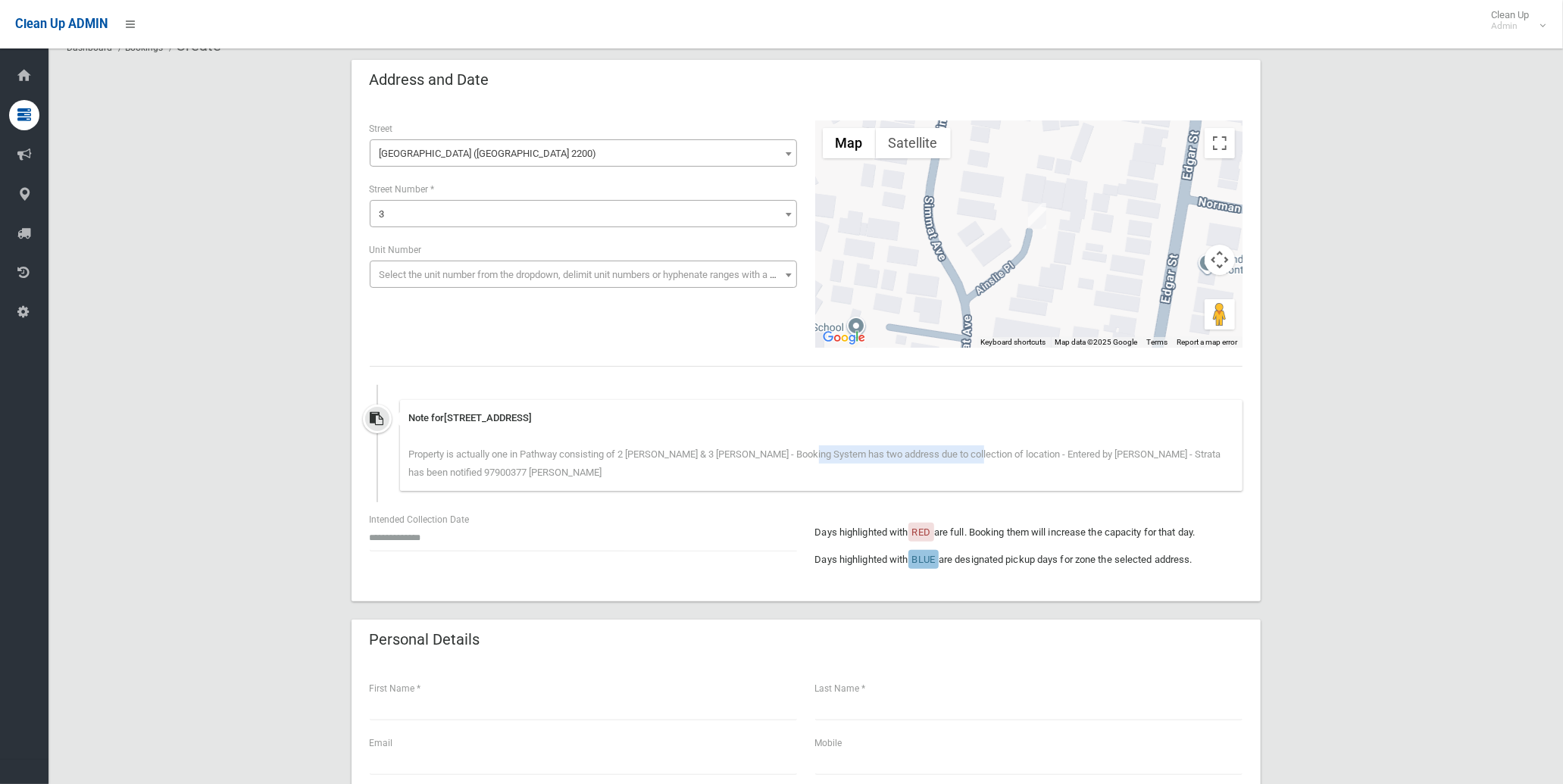
click at [958, 460] on div "Note for [STREET_ADDRESS] Property is actually one in [GEOGRAPHIC_DATA] consist…" at bounding box center [821, 445] width 842 height 91
drag, startPoint x: 457, startPoint y: 474, endPoint x: 497, endPoint y: 475, distance: 40.0
click at [497, 475] on div "Note for [STREET_ADDRESS] Property is actually one in [GEOGRAPHIC_DATA] consist…" at bounding box center [821, 445] width 842 height 91
drag, startPoint x: 497, startPoint y: 475, endPoint x: 479, endPoint y: 453, distance: 28.4
click at [479, 453] on span "Property is actually one in Pathway consisting of 2 [PERSON_NAME] & 3 [PERSON_N…" at bounding box center [815, 463] width 812 height 29
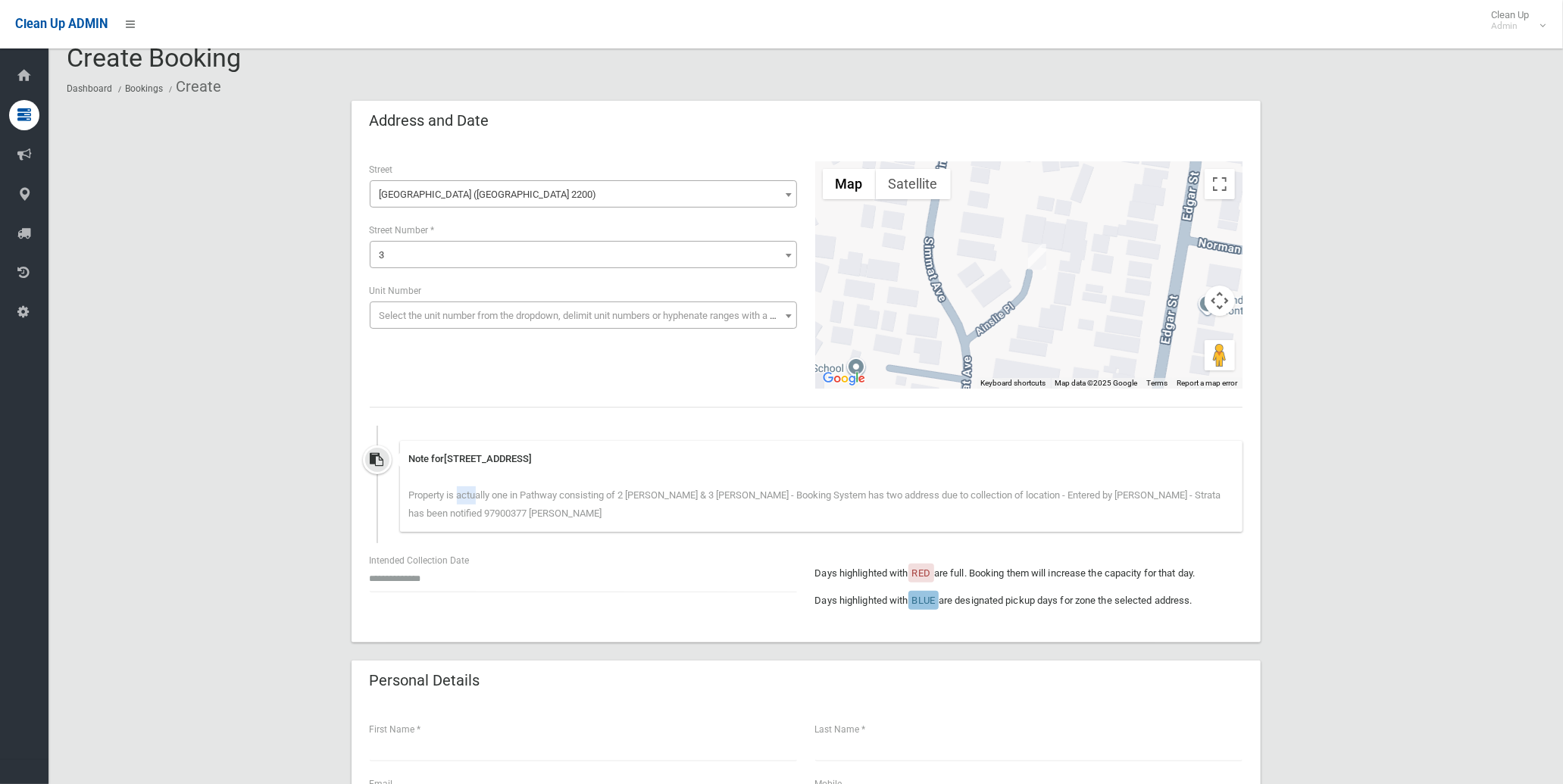
scroll to position [0, 0]
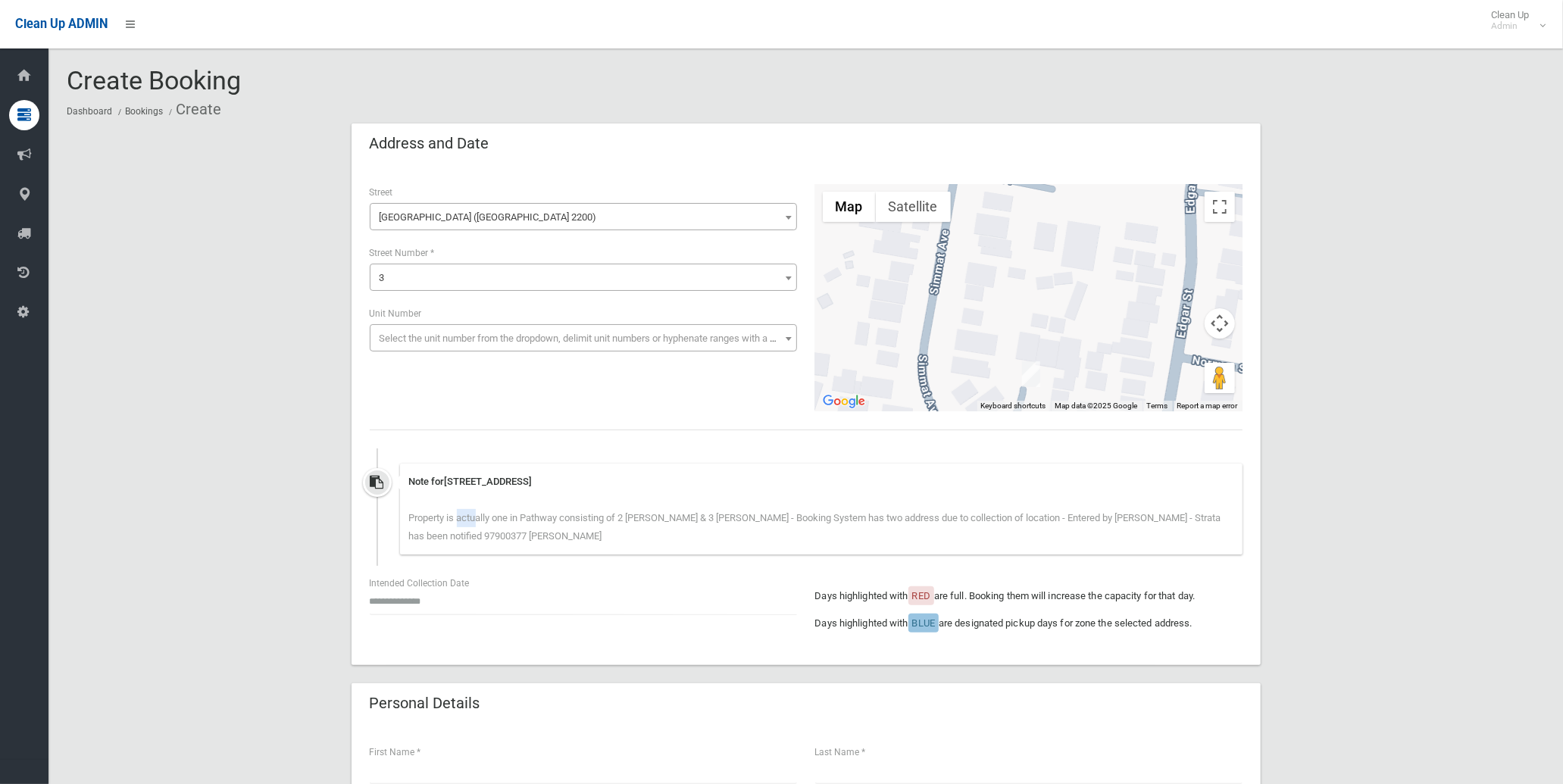
drag, startPoint x: 1091, startPoint y: 292, endPoint x: 1068, endPoint y: 307, distance: 27.5
click at [1087, 404] on div "Map Terrain Satellite Labels Keyboard shortcuts Map Data Map data ©2025 Google …" at bounding box center [1029, 297] width 427 height 227
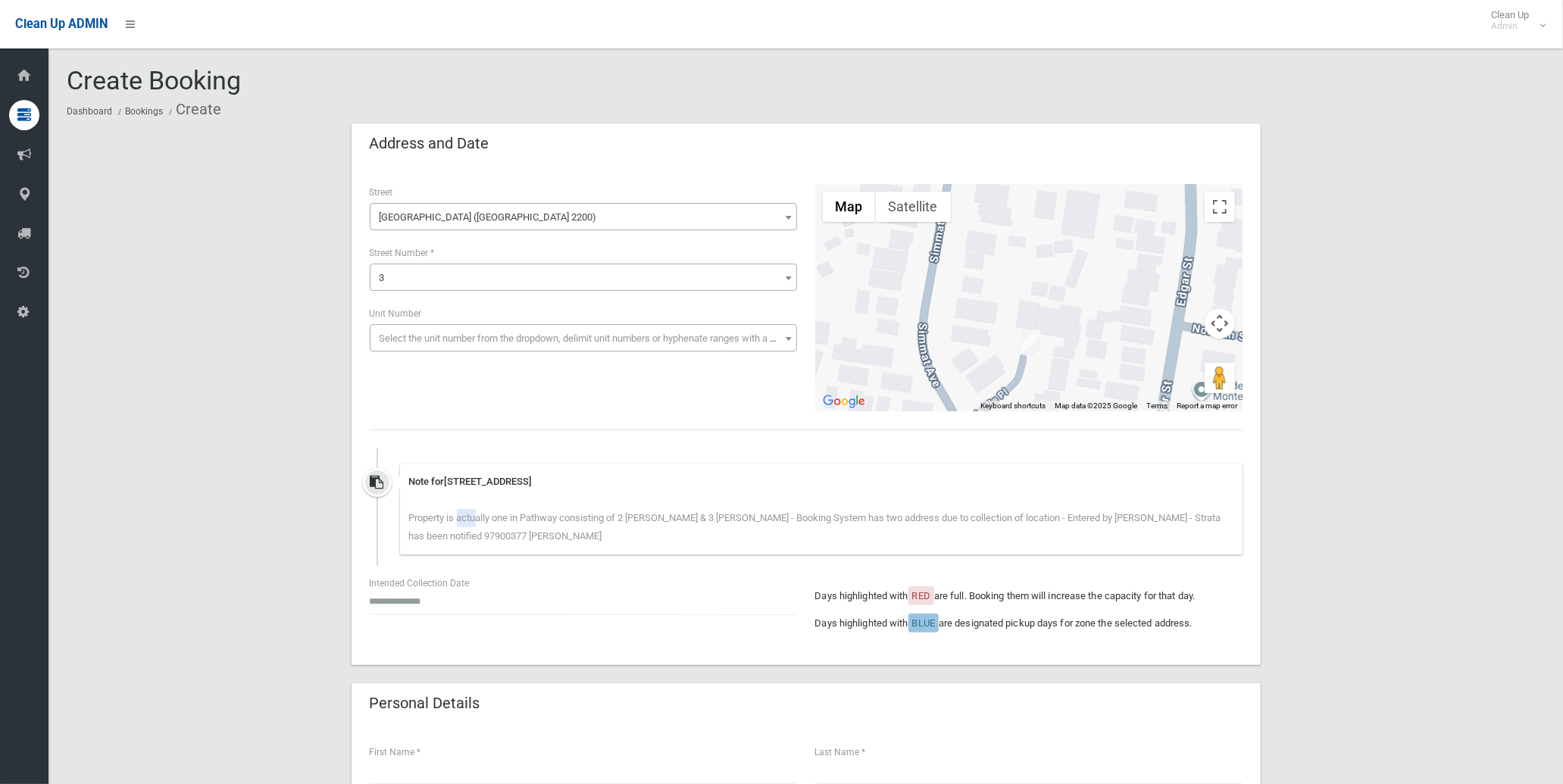
drag, startPoint x: 1061, startPoint y: 243, endPoint x: 1063, endPoint y: 221, distance: 22.1
click at [1063, 221] on div at bounding box center [1029, 297] width 427 height 227
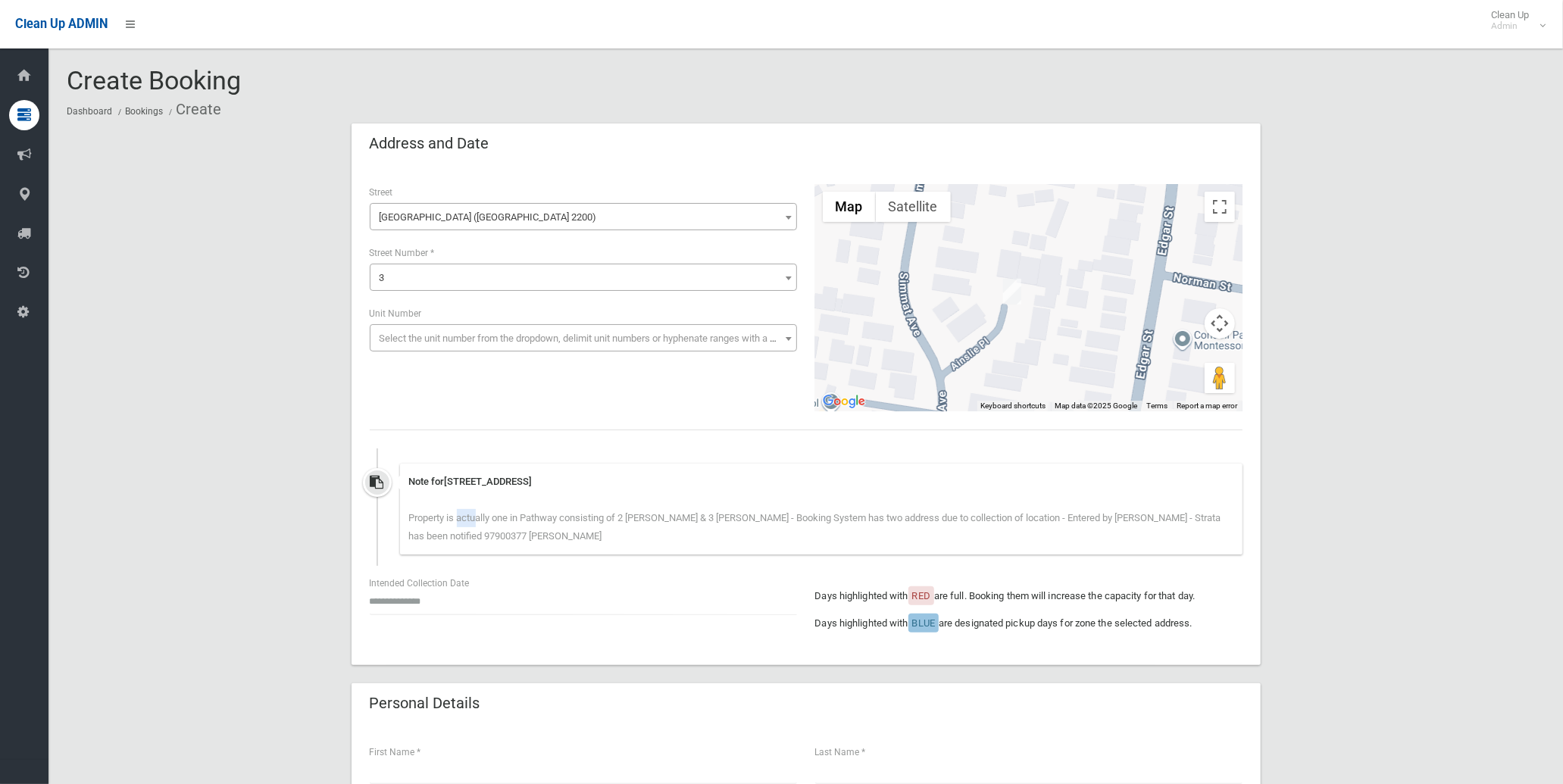
drag, startPoint x: 1038, startPoint y: 328, endPoint x: 1014, endPoint y: 271, distance: 61.8
click at [1014, 271] on div at bounding box center [1029, 297] width 427 height 227
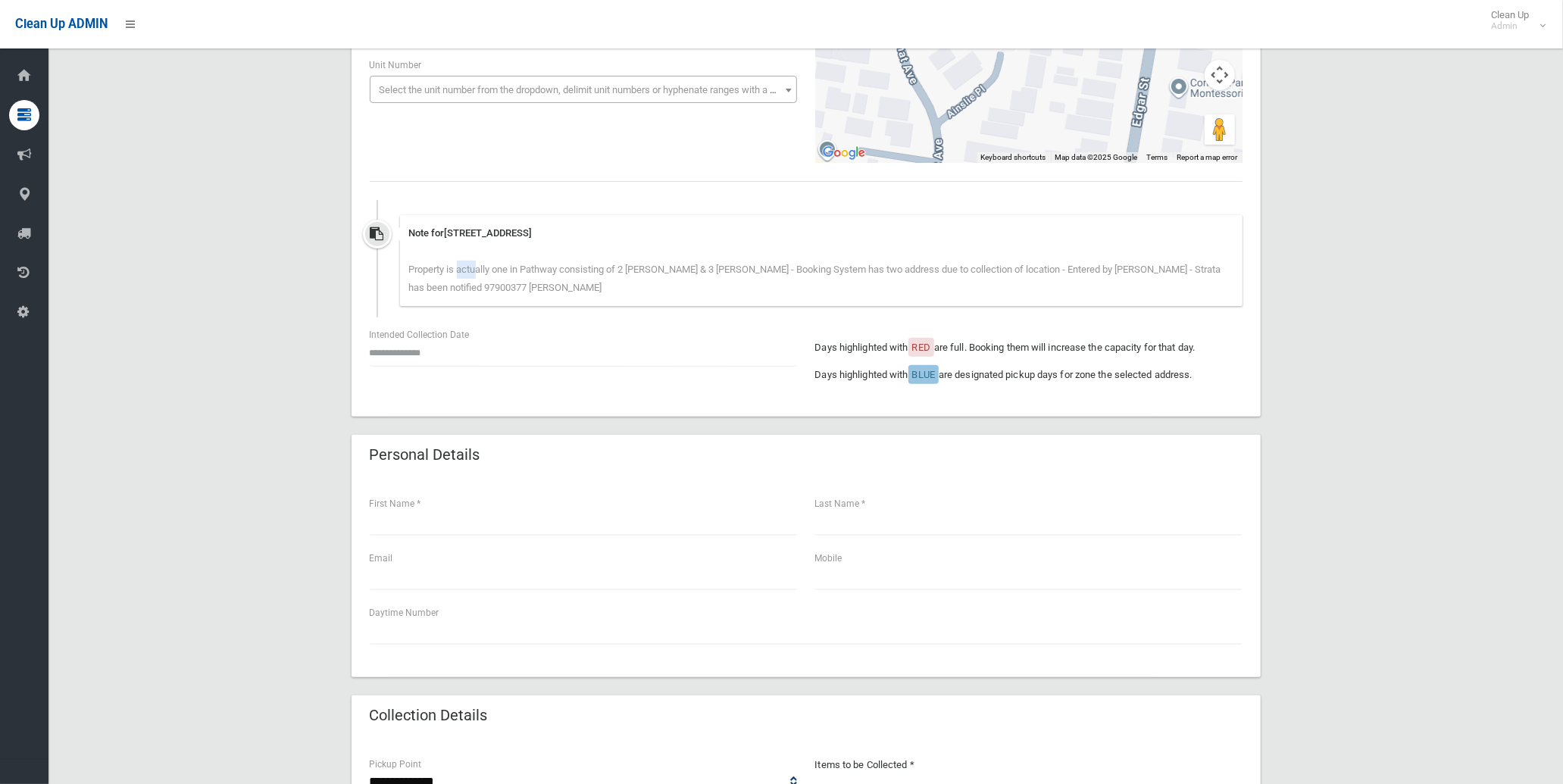
scroll to position [252, 0]
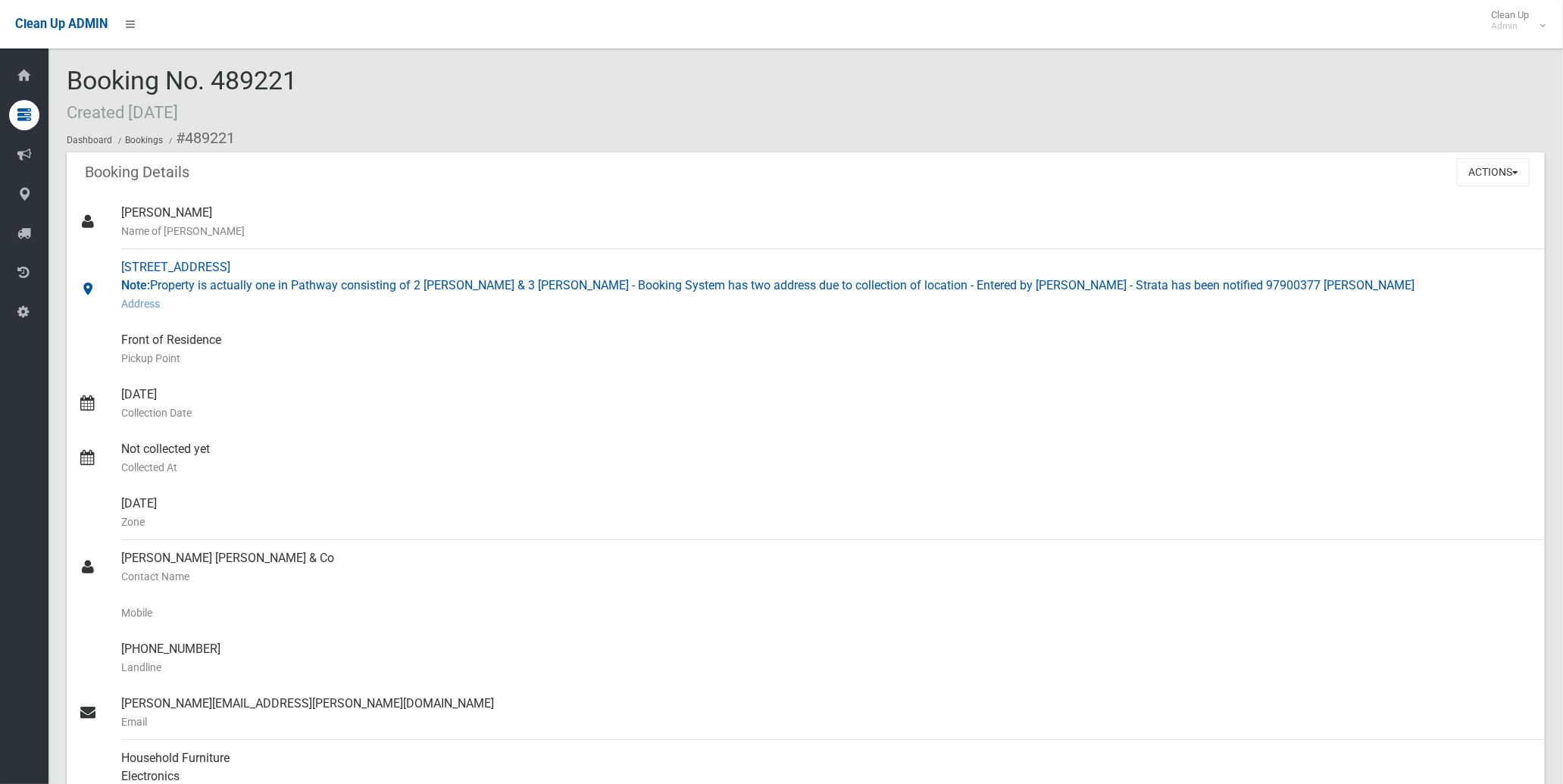
drag, startPoint x: 165, startPoint y: 267, endPoint x: 282, endPoint y: 267, distance: 117.0
click at [282, 267] on div "3 Ainslie Place, CONDELL PARK NSW 2200 Note: Property is actually one in Pathwa…" at bounding box center [826, 286] width 1411 height 73
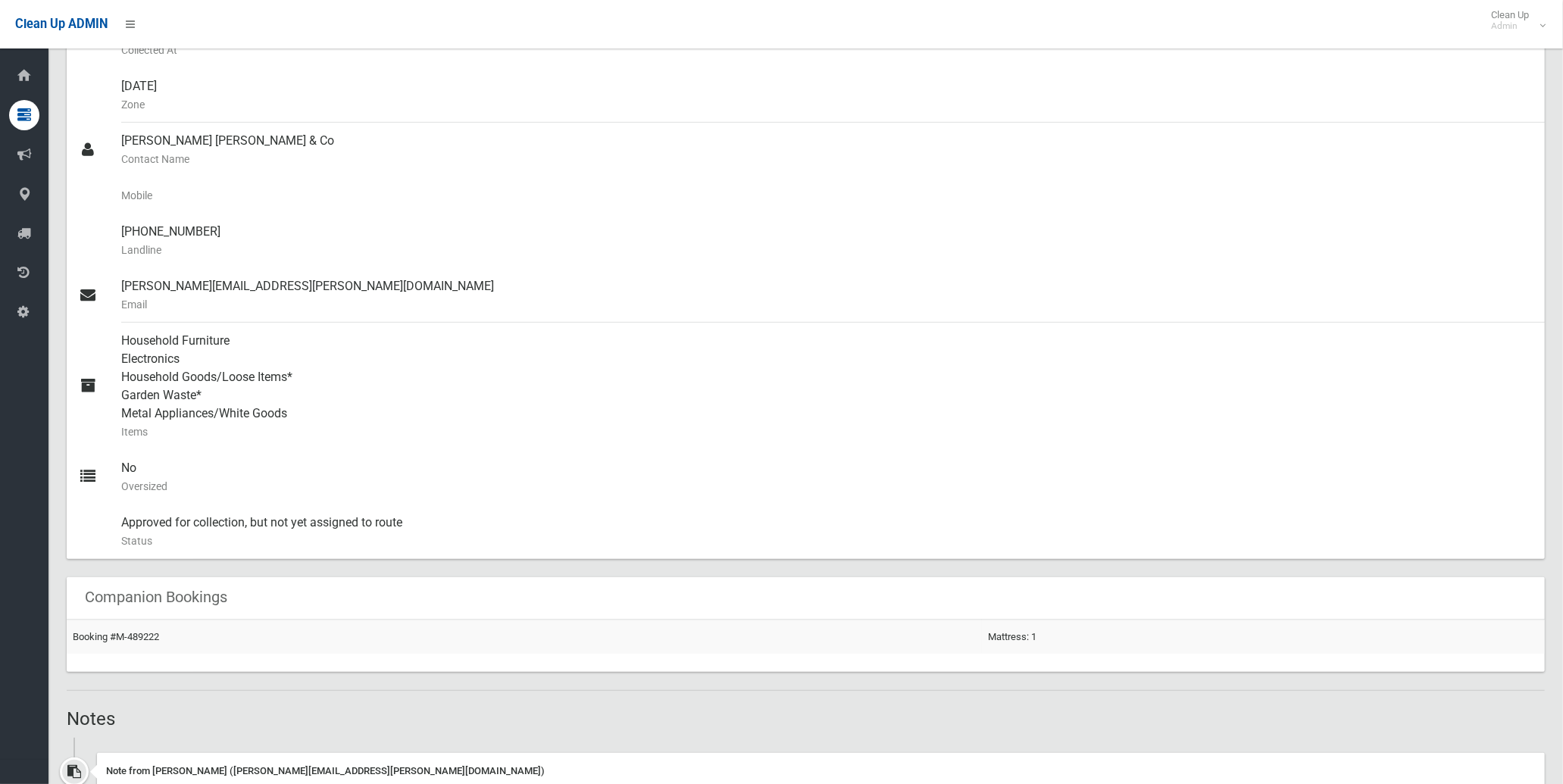
scroll to position [420, 0]
